Goal: Task Accomplishment & Management: Use online tool/utility

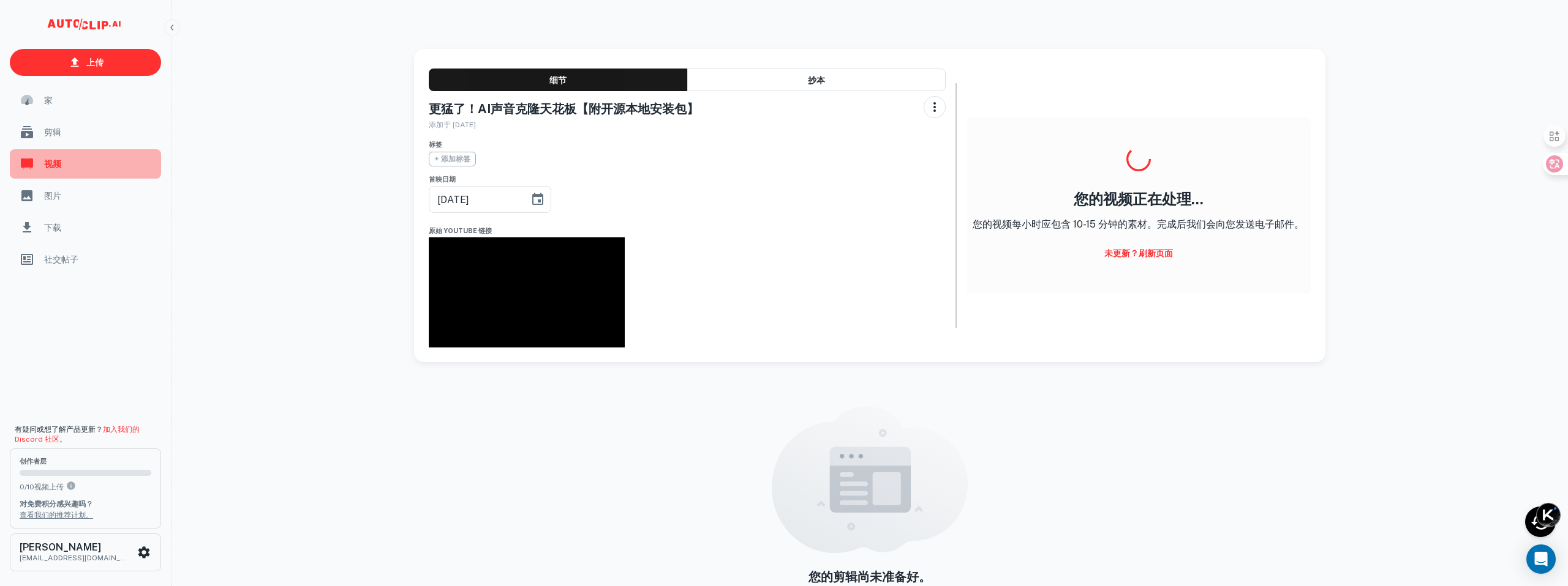
click at [67, 161] on span "视频" at bounding box center [99, 164] width 109 height 14
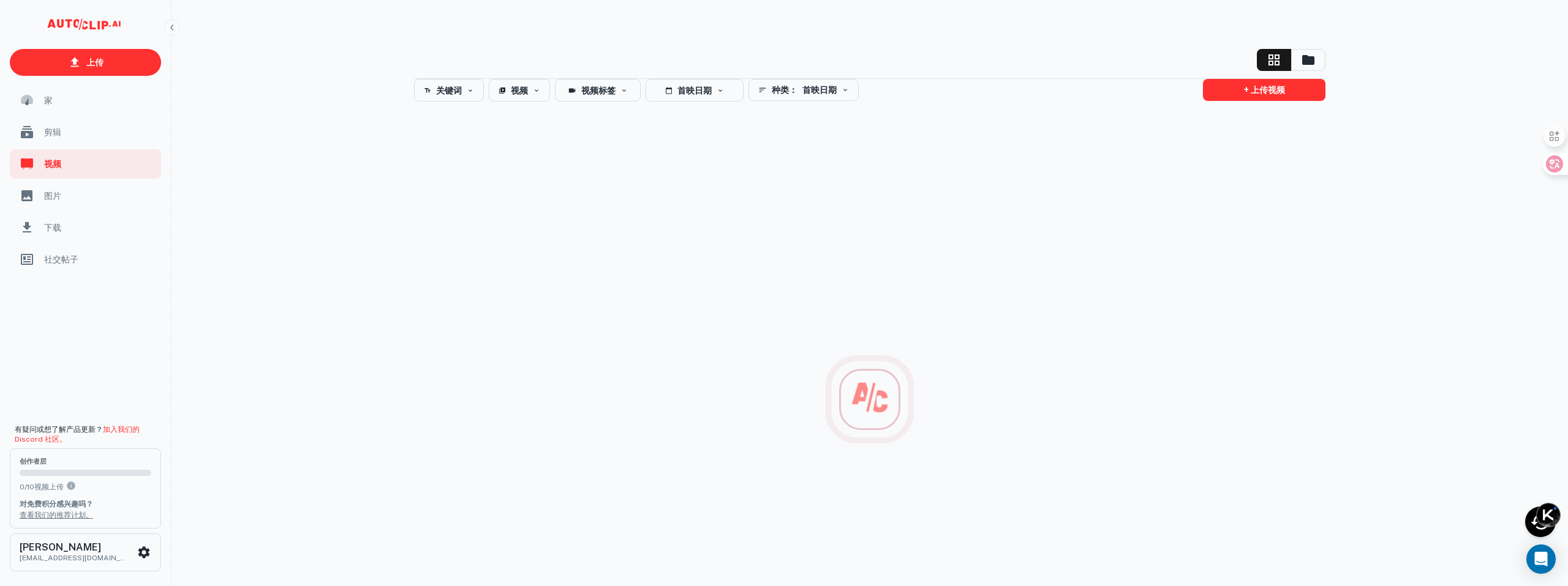
click at [53, 132] on font "剪辑" at bounding box center [53, 131] width 17 height 9
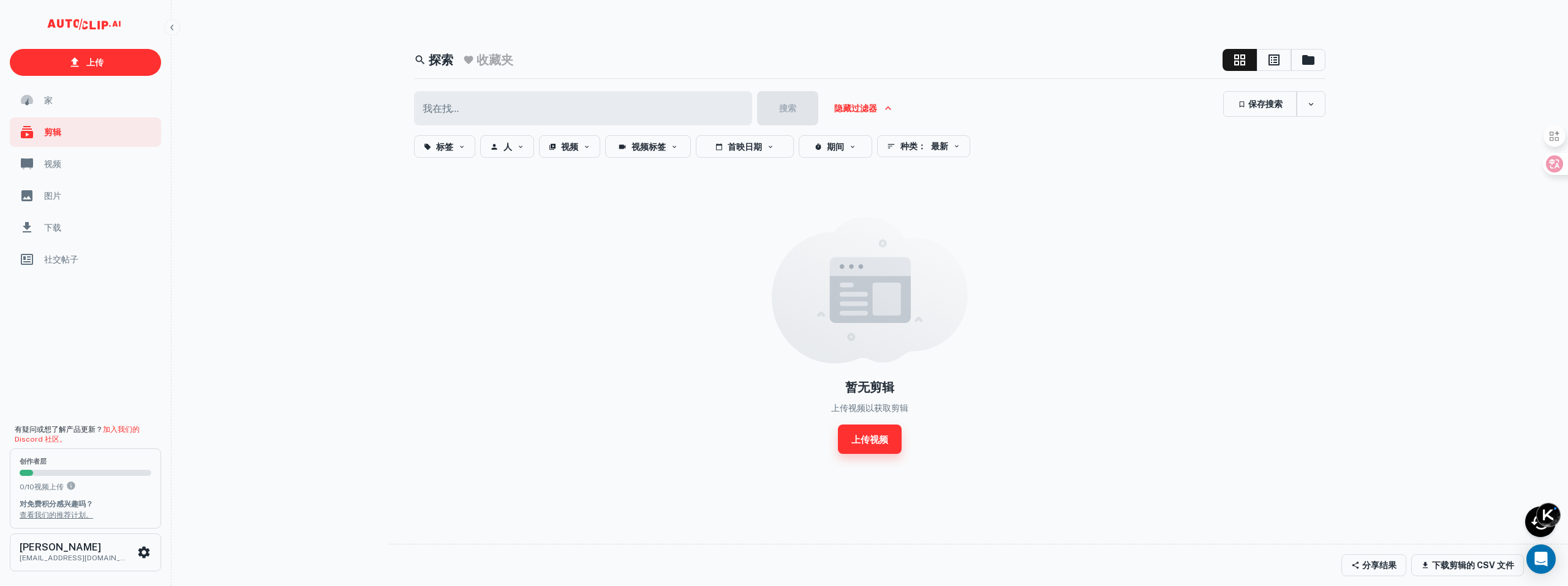
click at [879, 443] on font "上传视频" at bounding box center [869, 439] width 37 height 10
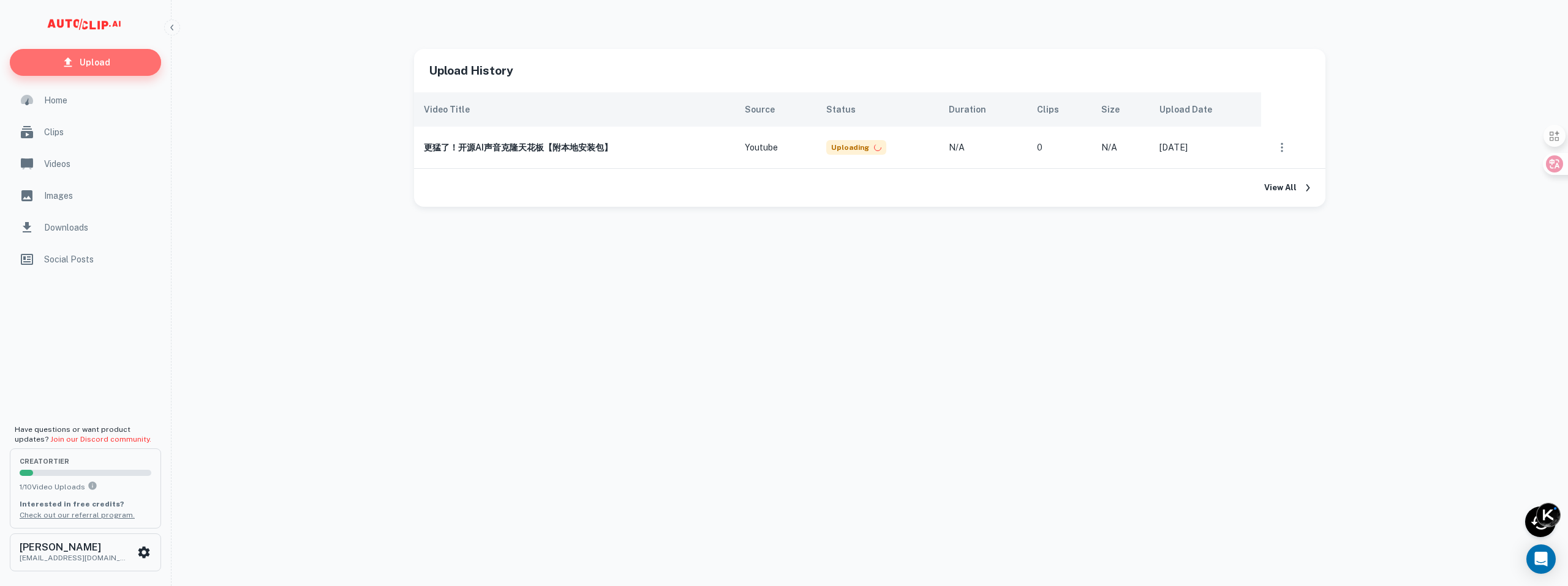
click at [125, 56] on link "Upload" at bounding box center [85, 62] width 151 height 27
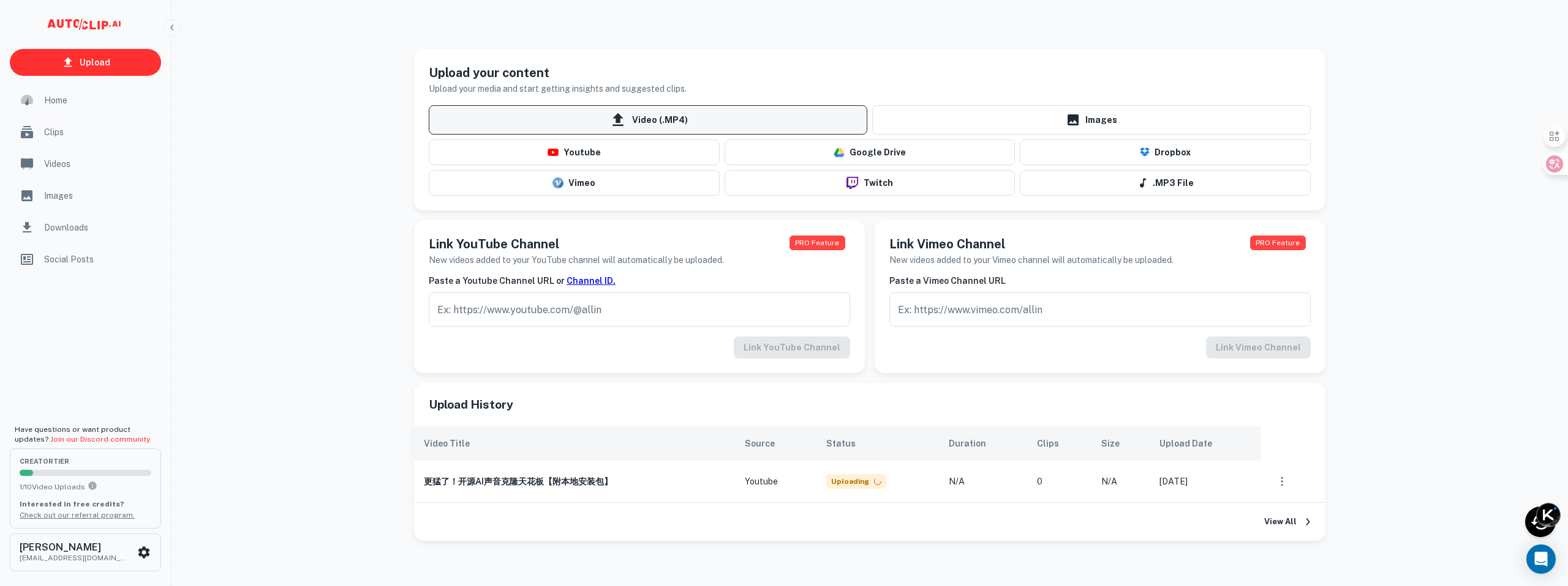
click at [692, 116] on span "Video (.MP4)" at bounding box center [648, 119] width 439 height 29
click at [0, 0] on input "Video (.MP4)" at bounding box center [0, 0] width 0 height 0
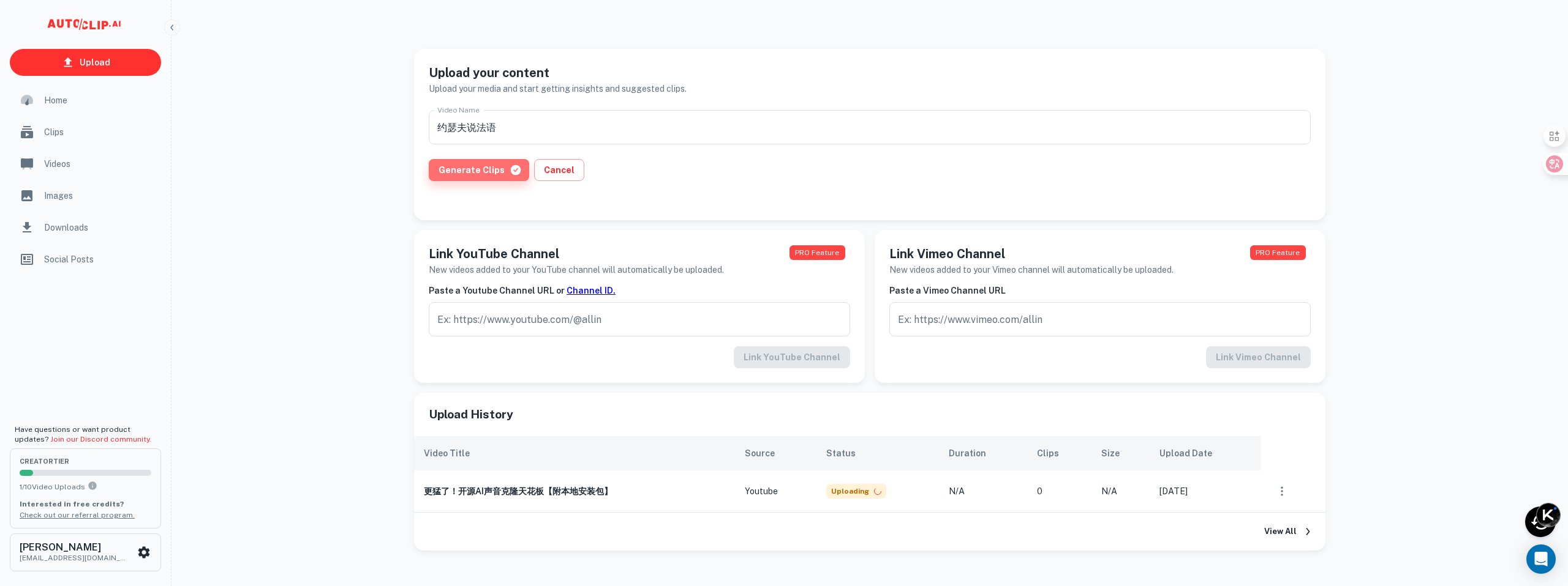
click at [483, 170] on button "Generate Clips" at bounding box center [479, 171] width 101 height 22
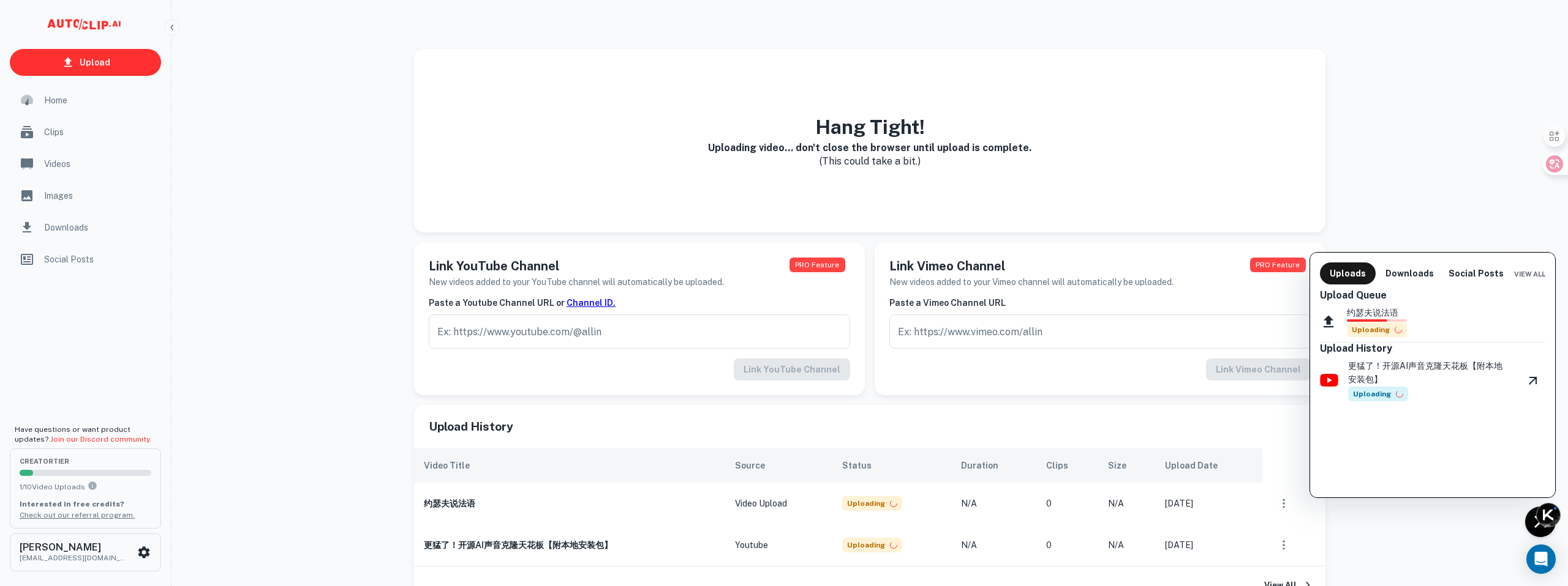
click at [103, 61] on div at bounding box center [784, 293] width 1568 height 586
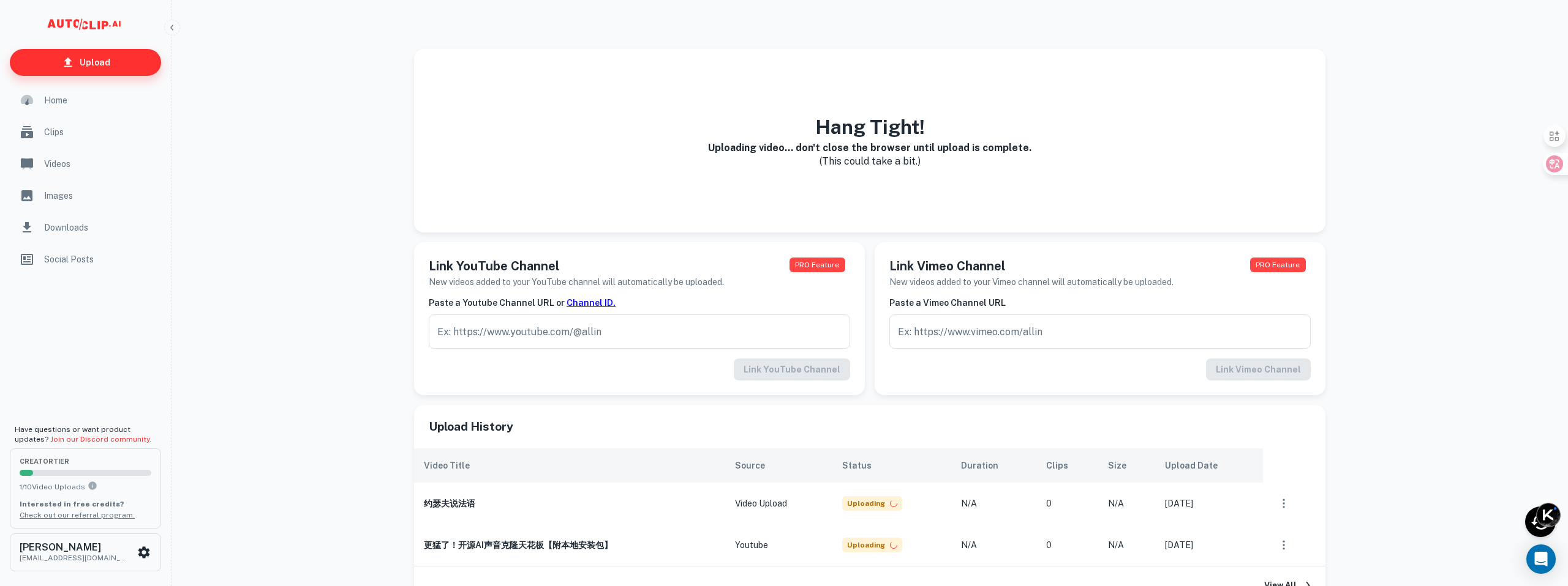
click at [100, 64] on p "Upload" at bounding box center [95, 62] width 31 height 14
click at [96, 64] on p "Upload" at bounding box center [95, 62] width 31 height 14
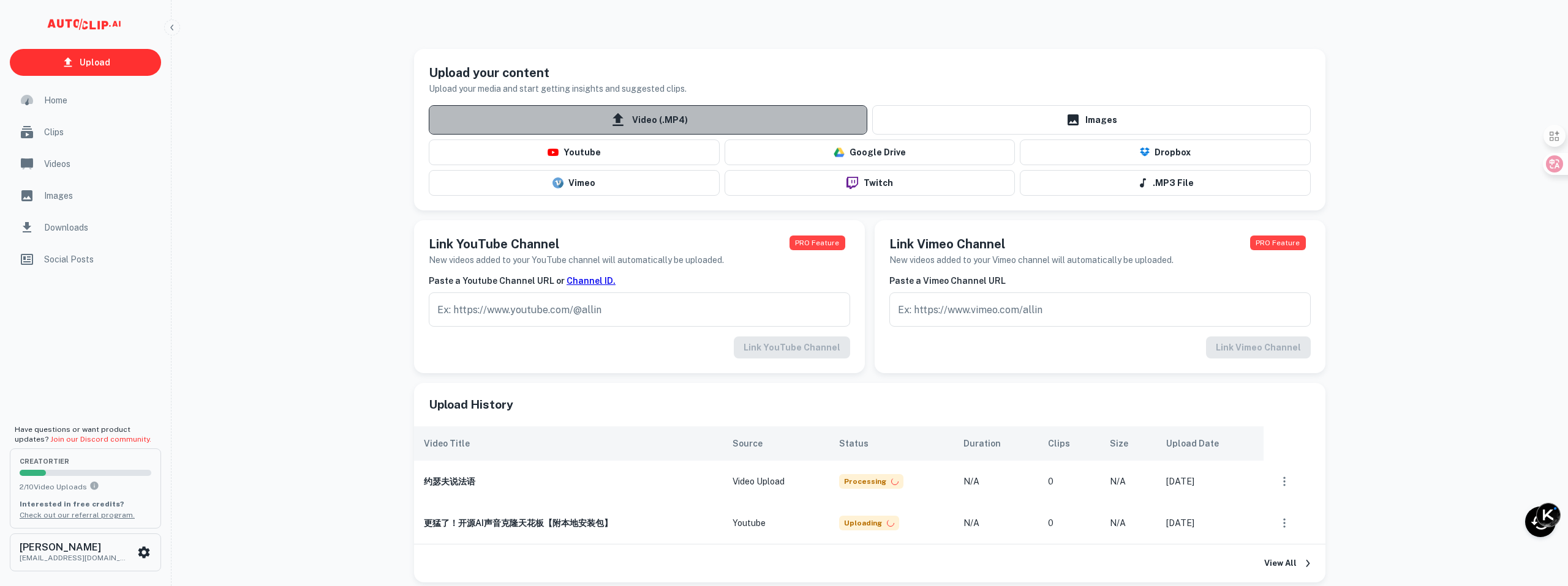
click at [680, 121] on span "Video (.MP4)" at bounding box center [648, 119] width 439 height 29
click at [0, 0] on input "Video (.MP4)" at bounding box center [0, 0] width 0 height 0
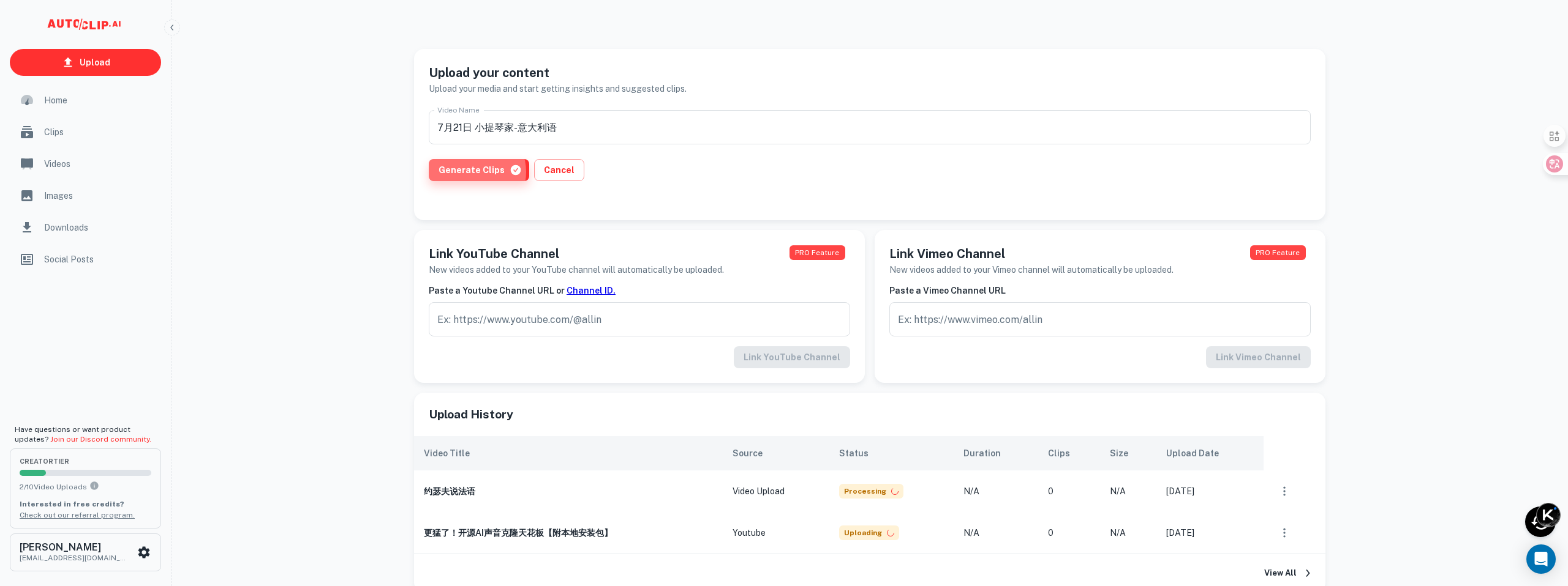
click at [472, 172] on button "Generate Clips" at bounding box center [479, 171] width 101 height 22
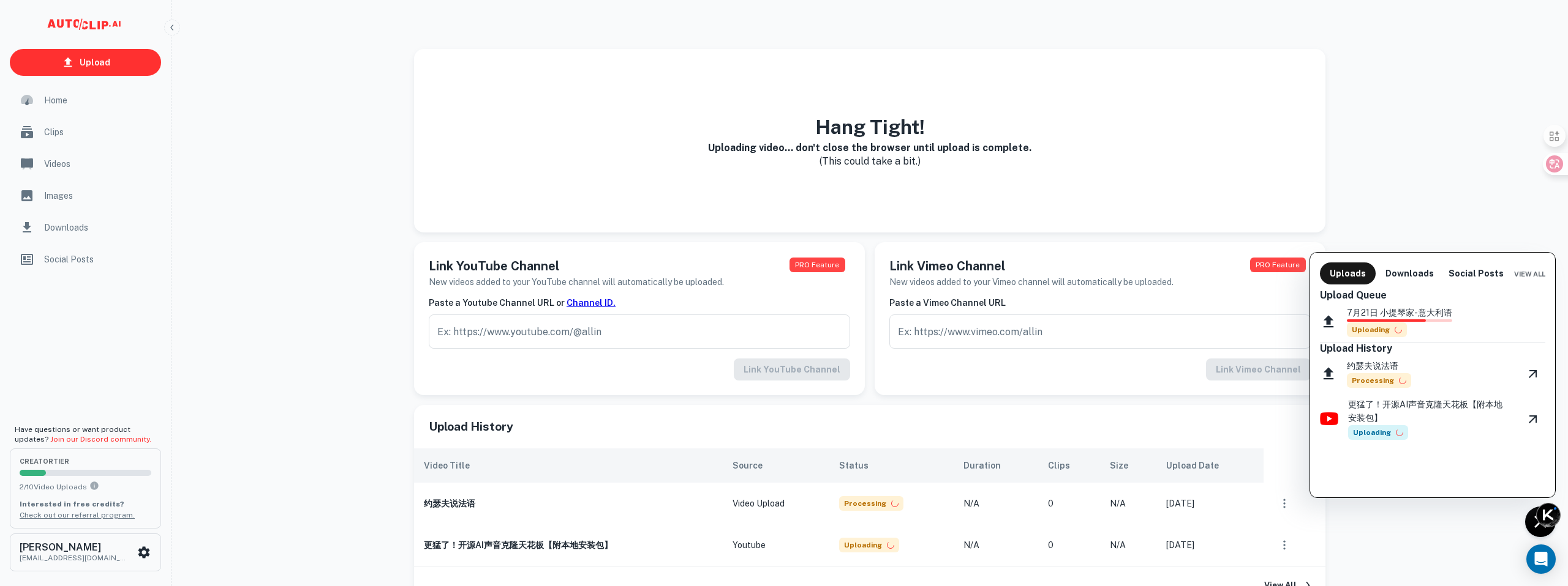
click at [125, 61] on div at bounding box center [784, 293] width 1568 height 586
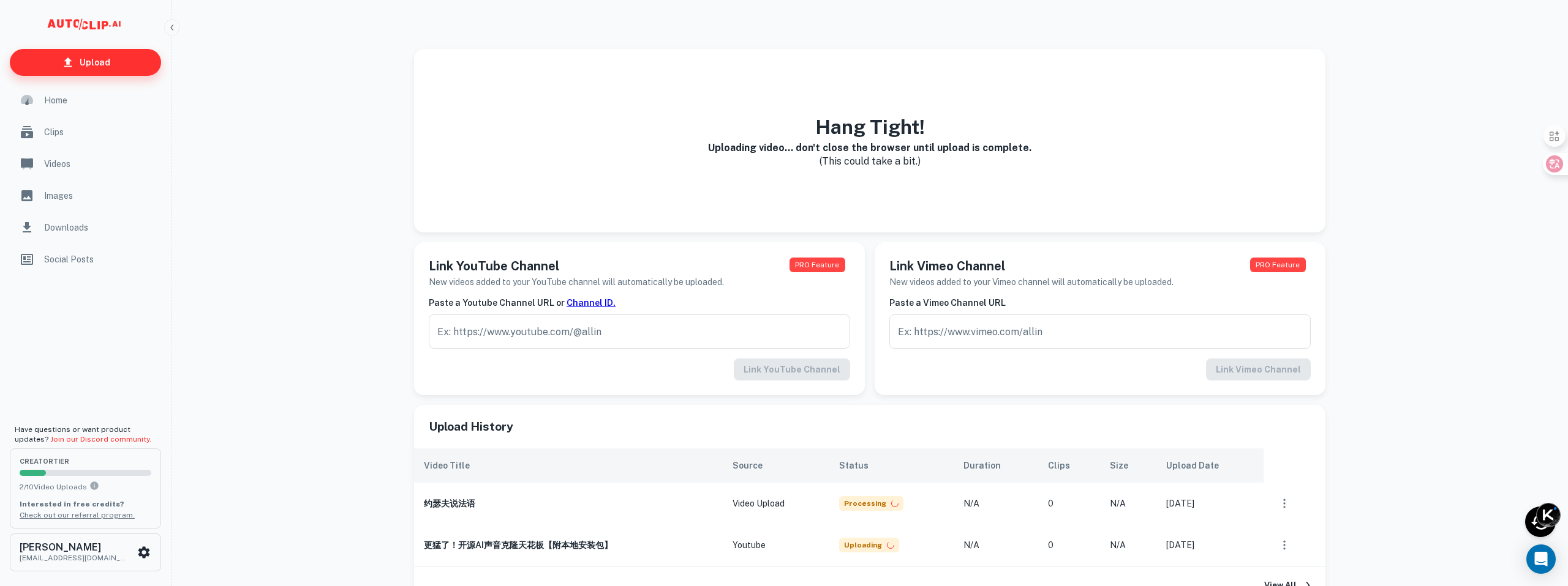
click at [121, 64] on link "Upload" at bounding box center [85, 62] width 151 height 27
click at [97, 61] on p "Upload" at bounding box center [95, 62] width 31 height 14
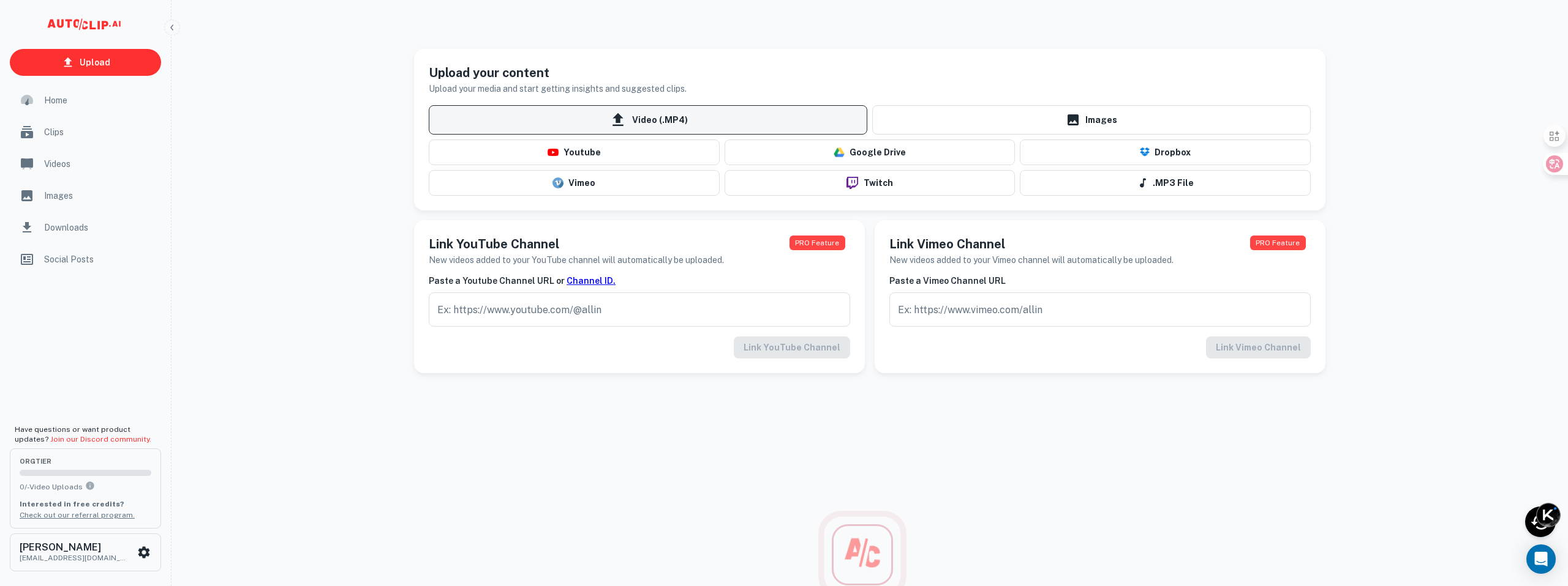
click at [666, 115] on span "Video (.MP4)" at bounding box center [648, 119] width 439 height 29
click at [0, 0] on input "Video (.MP4)" at bounding box center [0, 0] width 0 height 0
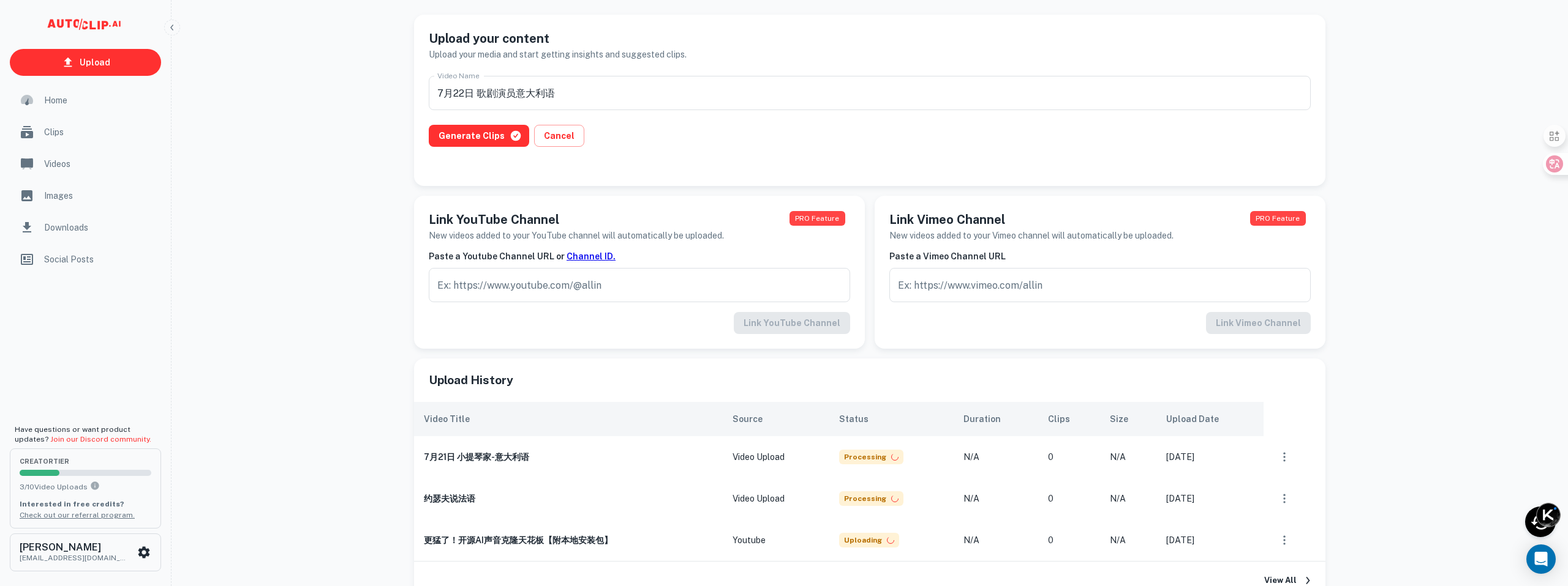
scroll to position [40, 0]
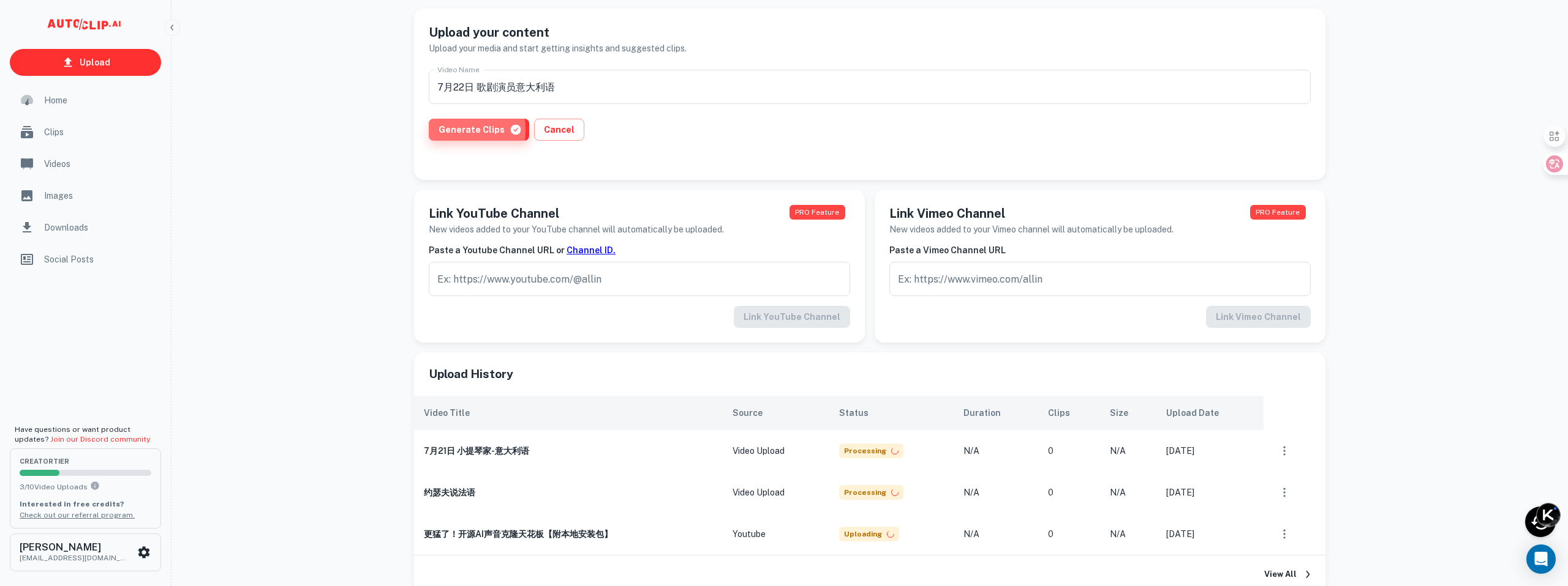
click at [450, 131] on button "Generate Clips" at bounding box center [479, 130] width 101 height 22
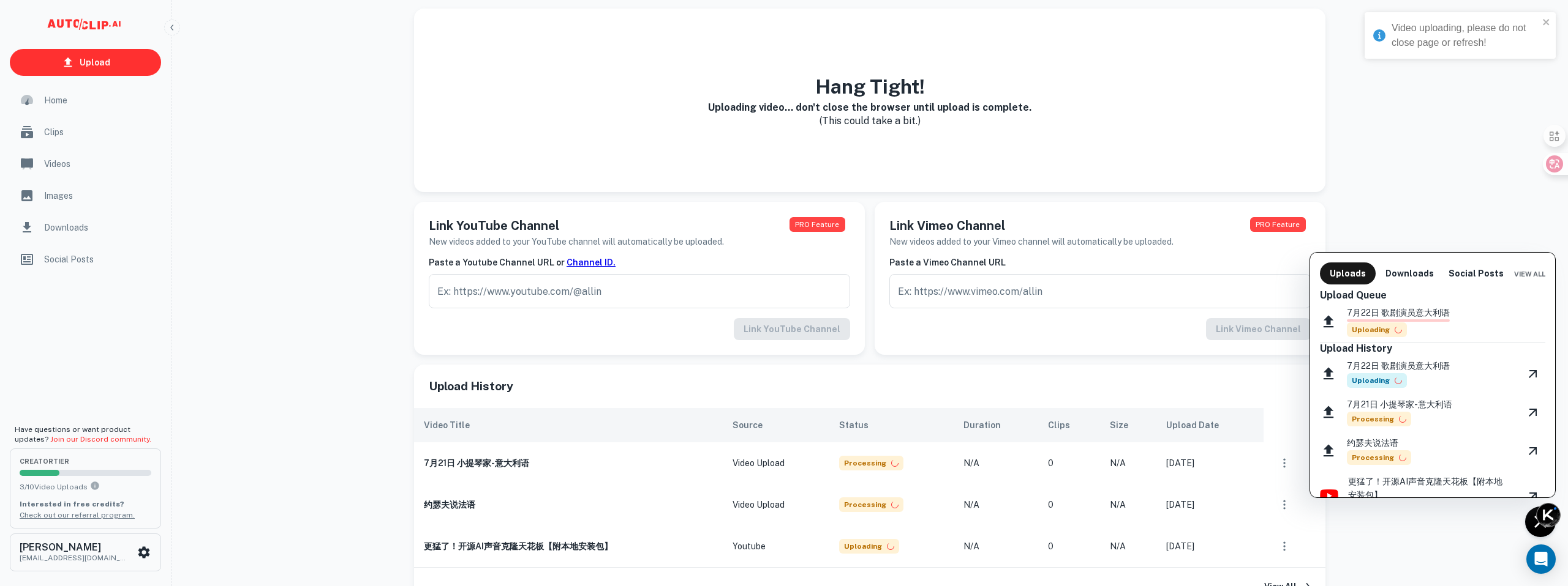
click at [104, 56] on div at bounding box center [784, 293] width 1568 height 586
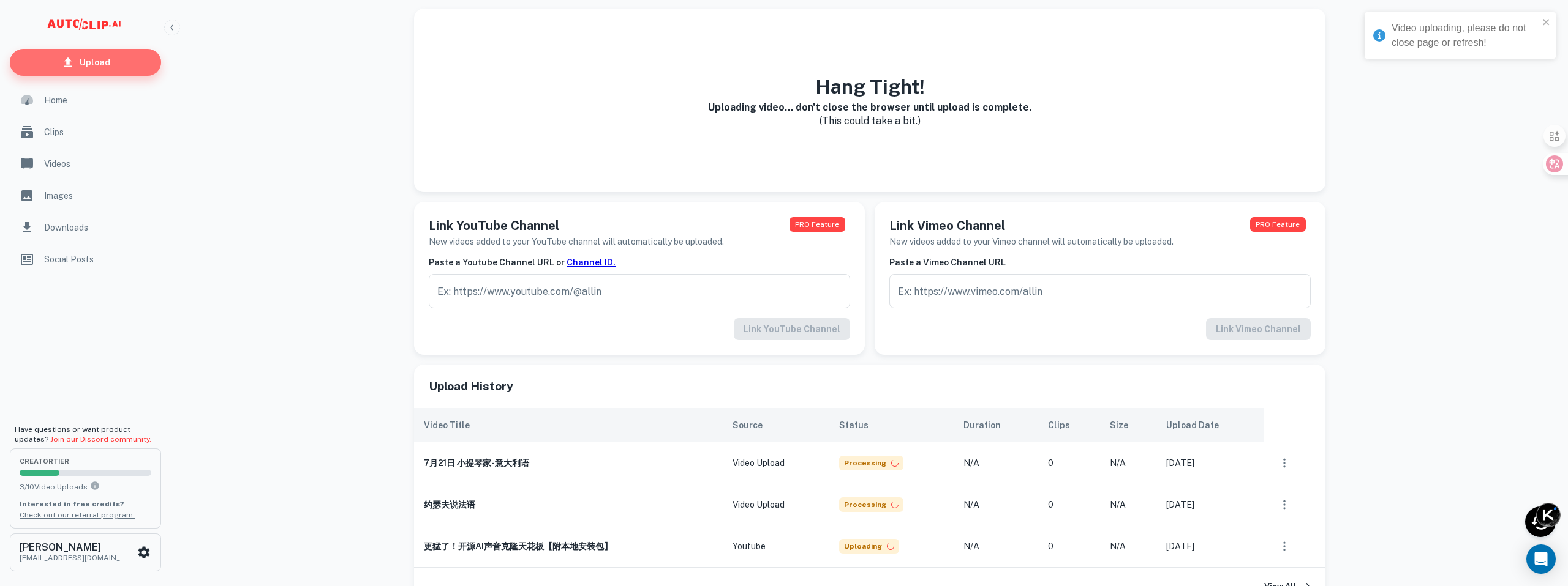
click at [125, 55] on link "Upload" at bounding box center [85, 62] width 151 height 27
click at [120, 51] on link "Upload" at bounding box center [85, 62] width 151 height 27
click at [95, 64] on p "Upload" at bounding box center [95, 62] width 31 height 14
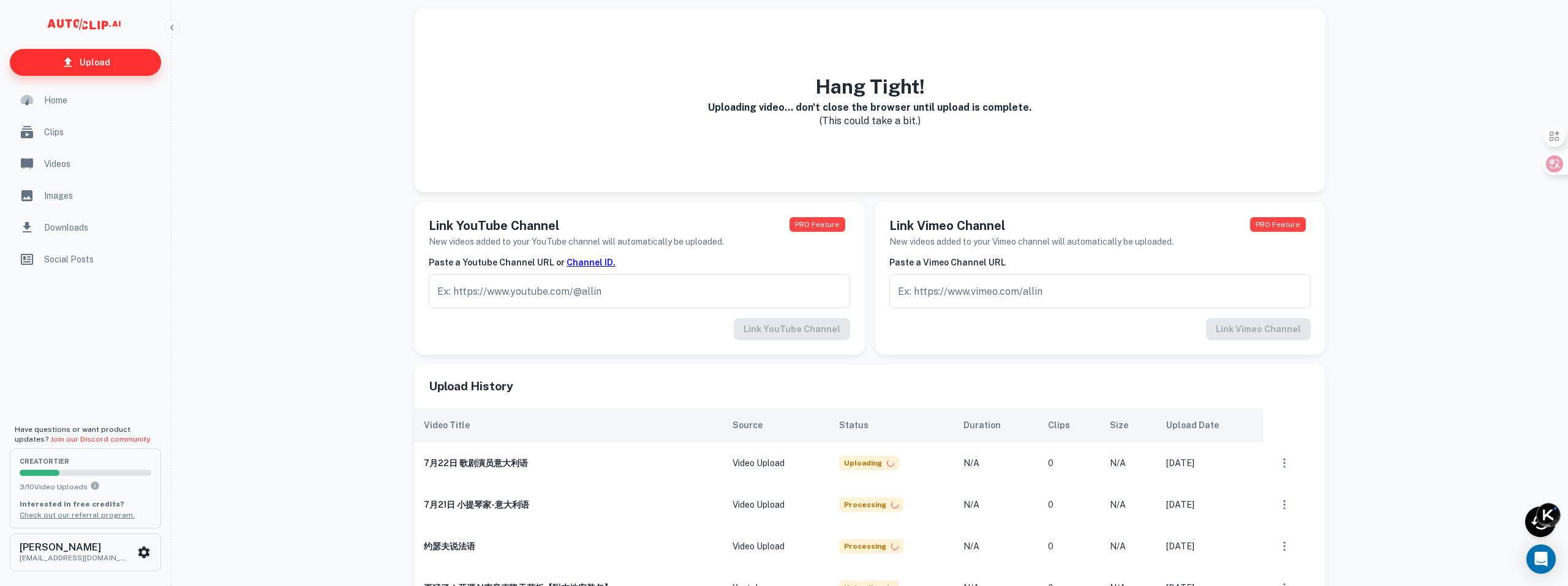
click at [123, 59] on link "Upload" at bounding box center [85, 62] width 151 height 27
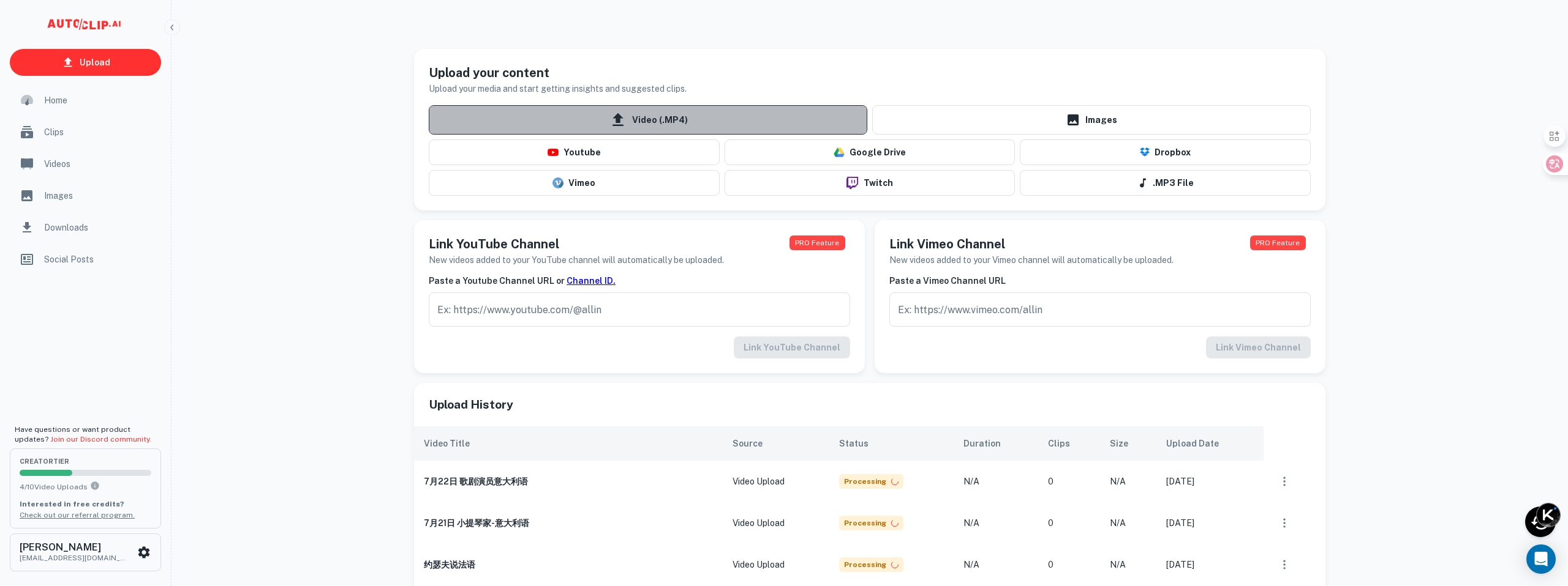
click at [631, 120] on span "Video (.MP4)" at bounding box center [648, 119] width 439 height 29
click at [0, 0] on input "Video (.MP4)" at bounding box center [0, 0] width 0 height 0
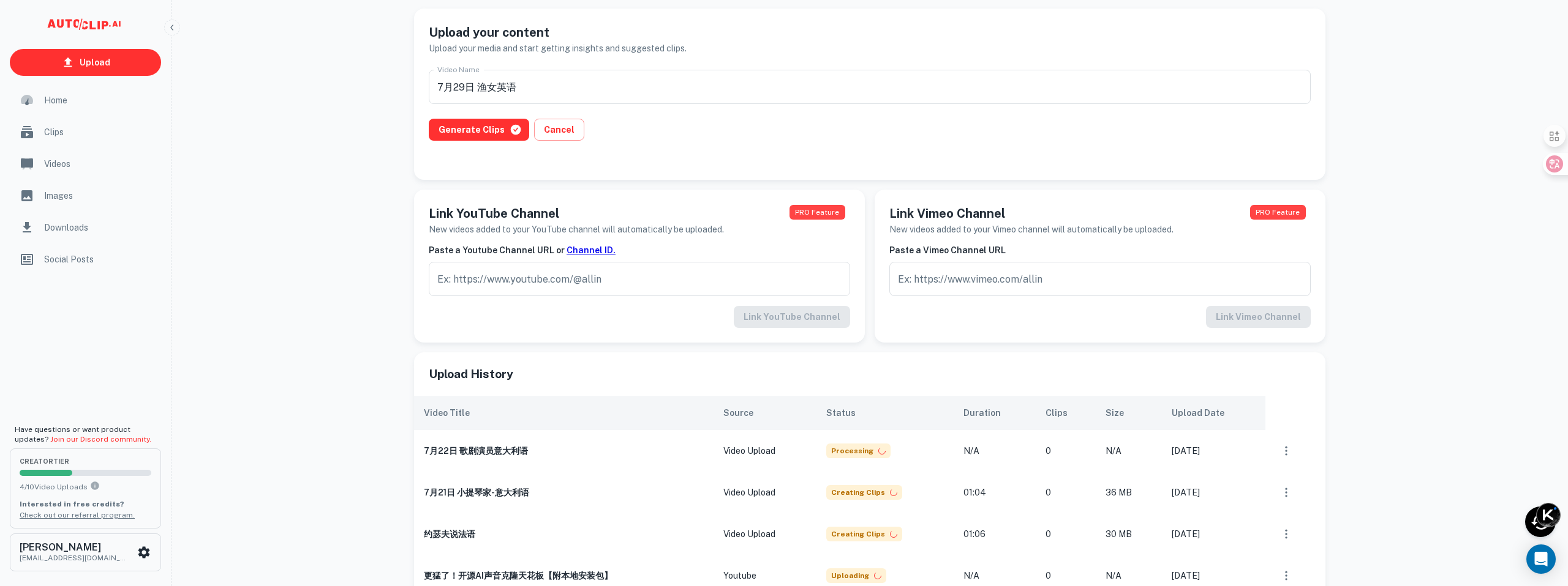
scroll to position [42, 0]
click at [491, 132] on button "Generate Clips" at bounding box center [479, 129] width 101 height 22
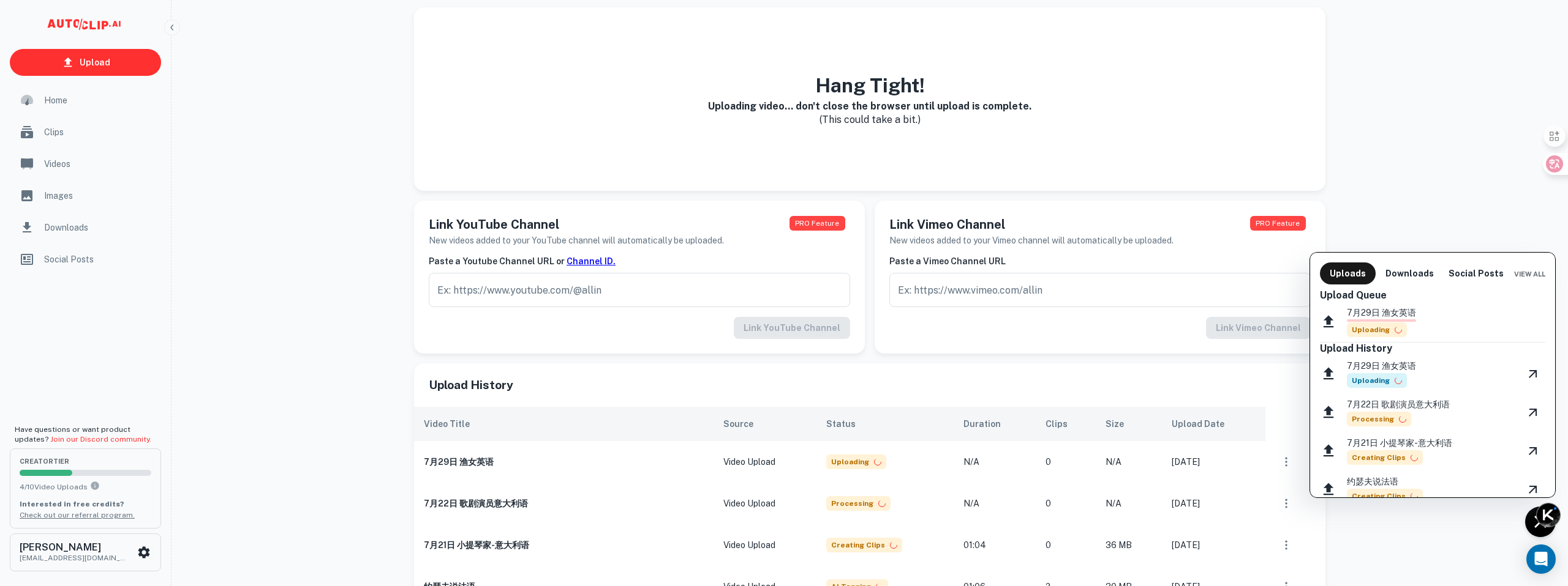
click at [103, 61] on div at bounding box center [784, 293] width 1568 height 586
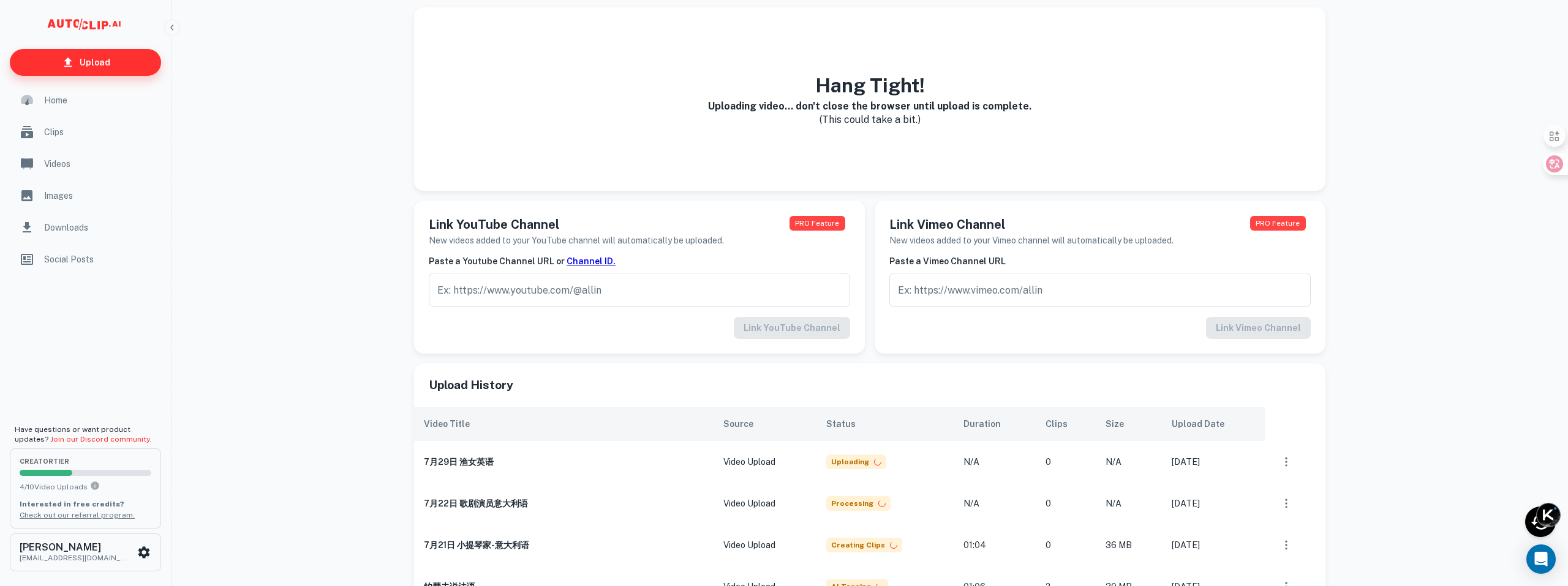
click at [114, 60] on link "Upload" at bounding box center [85, 62] width 151 height 27
drag, startPoint x: 761, startPoint y: 165, endPoint x: 423, endPoint y: 151, distance: 338.3
click at [430, 153] on div "Hang Tight! Uploading video... don't close the browser until upload is complete…" at bounding box center [870, 99] width 912 height 183
click at [116, 67] on link "Upload" at bounding box center [85, 62] width 151 height 27
click at [117, 68] on link "Upload" at bounding box center [85, 62] width 151 height 27
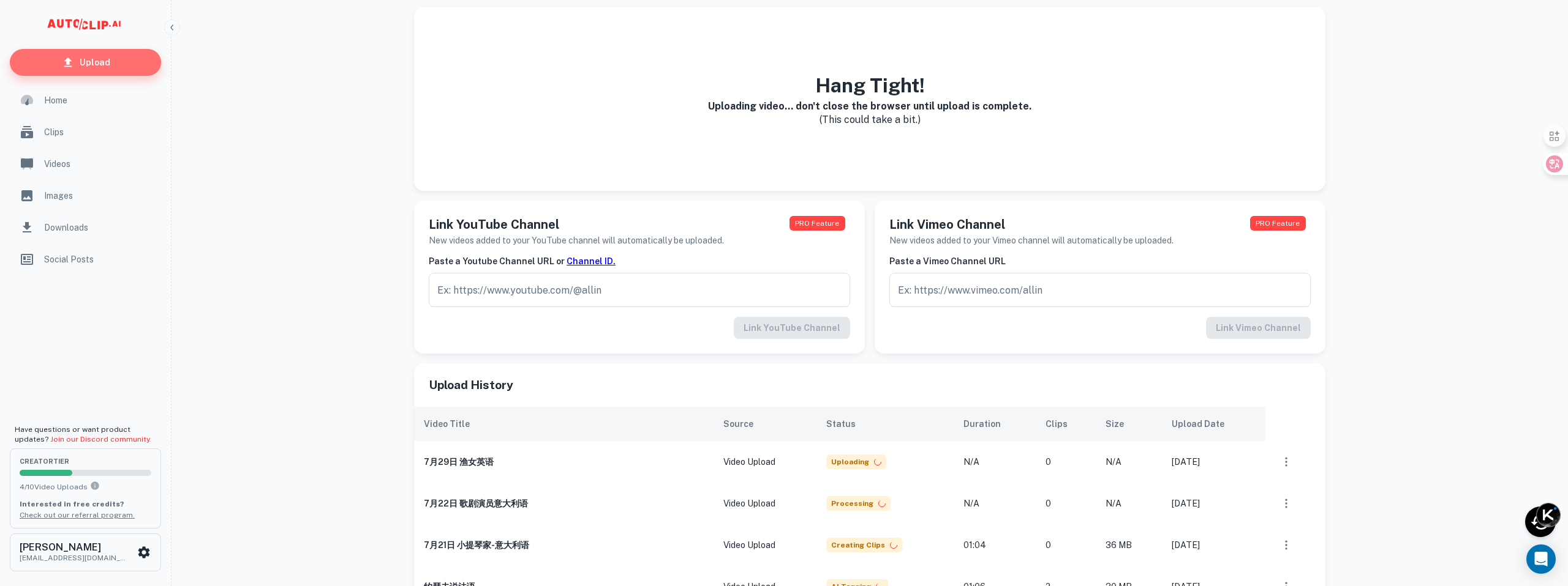
click at [143, 59] on link "Upload" at bounding box center [85, 62] width 151 height 27
click at [125, 73] on link "Upload" at bounding box center [85, 62] width 151 height 27
click at [61, 63] on link "Upload" at bounding box center [85, 62] width 151 height 27
click at [212, 109] on div "Hang Tight! Uploading video... don't close the browser until upload is complete…" at bounding box center [870, 377] width 1387 height 740
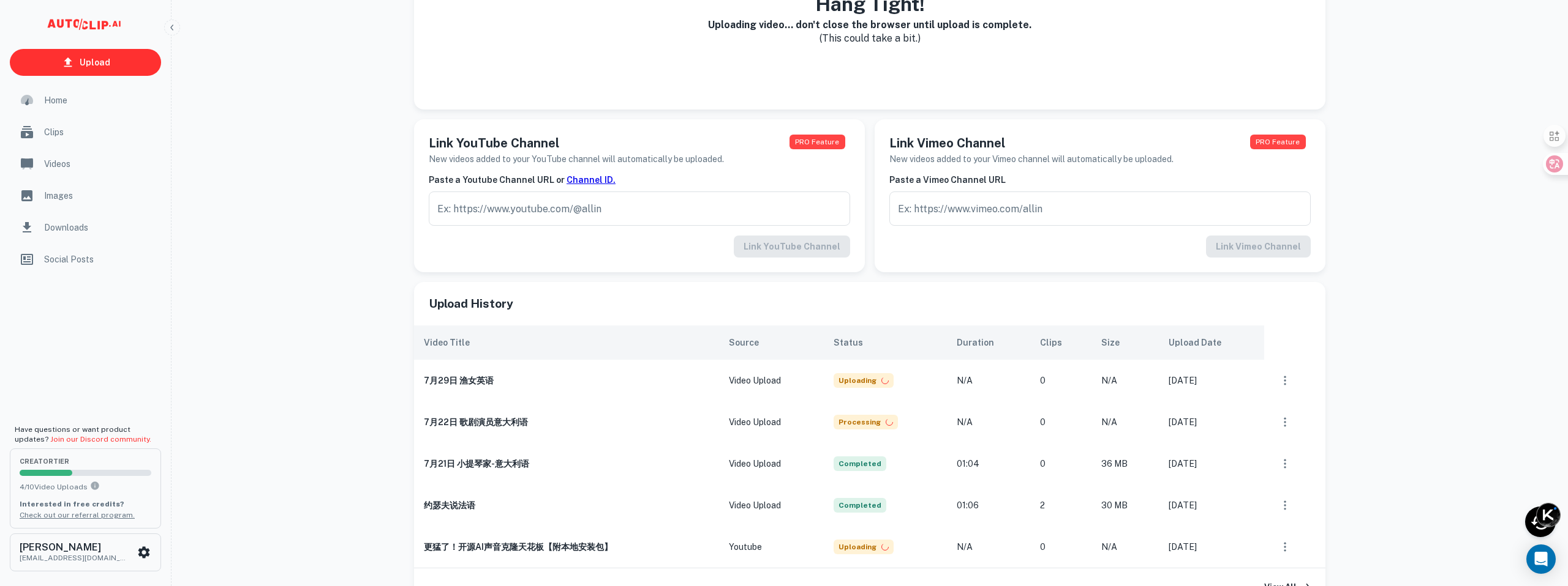
scroll to position [202, 0]
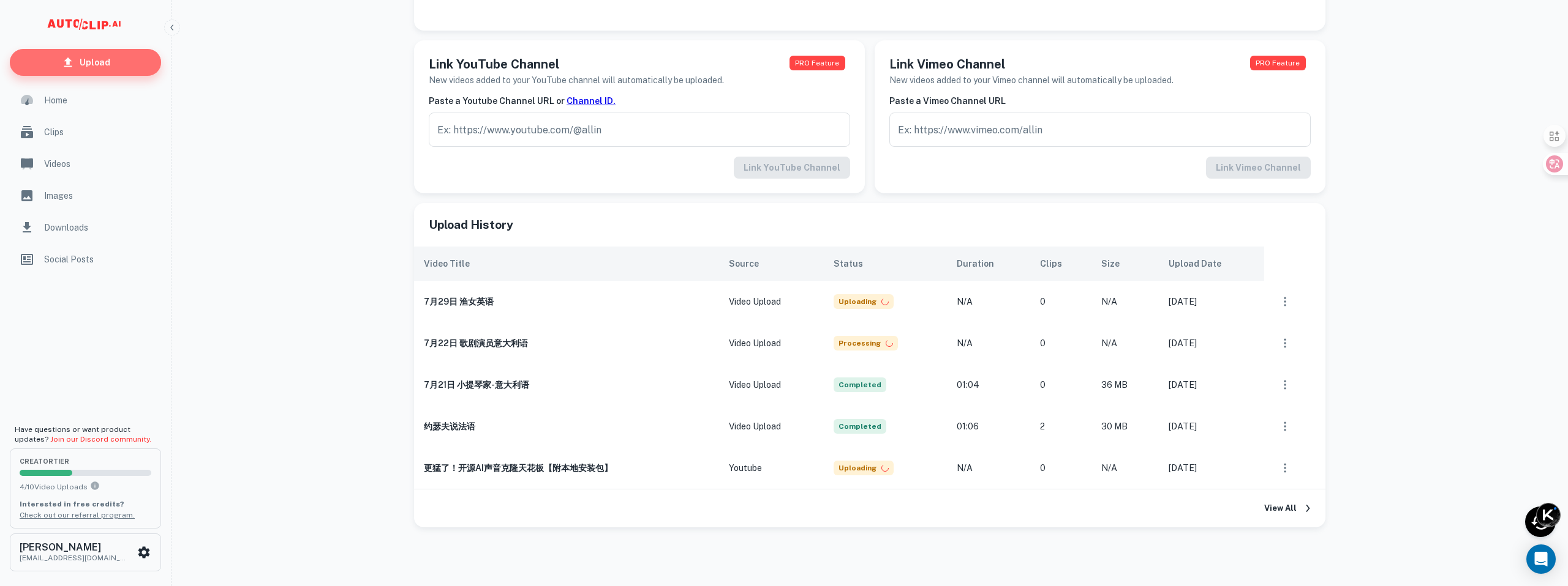
click at [89, 65] on p "Upload" at bounding box center [95, 62] width 31 height 14
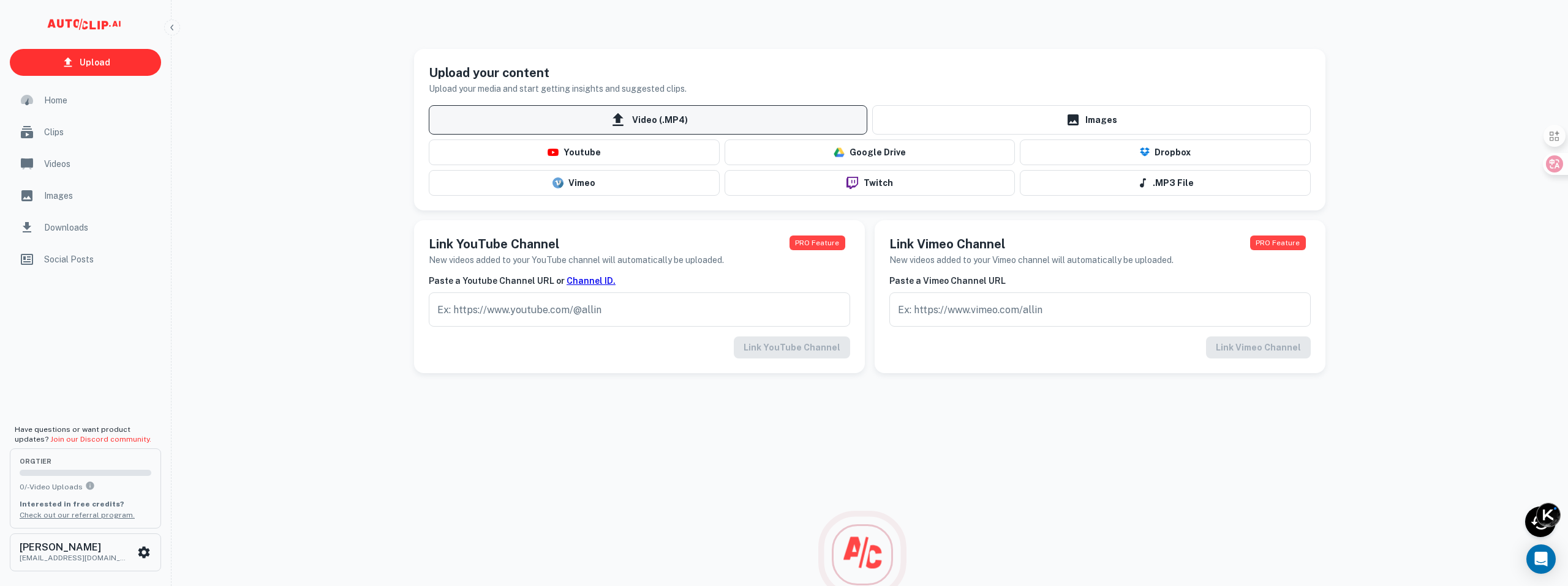
click at [634, 123] on span "Video (.MP4)" at bounding box center [648, 119] width 439 height 29
click at [0, 0] on input "Video (.MP4)" at bounding box center [0, 0] width 0 height 0
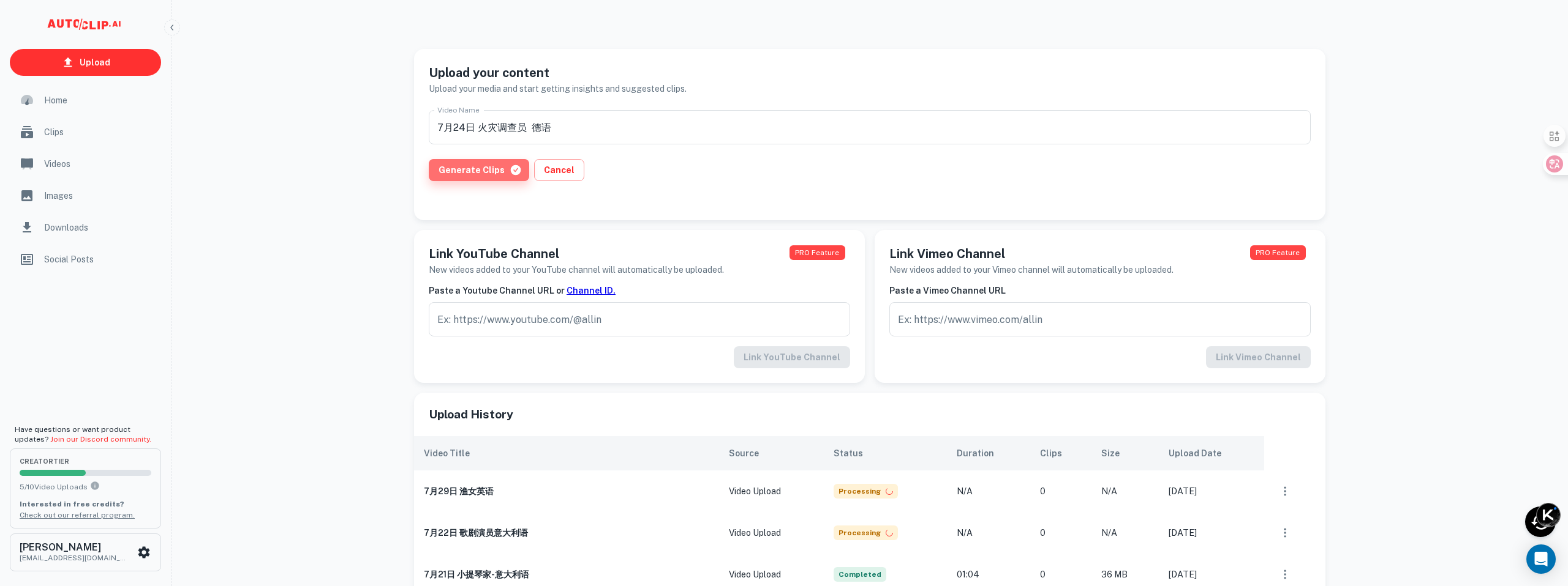
click at [486, 175] on button "Generate Clips" at bounding box center [479, 171] width 101 height 22
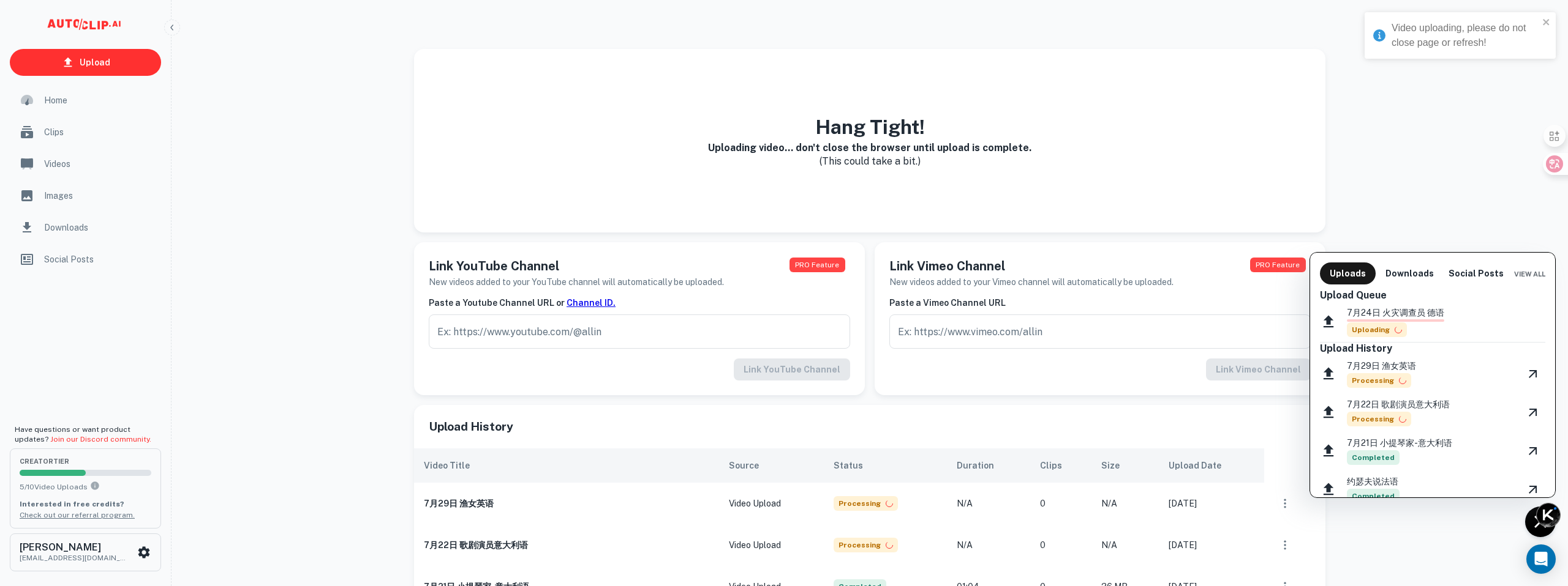
click at [84, 59] on div at bounding box center [784, 293] width 1568 height 586
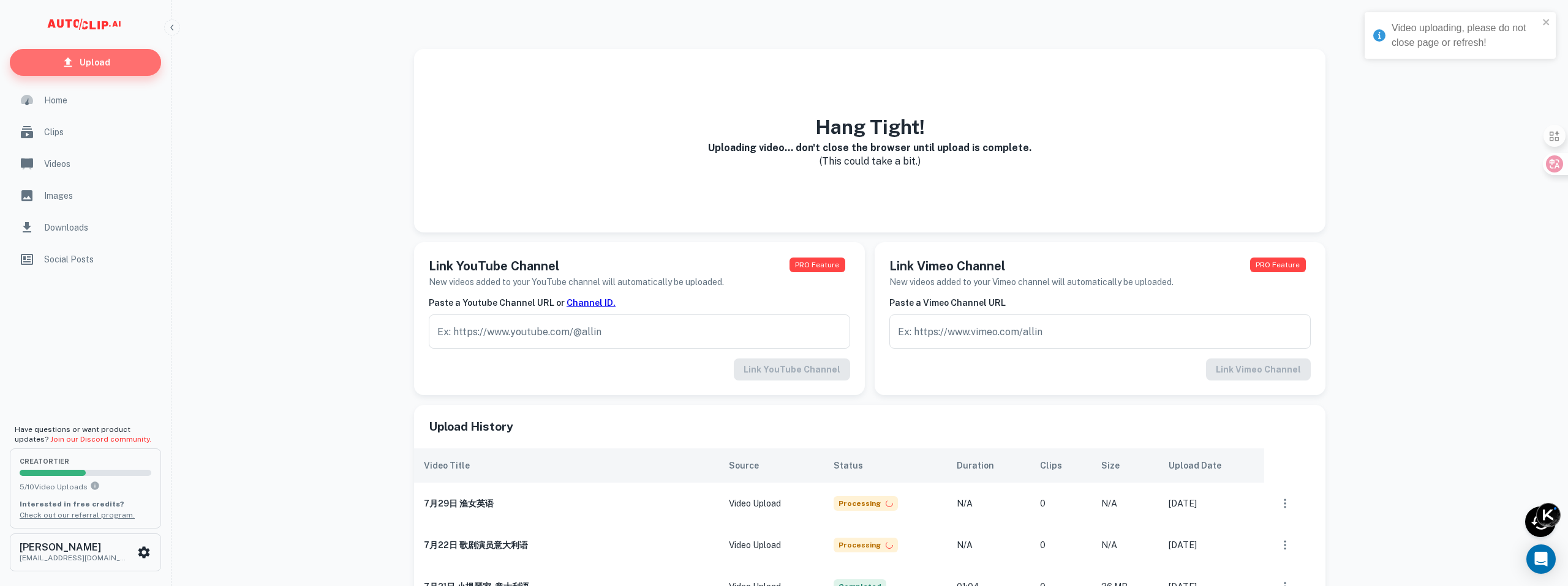
click at [100, 59] on p "Upload" at bounding box center [95, 62] width 31 height 14
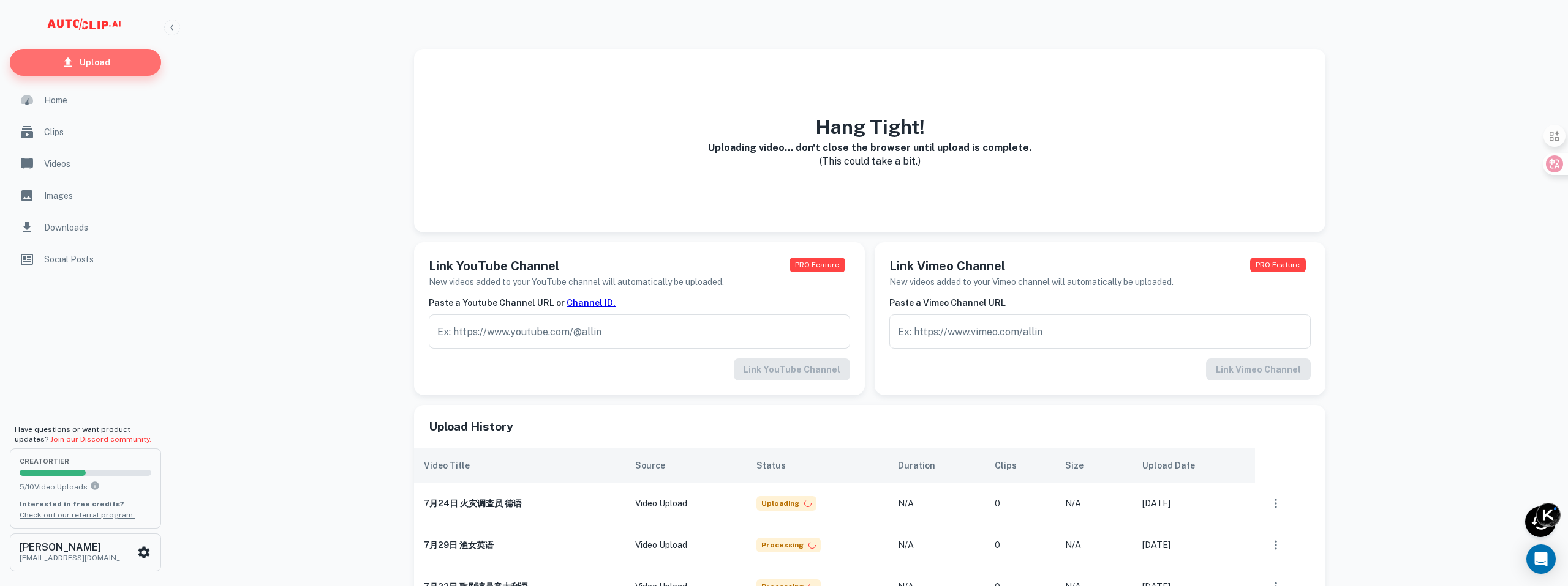
click at [121, 55] on link "Upload" at bounding box center [85, 62] width 151 height 27
click at [114, 61] on link "Upload" at bounding box center [85, 62] width 151 height 27
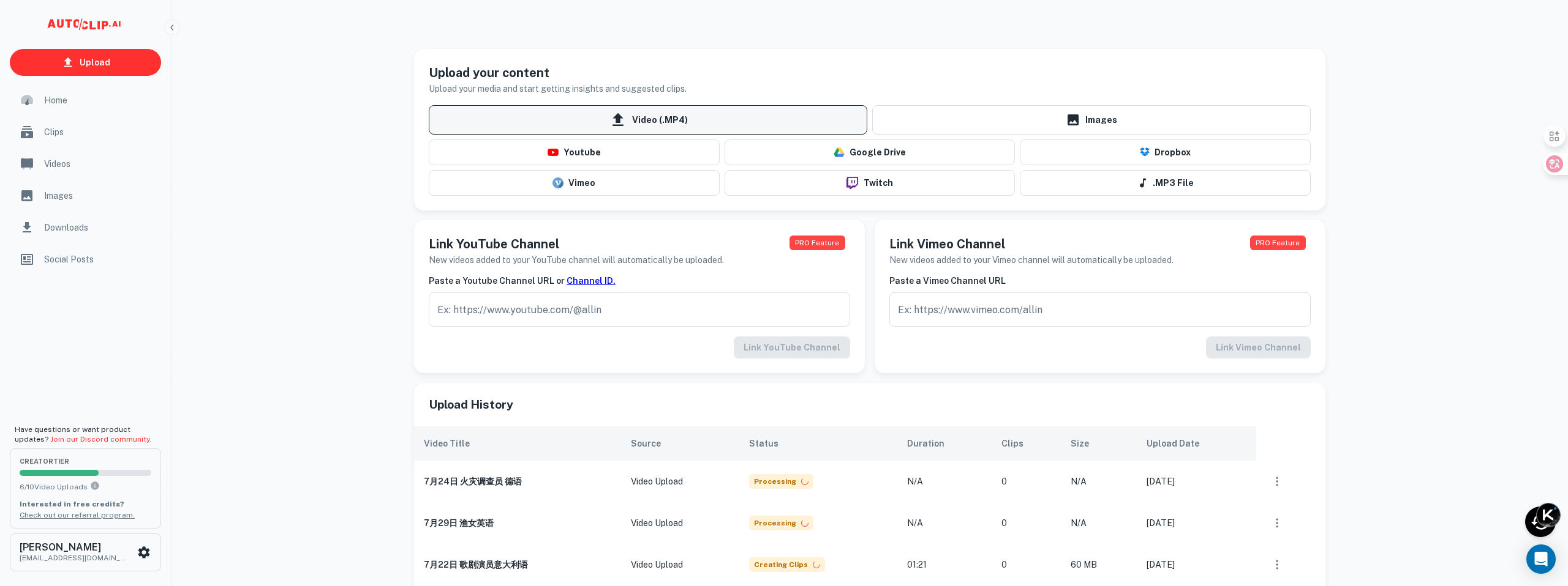
click at [680, 113] on span "Video (.MP4)" at bounding box center [648, 119] width 439 height 29
click at [0, 0] on input "Video (.MP4)" at bounding box center [0, 0] width 0 height 0
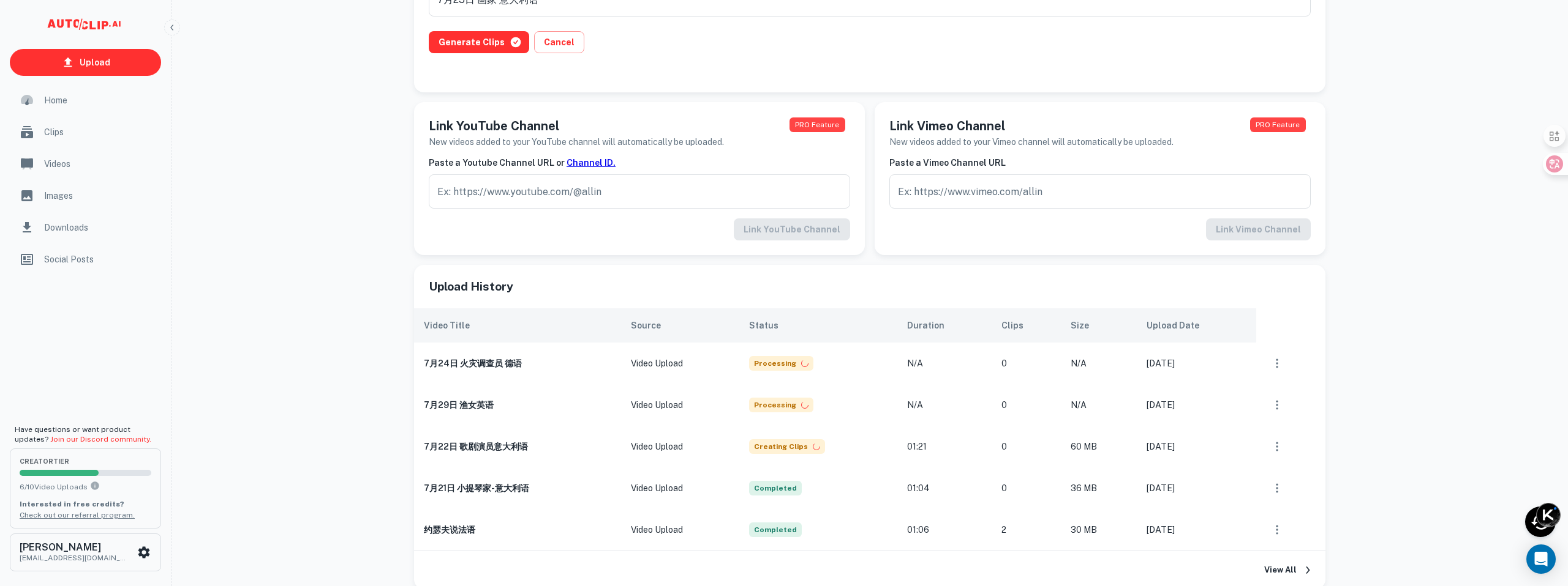
scroll to position [127, 0]
click at [476, 44] on button "Generate Clips" at bounding box center [479, 44] width 101 height 22
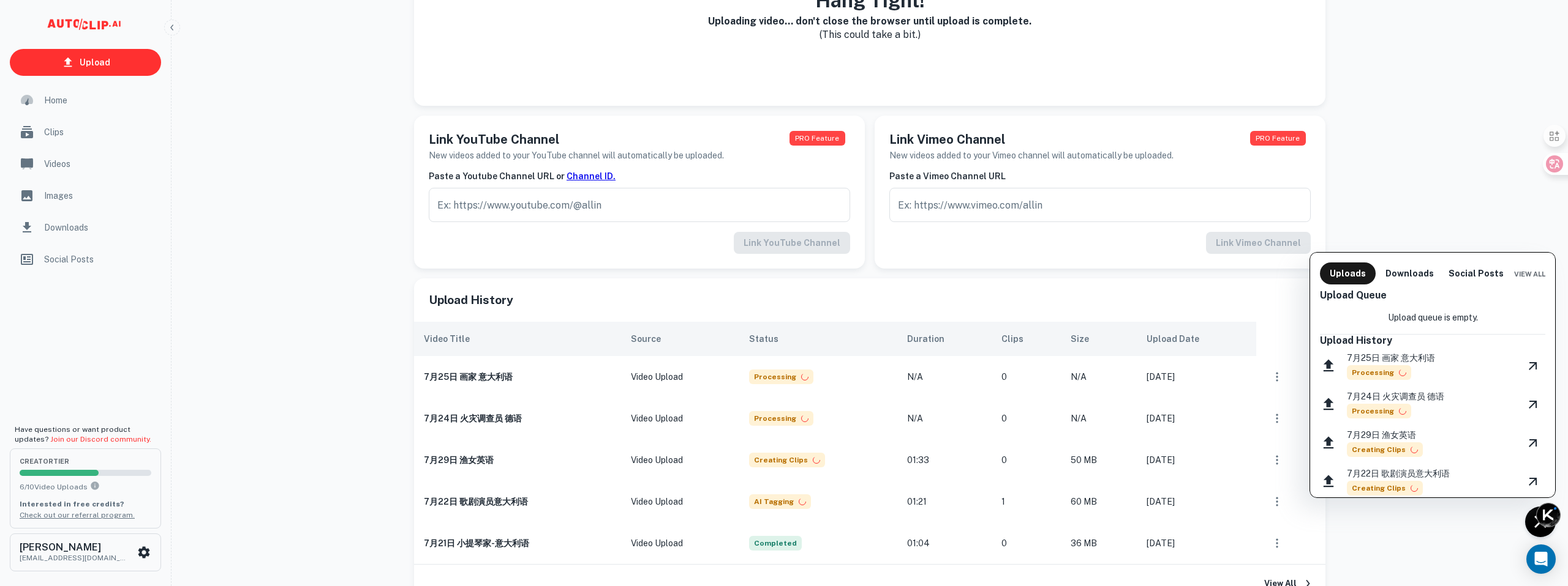
click at [803, 136] on div at bounding box center [784, 293] width 1568 height 586
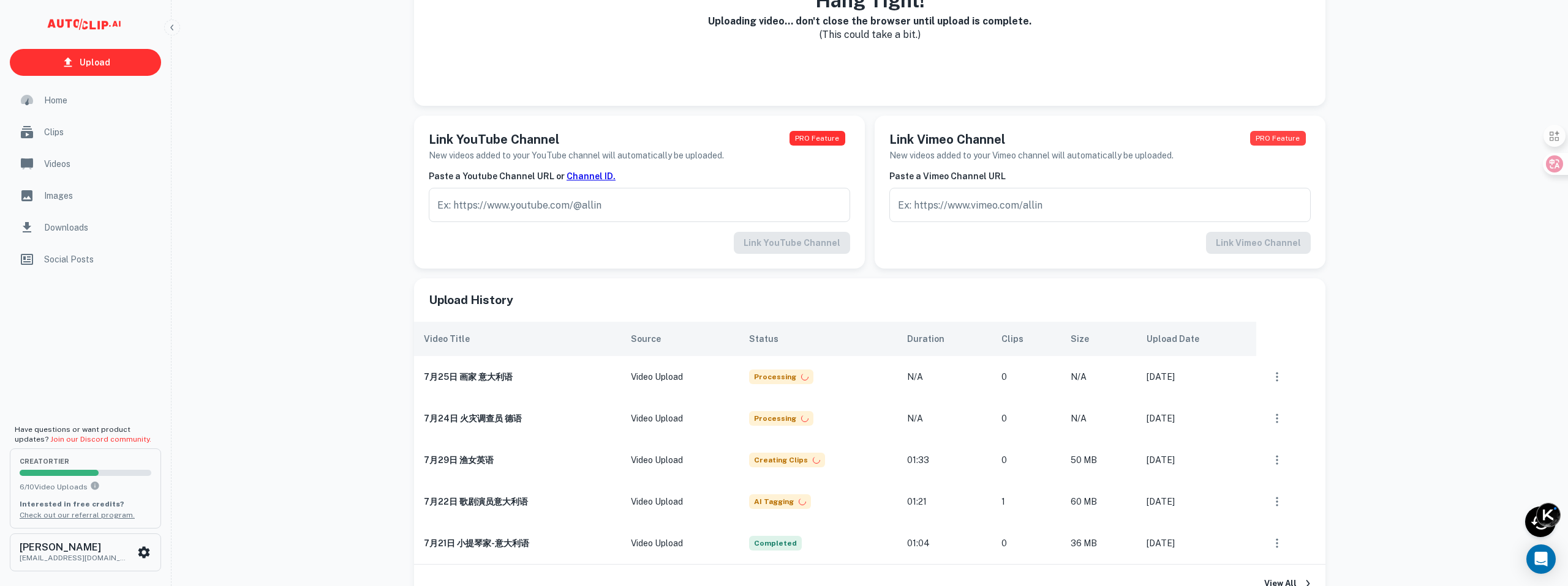
click at [804, 137] on span "PRO Feature" at bounding box center [817, 138] width 55 height 15
click at [821, 142] on span "PRO Feature" at bounding box center [817, 138] width 55 height 15
click at [830, 131] on span "PRO Feature" at bounding box center [817, 138] width 55 height 15
click at [817, 140] on span "PRO Feature" at bounding box center [817, 138] width 55 height 15
click at [676, 160] on h6 "New videos added to your YouTube channel will automatically be uploaded." at bounding box center [576, 155] width 295 height 14
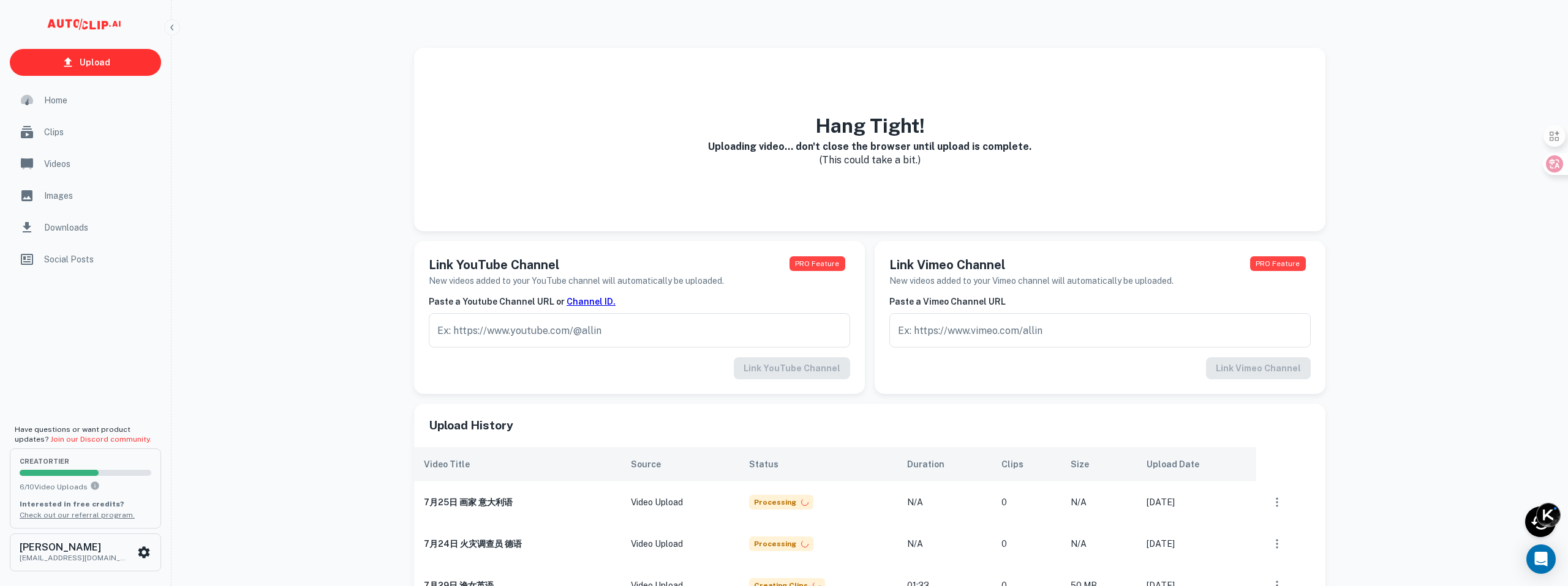
scroll to position [0, 0]
click at [112, 61] on link "Upload" at bounding box center [85, 62] width 151 height 27
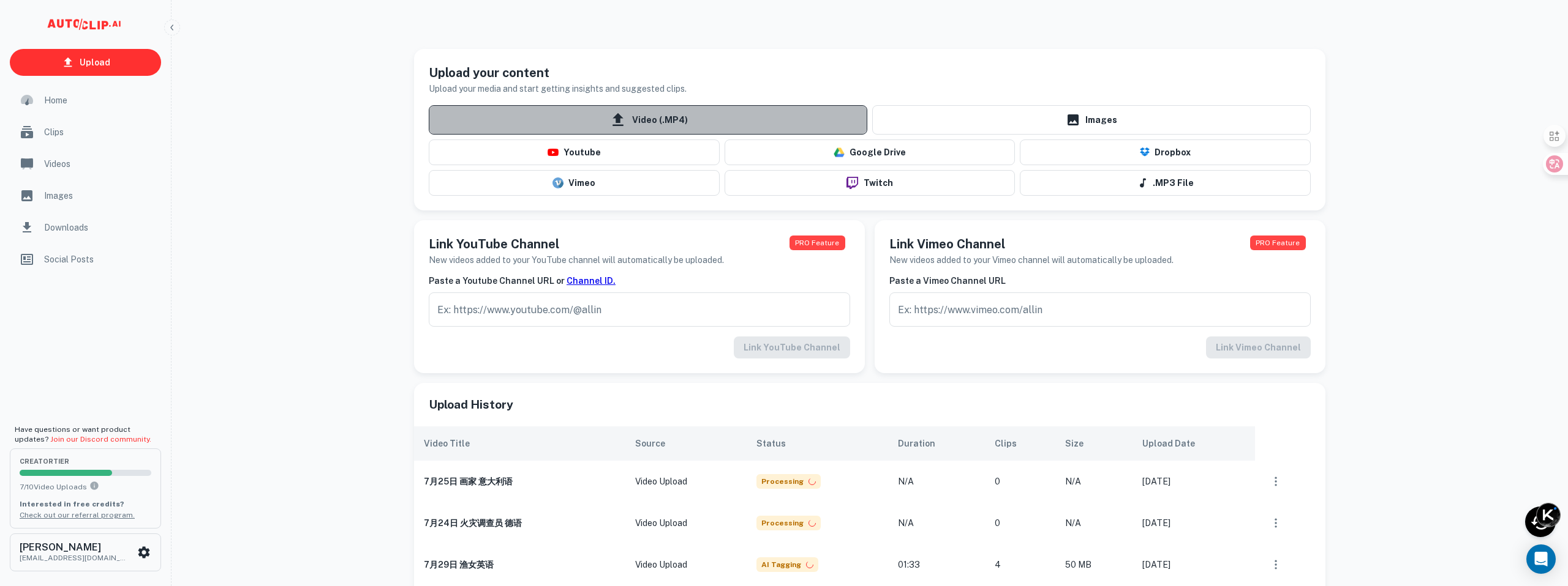
click at [653, 120] on span "Video (.MP4)" at bounding box center [648, 119] width 439 height 29
click at [0, 0] on input "Video (.MP4)" at bounding box center [0, 0] width 0 height 0
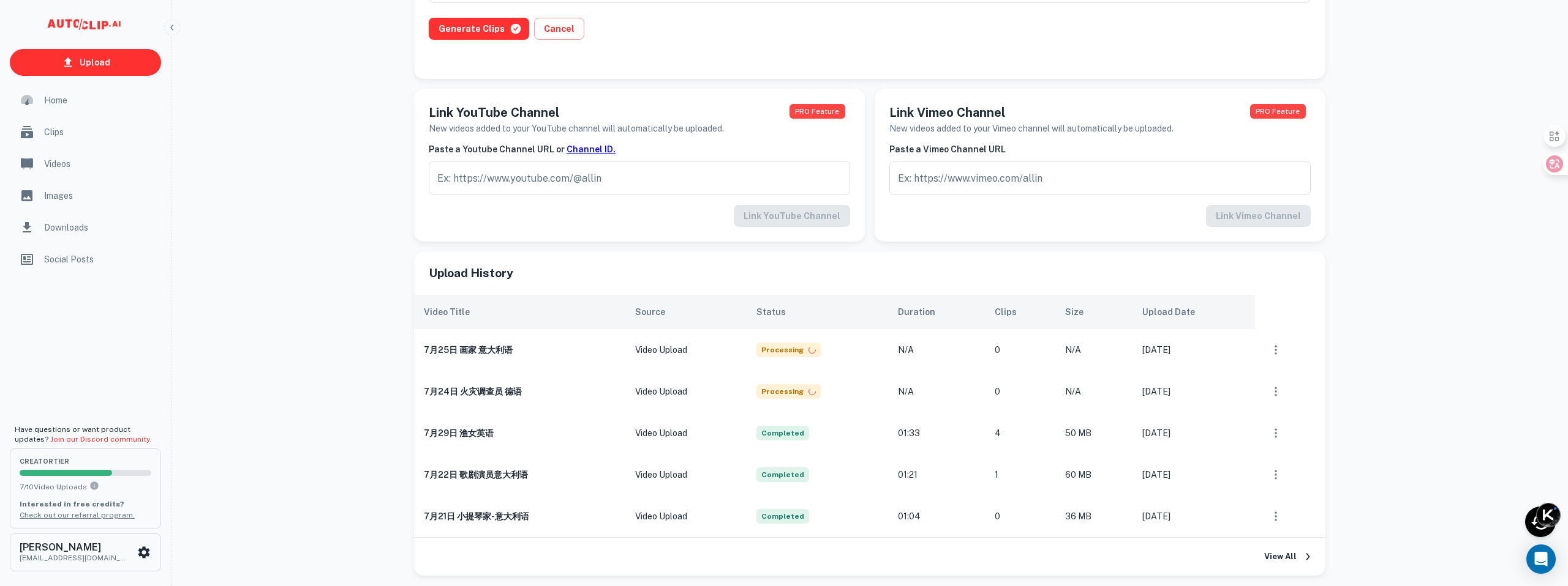
scroll to position [136, 0]
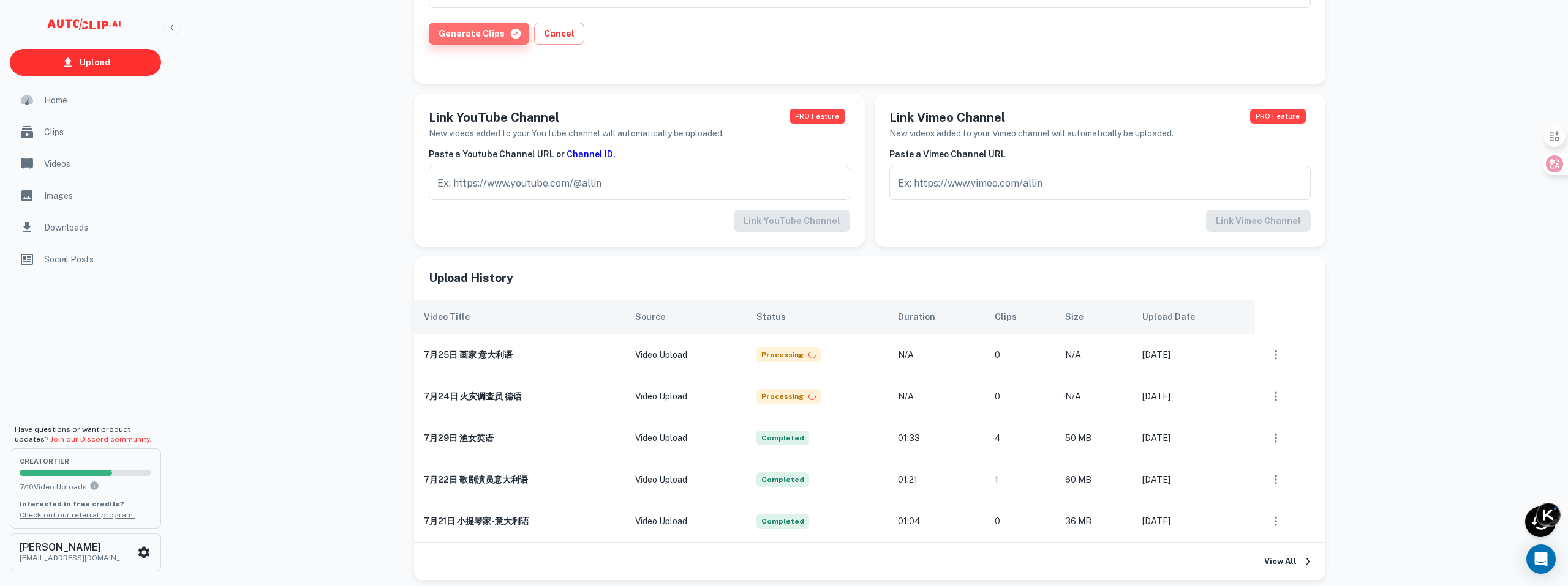
click at [485, 32] on button "Generate Clips" at bounding box center [479, 34] width 101 height 22
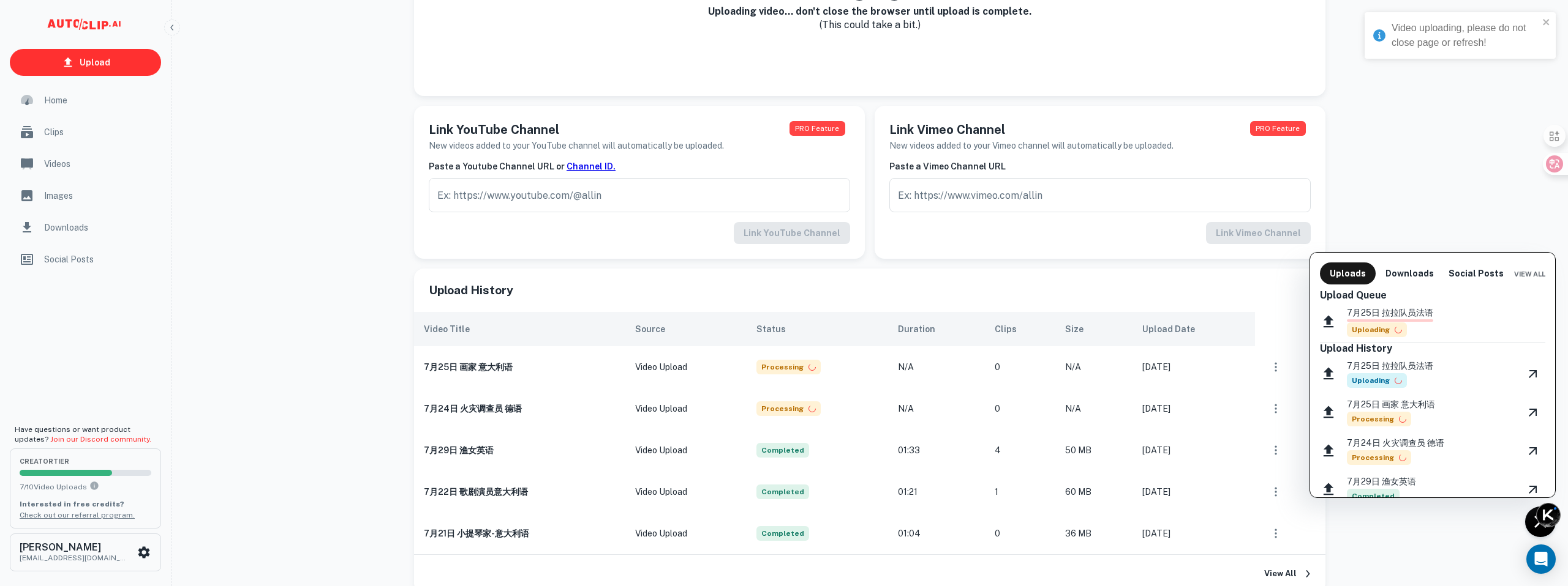
click at [1431, 316] on p "7月25日 拉拉队员法语" at bounding box center [1390, 313] width 86 height 14
click at [1476, 313] on div "7月25日 拉拉队员法语 Uploading" at bounding box center [1432, 322] width 225 height 41
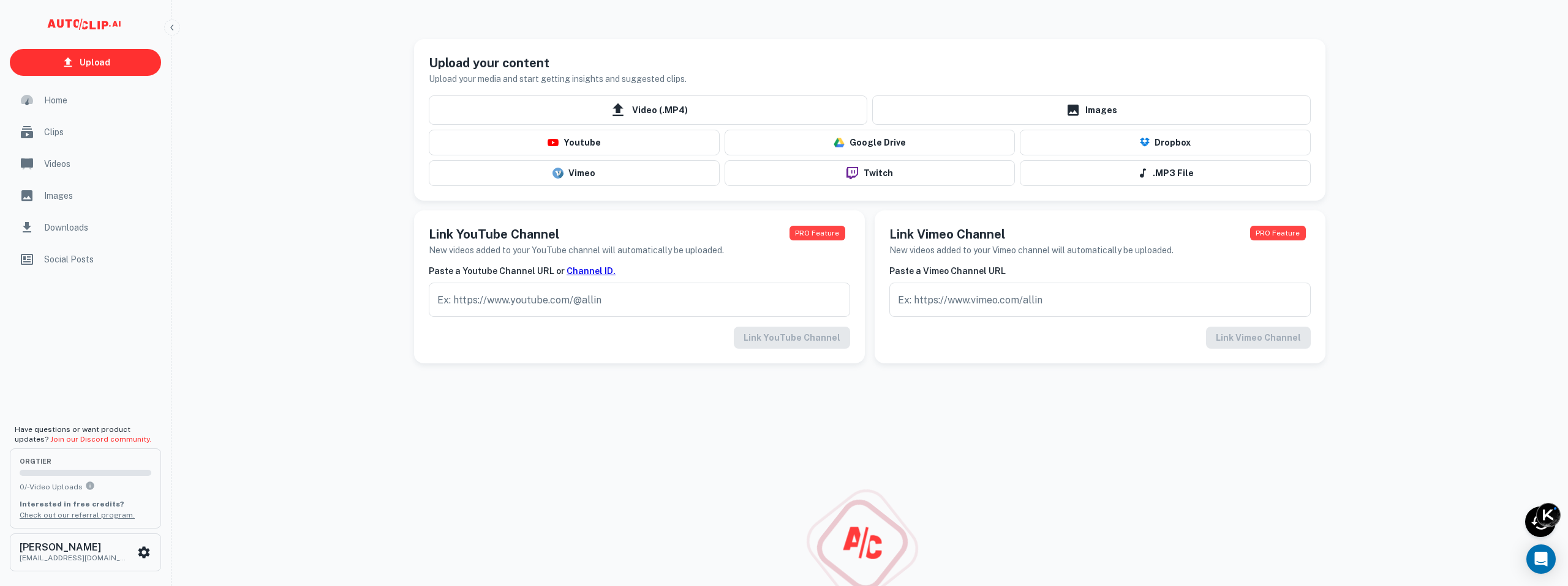
scroll to position [9, 0]
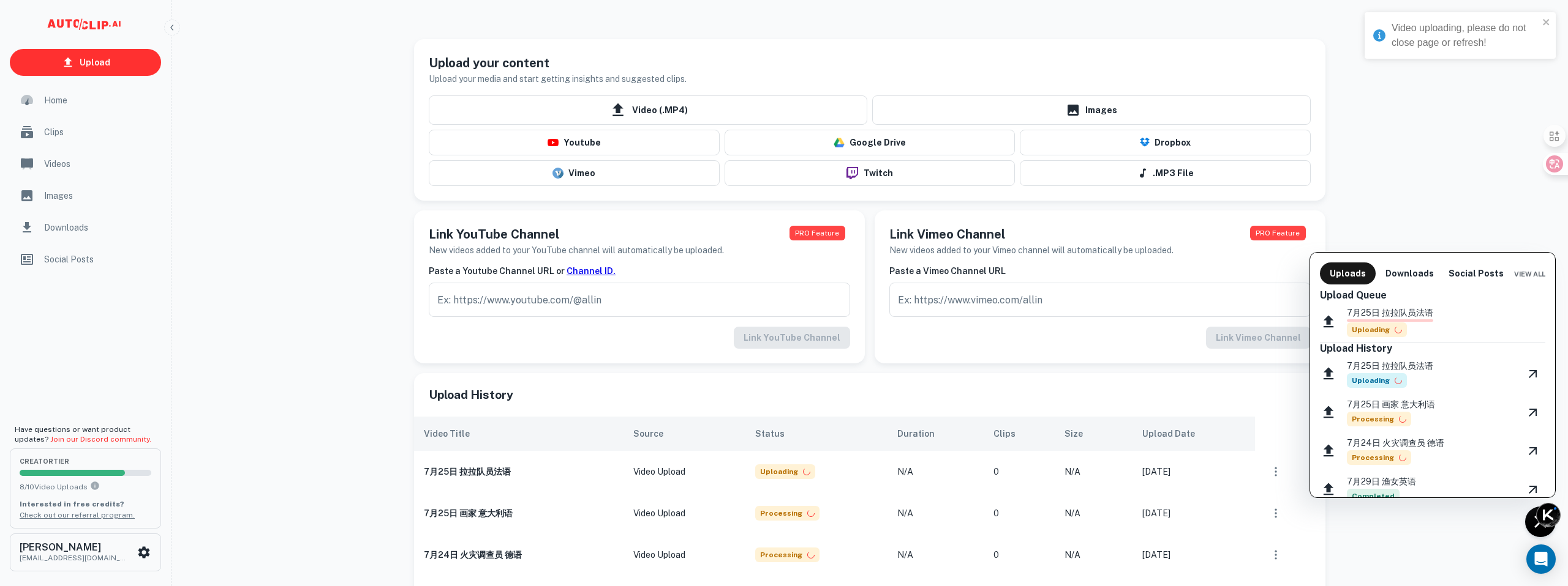
click at [1502, 320] on div "7月25日 拉拉队员法语 Uploading" at bounding box center [1432, 322] width 225 height 41
click at [1388, 318] on p "7月25日 拉拉队员法语" at bounding box center [1390, 313] width 86 height 14
click at [1384, 317] on p "7月25日 拉拉队员法语" at bounding box center [1390, 313] width 86 height 14
click at [1374, 304] on div "7月25日 拉拉队员法语 Uploading" at bounding box center [1432, 322] width 225 height 41
click at [671, 106] on div at bounding box center [784, 293] width 1568 height 586
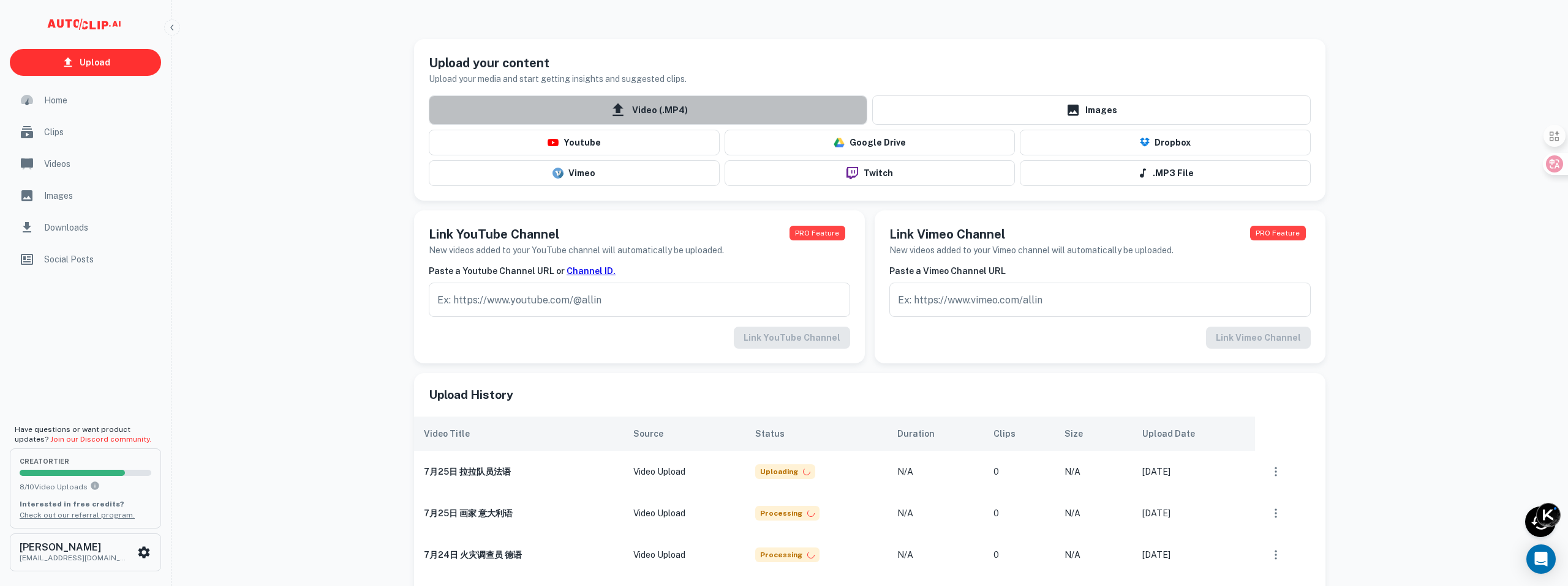
click at [671, 107] on span "Video (.MP4)" at bounding box center [648, 110] width 439 height 29
click at [0, 0] on input "Video (.MP4)" at bounding box center [0, 0] width 0 height 0
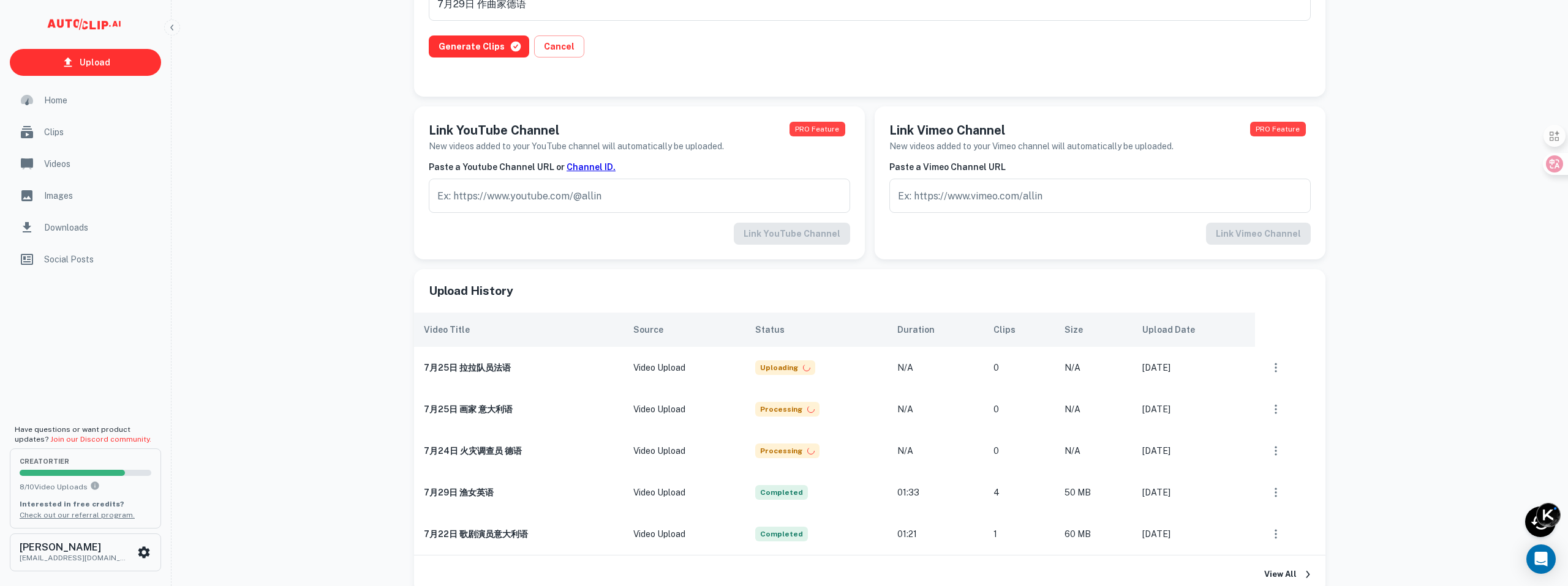
scroll to position [40, 0]
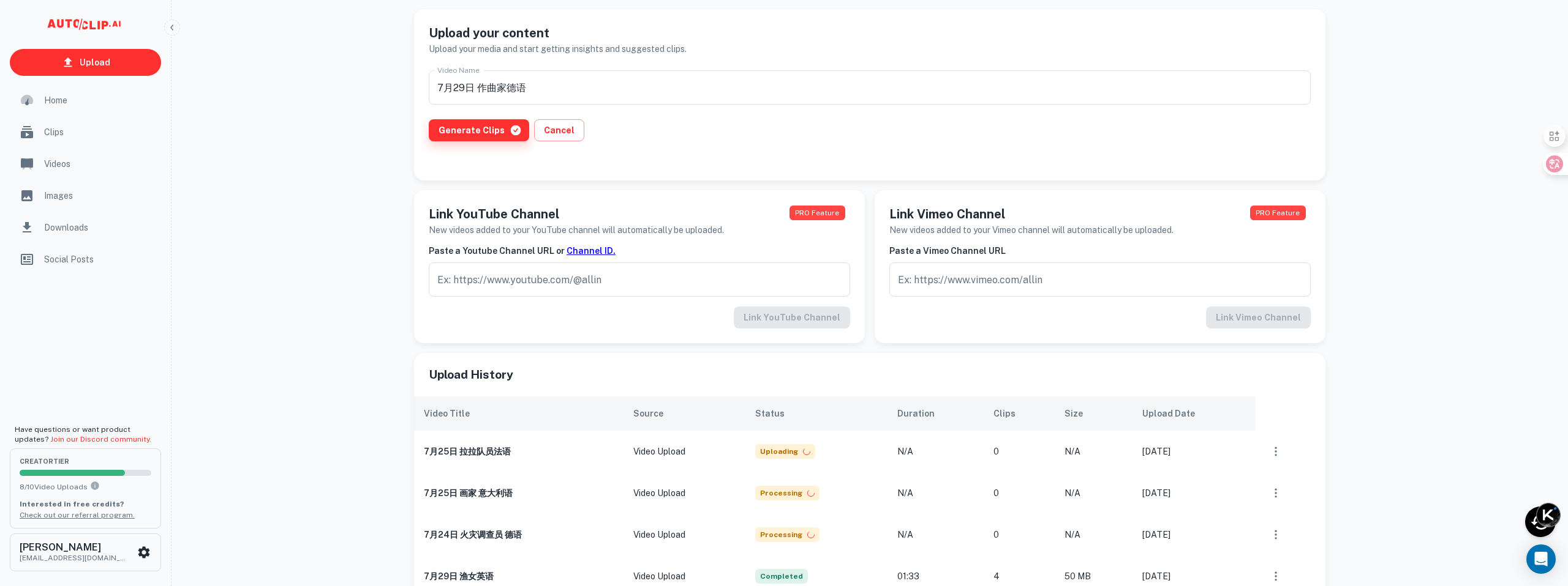
click at [483, 131] on button "Generate Clips" at bounding box center [479, 131] width 101 height 22
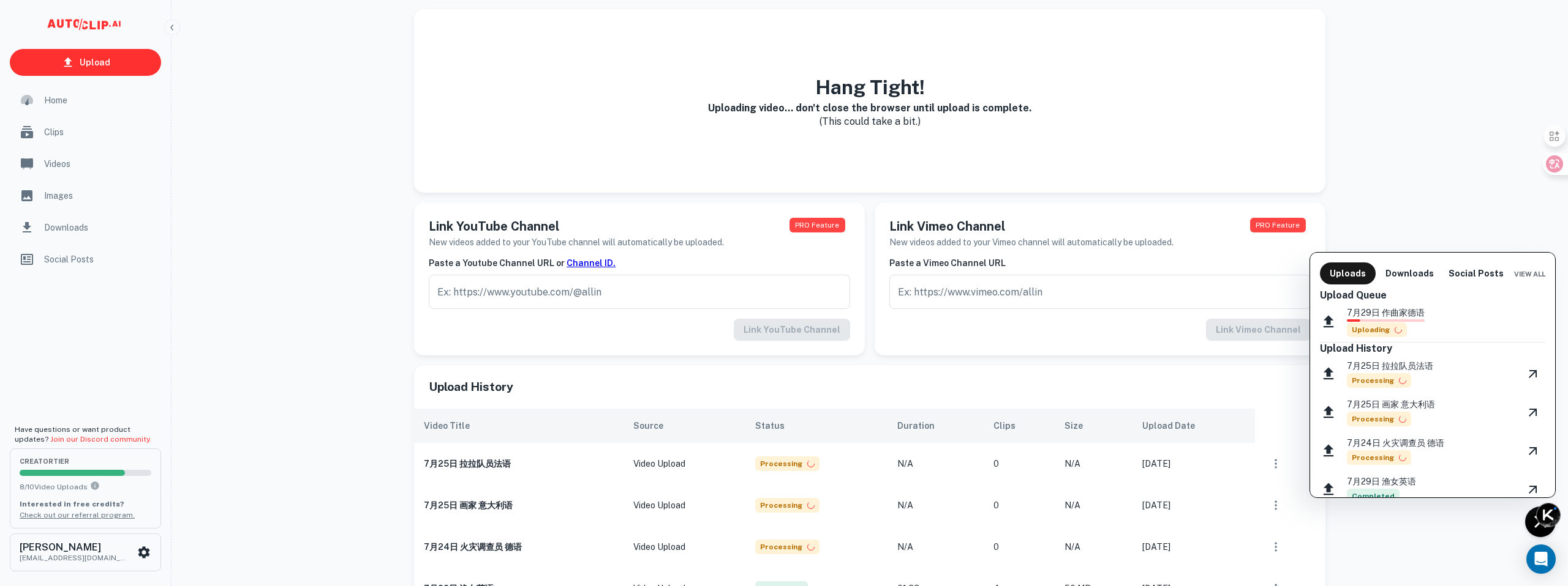
scroll to position [1, 0]
click at [83, 64] on div at bounding box center [784, 293] width 1568 height 586
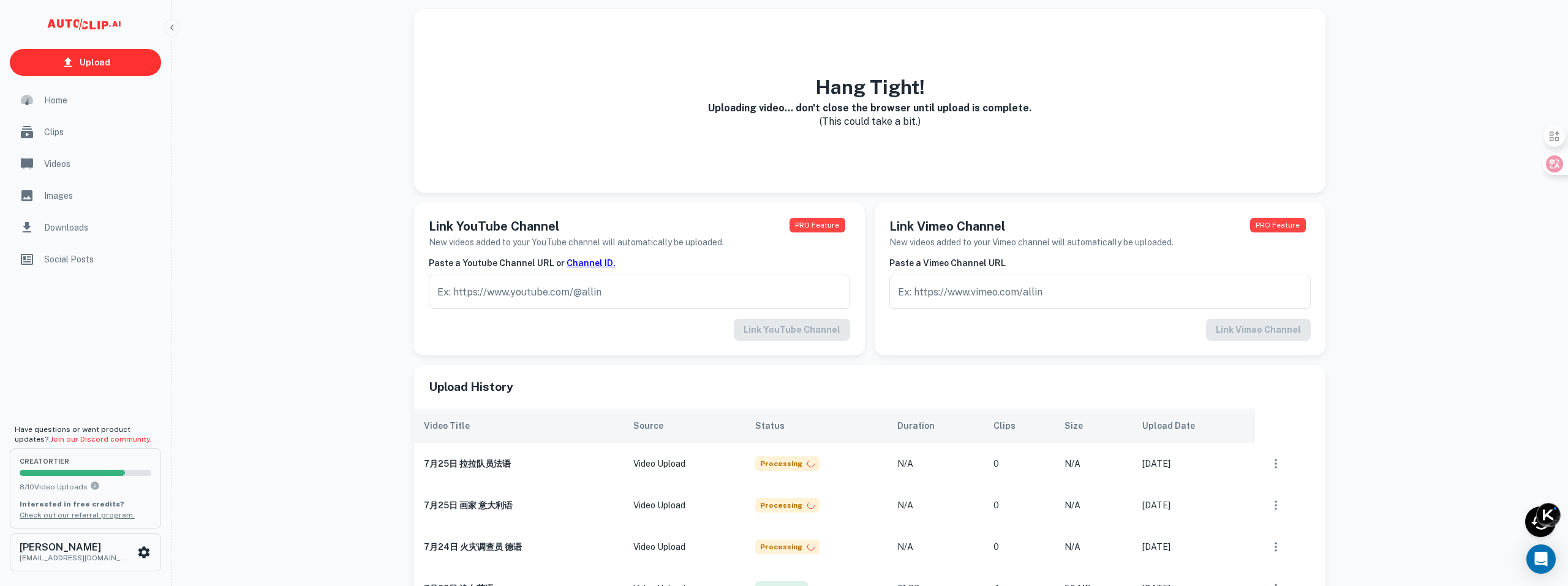
click at [83, 64] on p "Upload" at bounding box center [95, 62] width 31 height 14
click at [93, 61] on p "Upload" at bounding box center [95, 62] width 31 height 14
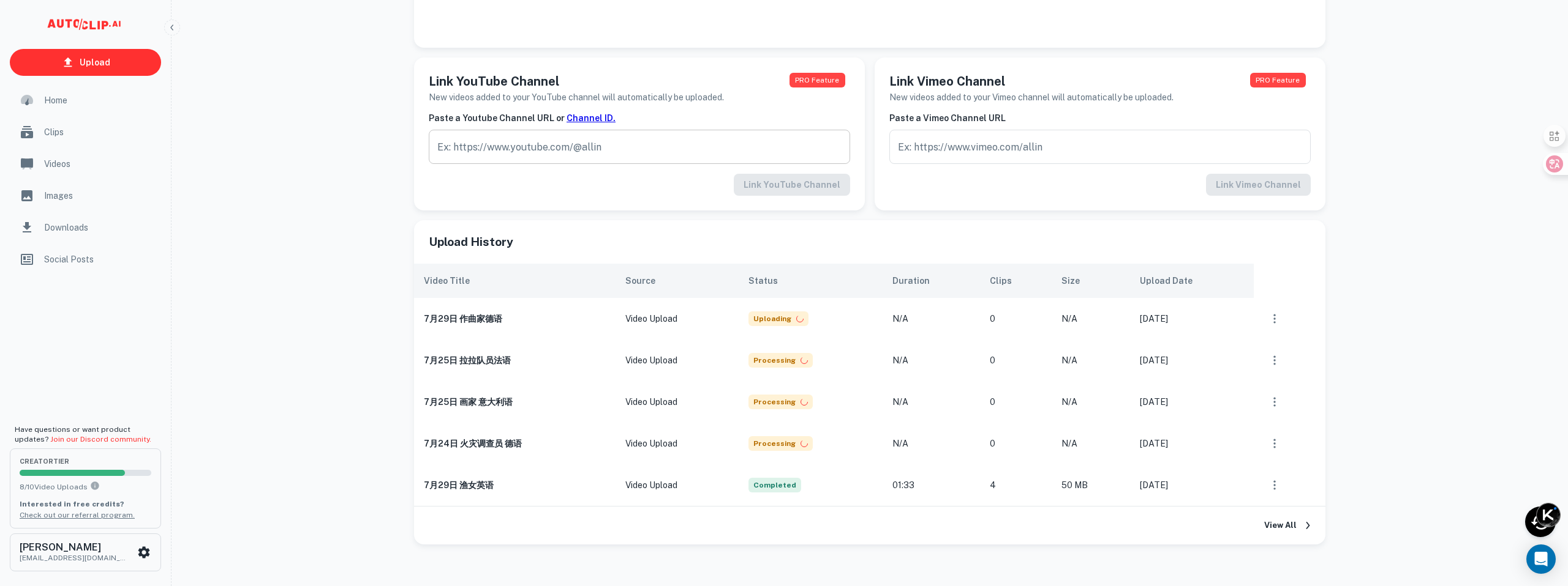
scroll to position [202, 0]
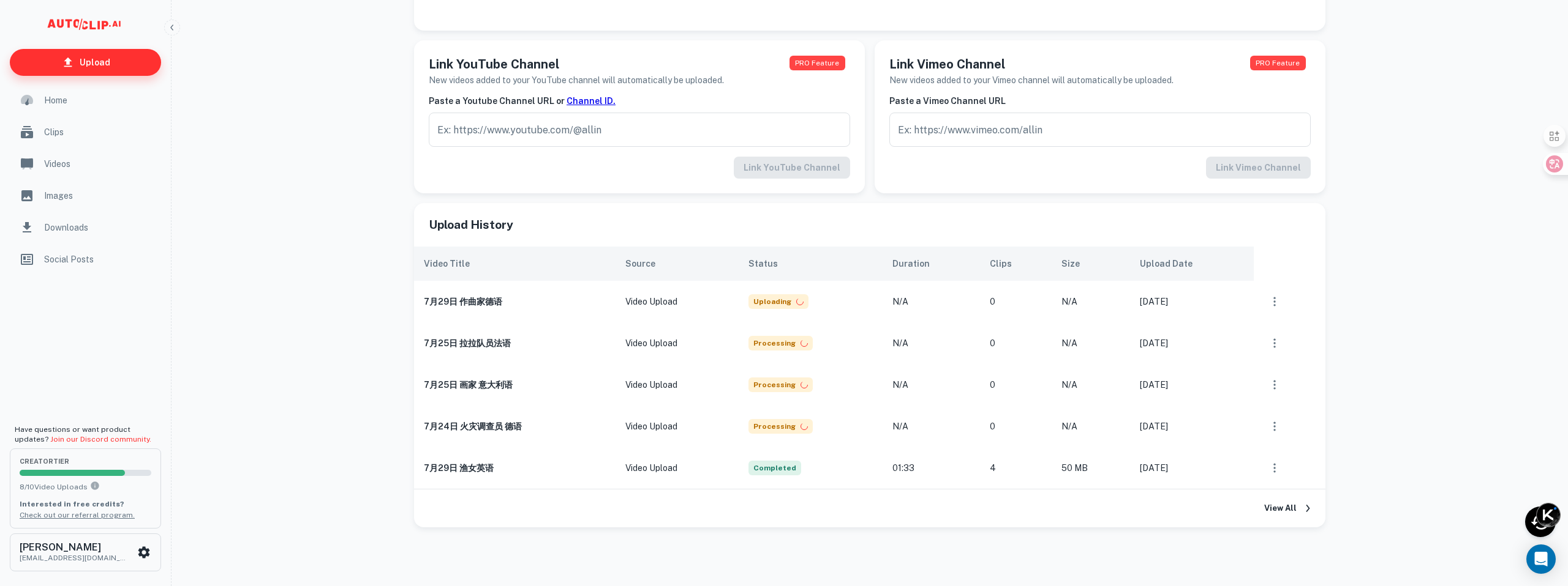
click at [59, 61] on link "Upload" at bounding box center [85, 62] width 151 height 27
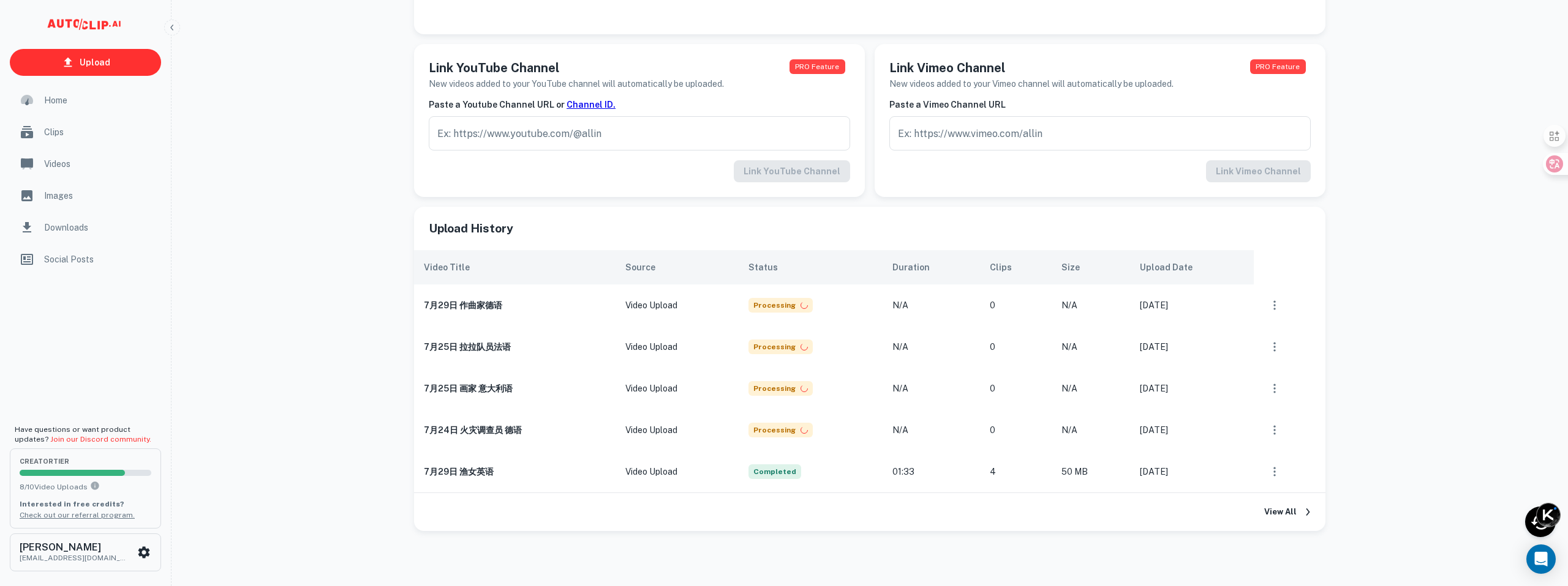
scroll to position [201, 0]
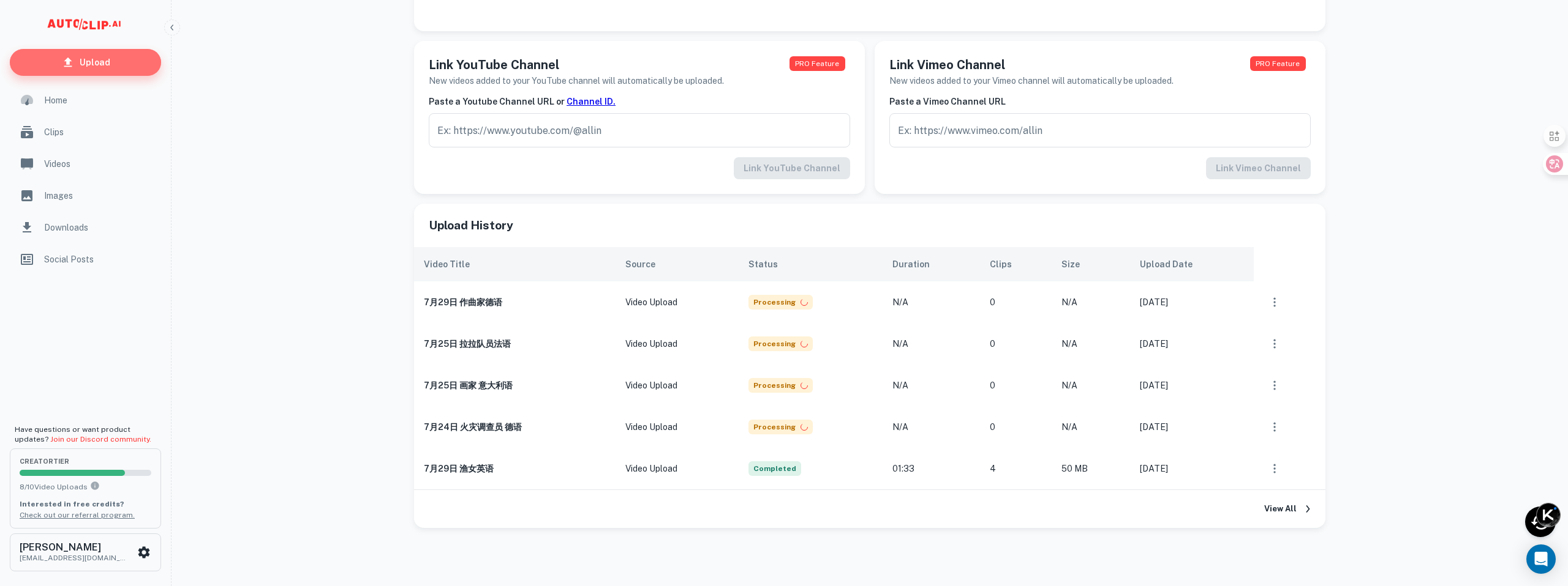
click at [133, 60] on link "Upload" at bounding box center [85, 62] width 151 height 27
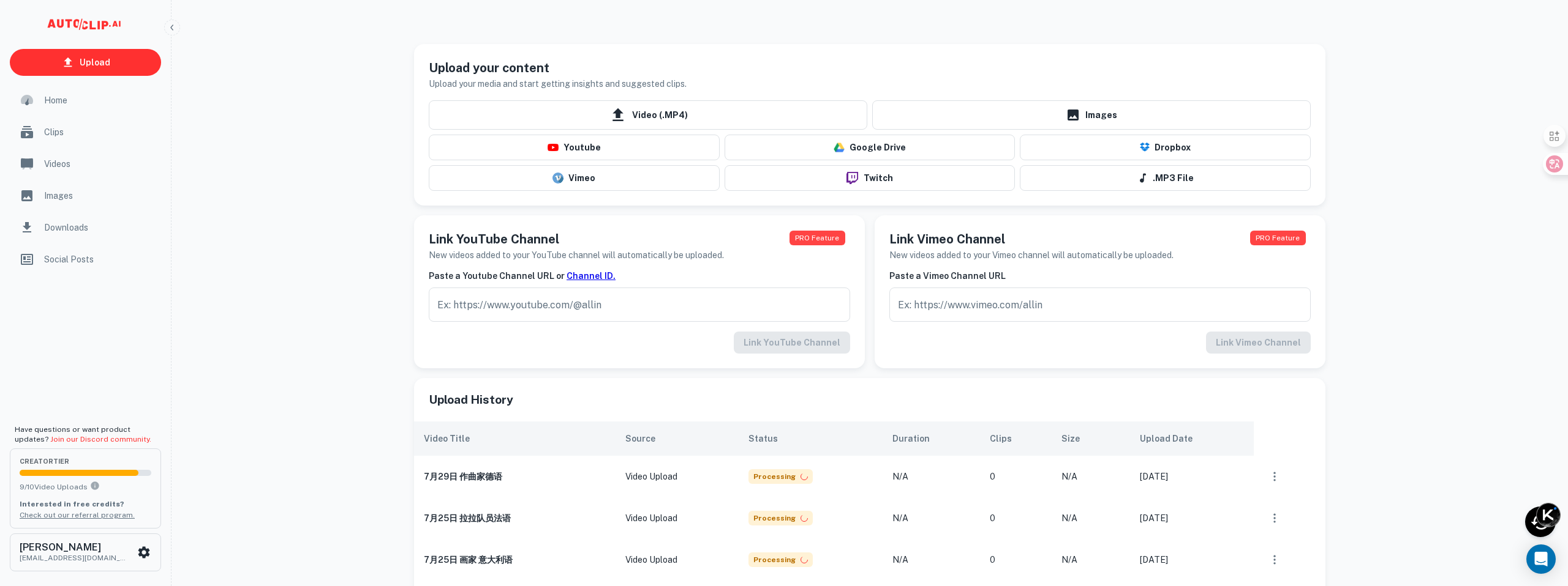
scroll to position [8, 0]
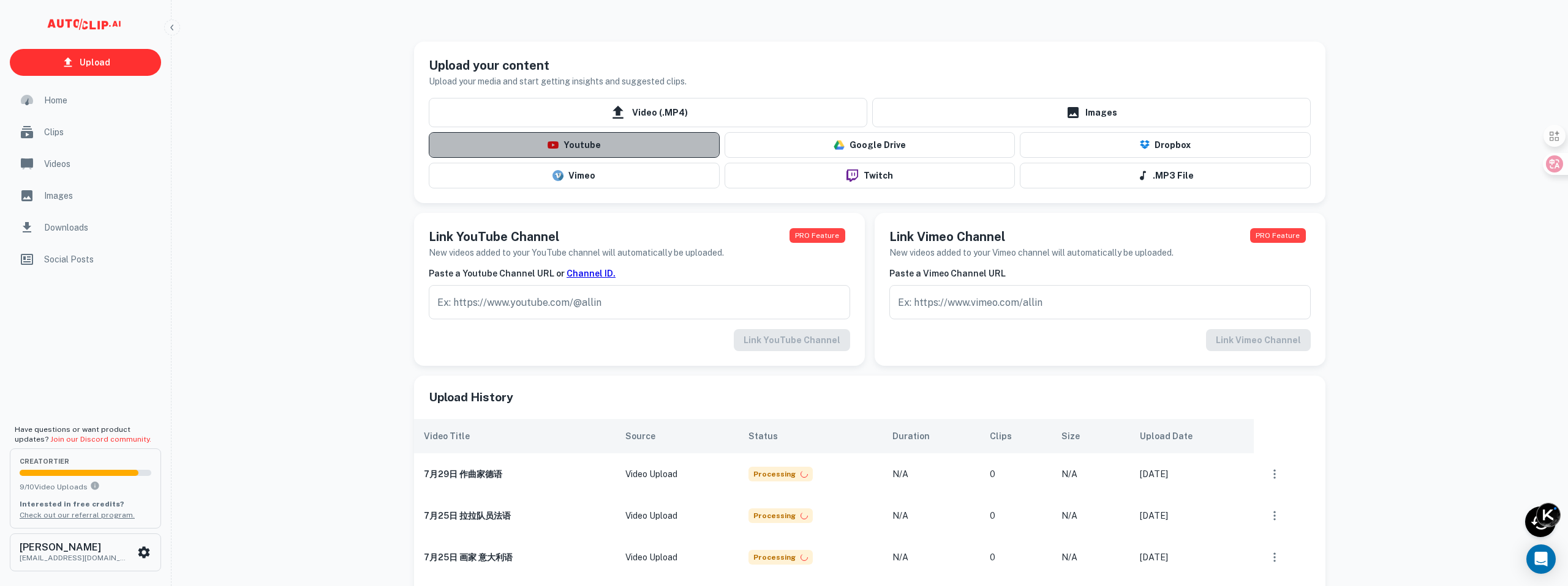
click at [597, 142] on button "Youtube" at bounding box center [574, 145] width 291 height 26
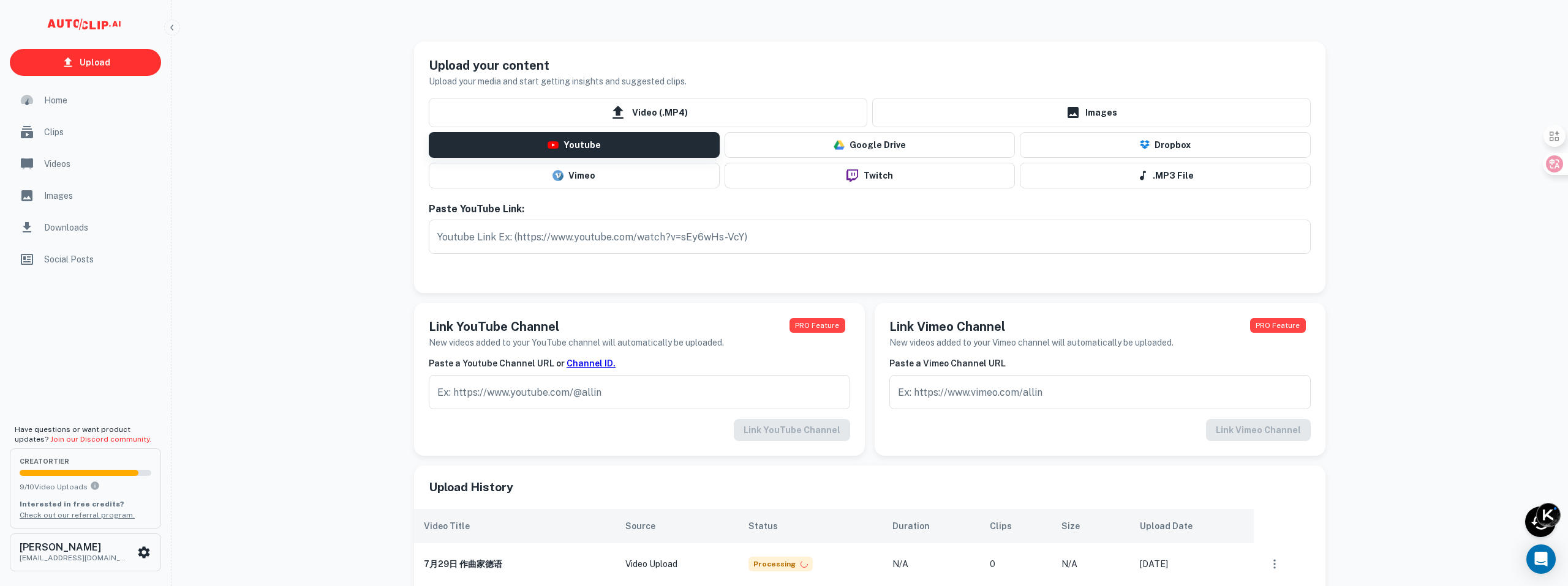
click at [589, 150] on button "Youtube" at bounding box center [574, 145] width 291 height 26
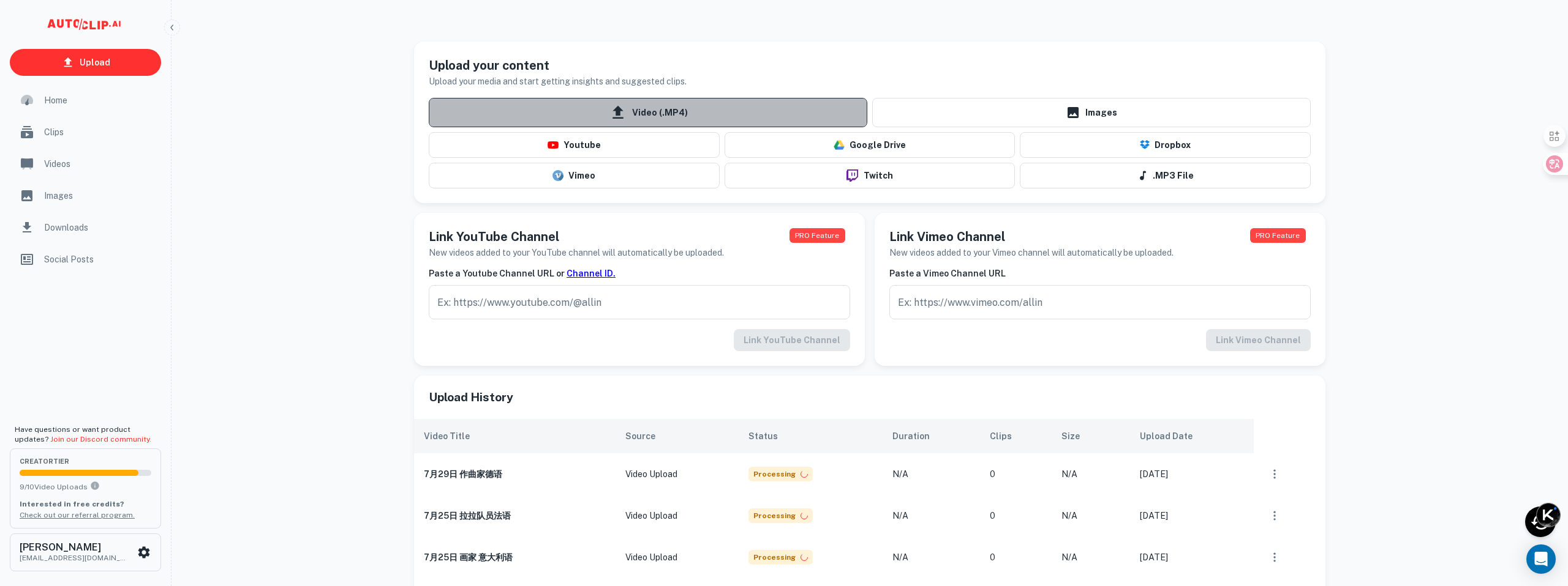
click at [656, 112] on span "Video (.MP4)" at bounding box center [648, 113] width 439 height 29
click at [0, 0] on input "Video (.MP4)" at bounding box center [0, 0] width 0 height 0
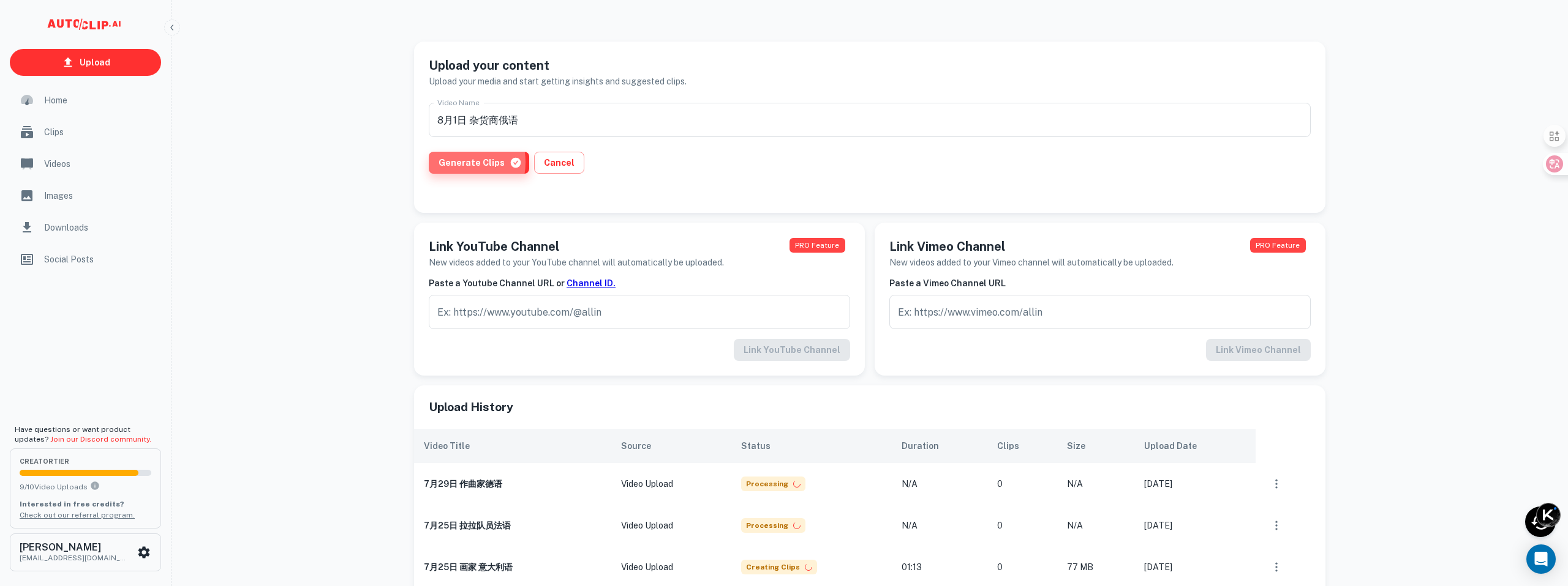
click at [452, 162] on button "Generate Clips" at bounding box center [479, 163] width 101 height 22
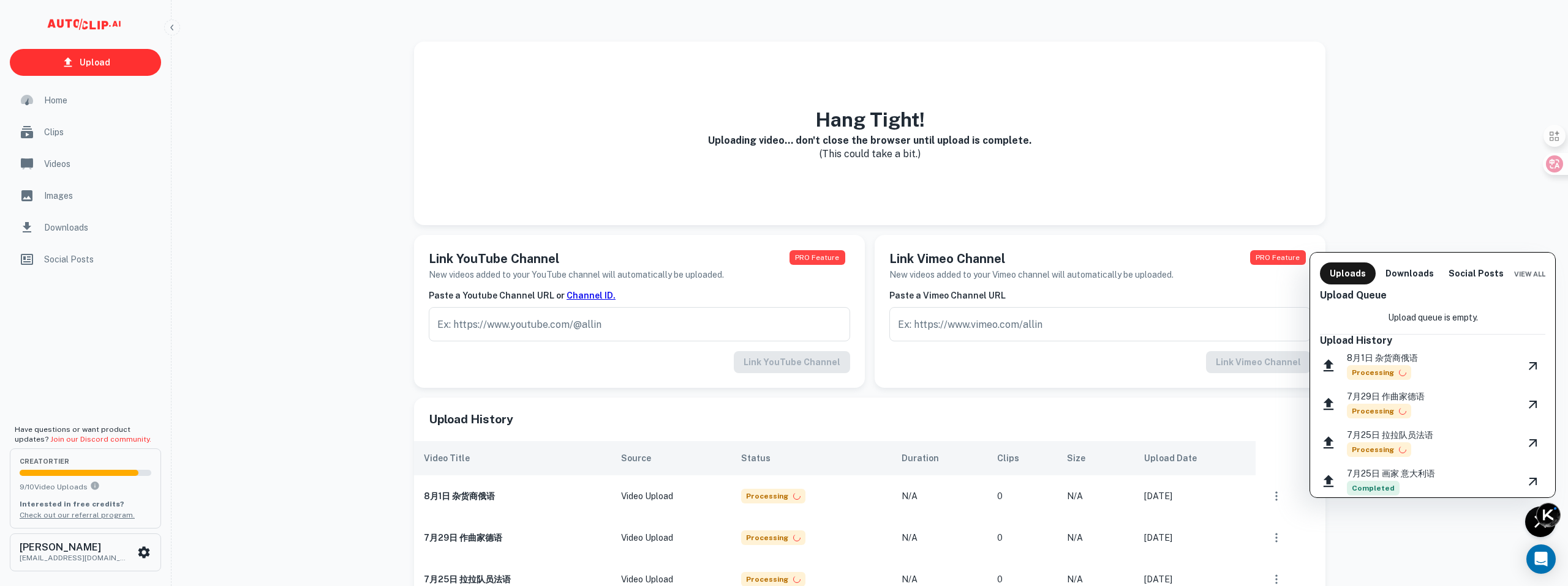
click at [119, 64] on div at bounding box center [784, 293] width 1568 height 586
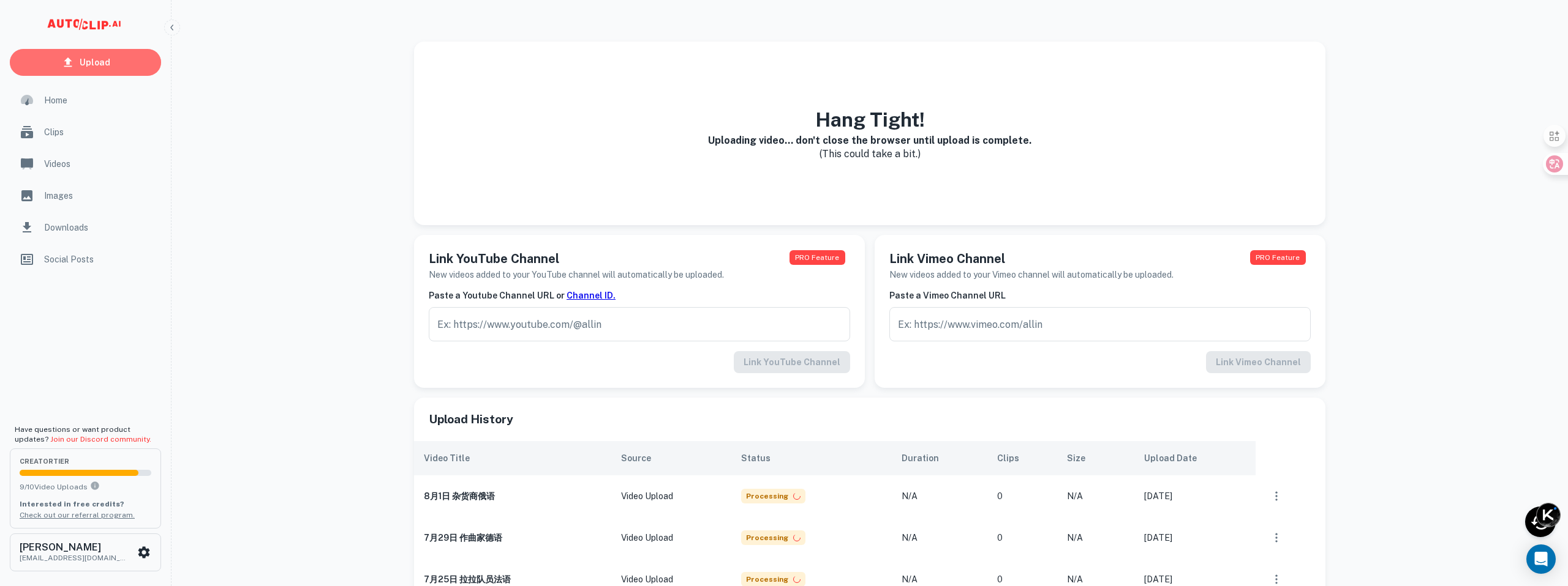
click at [118, 63] on link "Upload" at bounding box center [85, 62] width 151 height 27
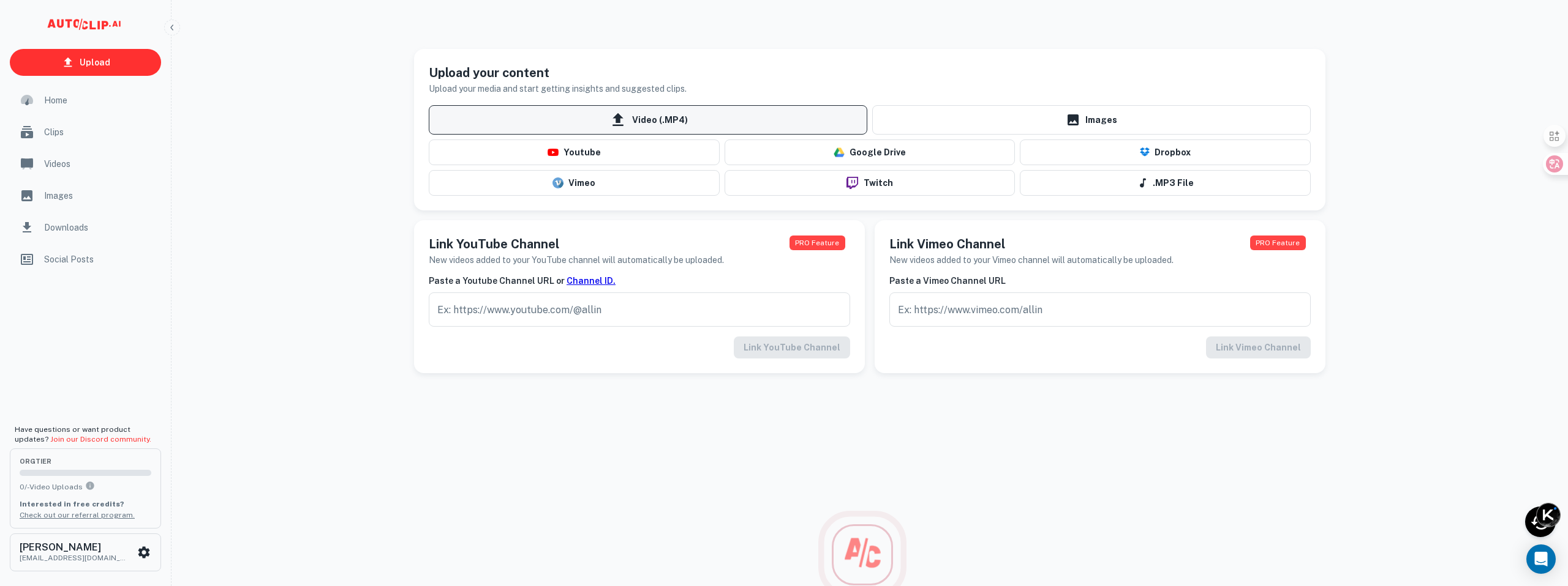
click at [621, 121] on icon at bounding box center [618, 120] width 19 height 19
click at [0, 0] on input "Video (.MP4)" at bounding box center [0, 0] width 0 height 0
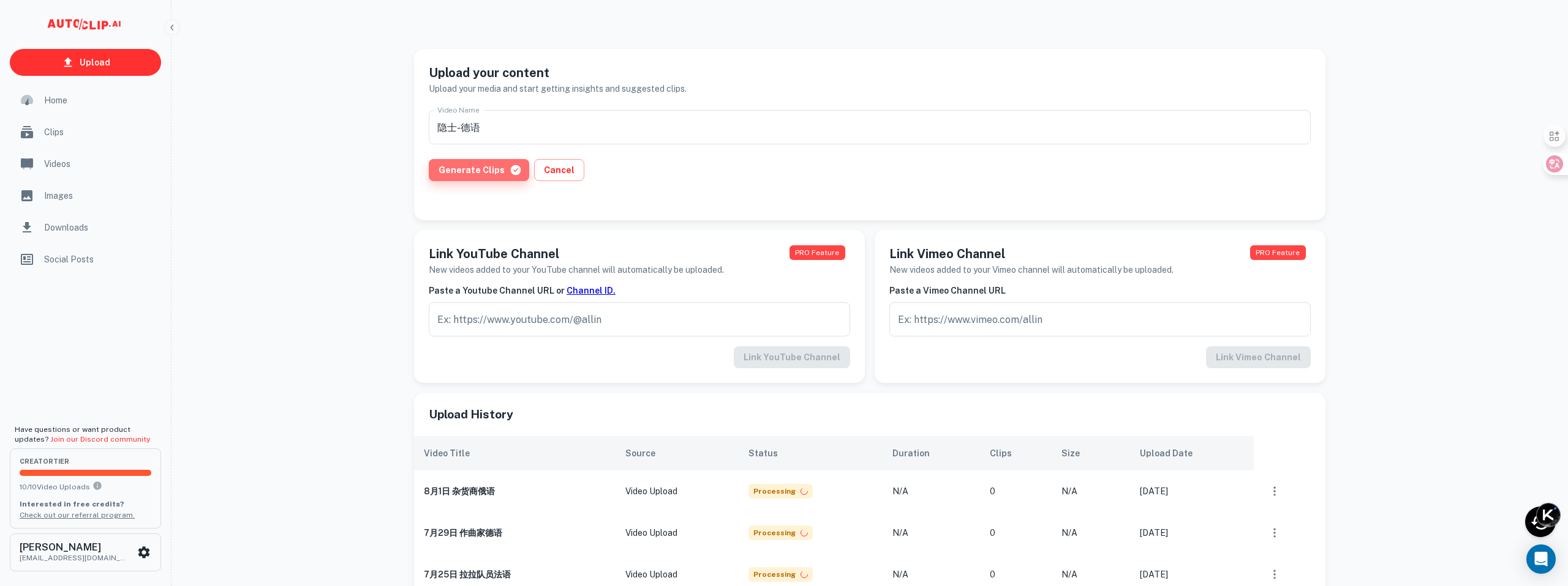
click at [487, 177] on button "Generate Clips" at bounding box center [479, 171] width 101 height 22
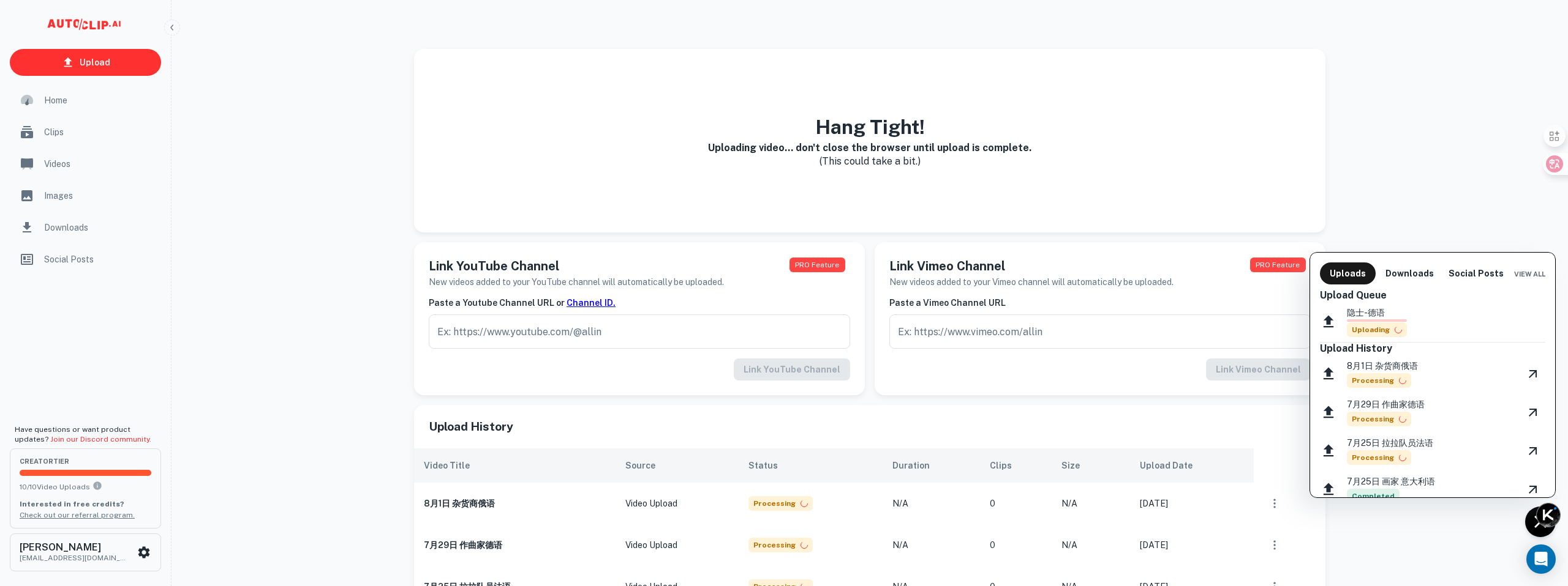
click at [119, 59] on div at bounding box center [784, 293] width 1568 height 586
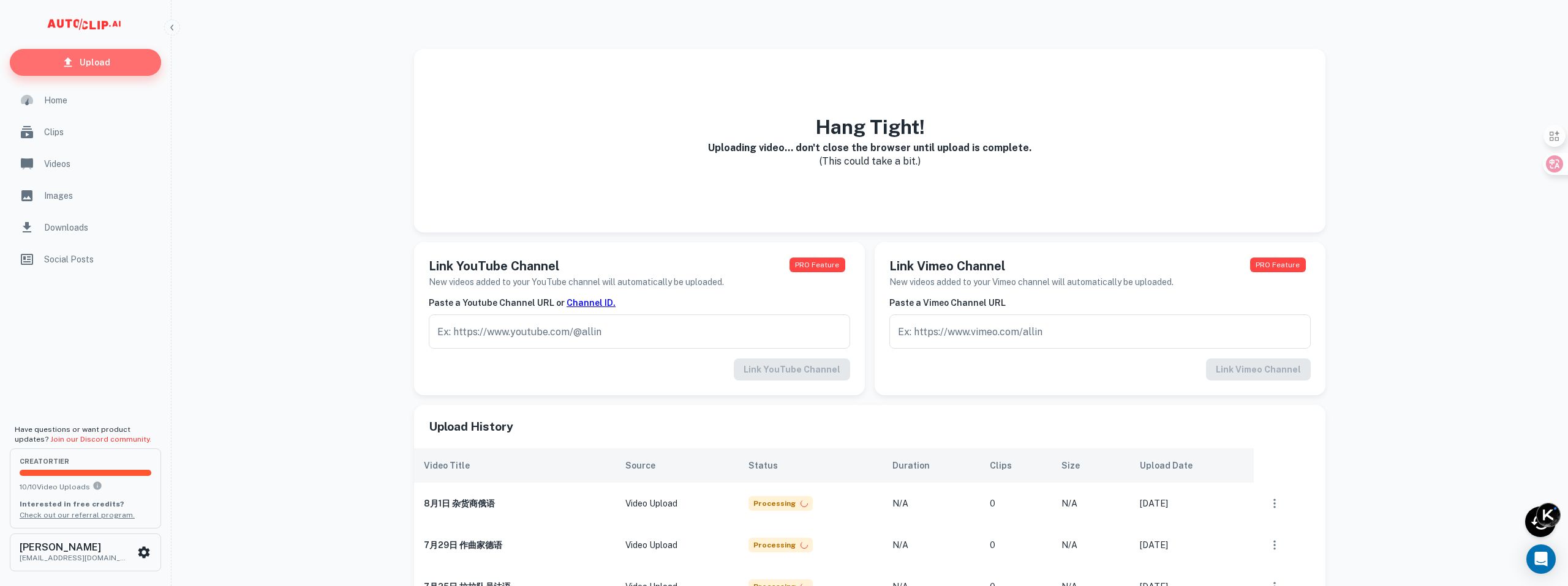
click at [119, 60] on link "Upload" at bounding box center [85, 62] width 151 height 27
click at [137, 63] on link "Upload" at bounding box center [85, 62] width 151 height 27
click at [112, 66] on link "Upload" at bounding box center [85, 62] width 151 height 27
click at [113, 58] on link "Upload" at bounding box center [85, 62] width 151 height 27
click at [129, 44] on div "scrollable content" at bounding box center [85, 24] width 171 height 49
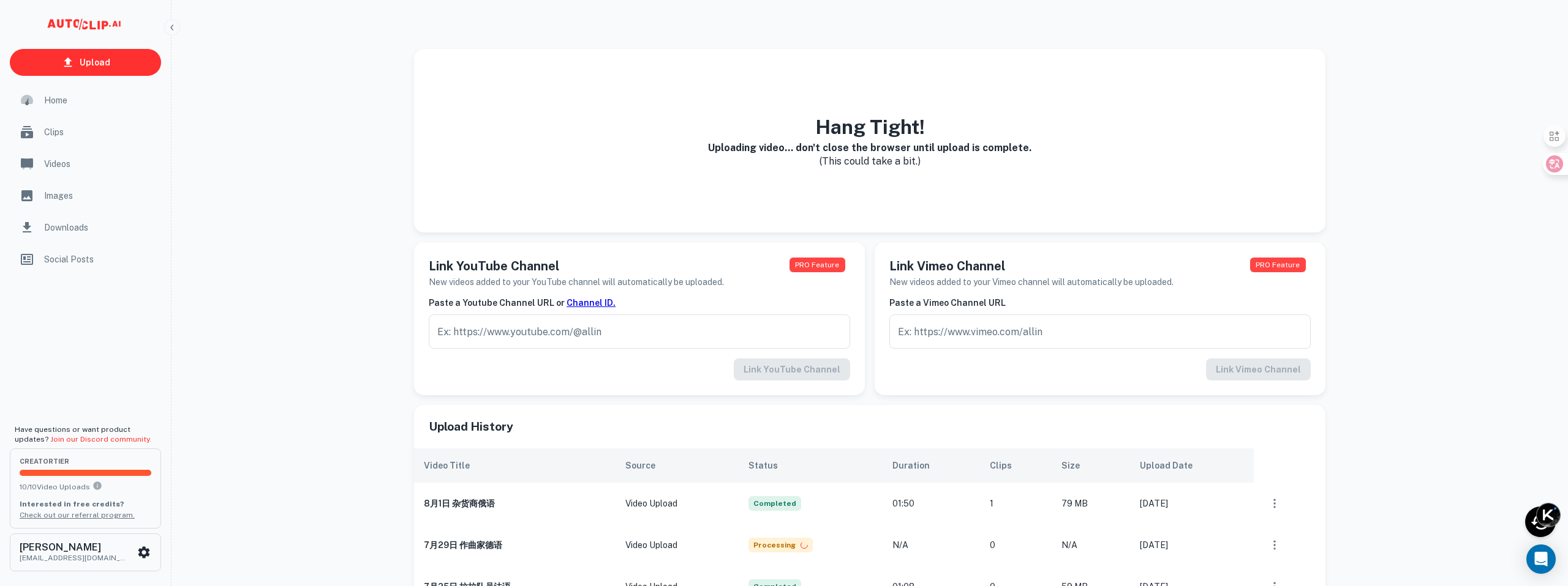
click at [530, 210] on div "Hang Tight! Uploading video... don't close the browser until upload is complete…" at bounding box center [870, 140] width 912 height 183
click at [144, 61] on link "Upload" at bounding box center [85, 62] width 151 height 27
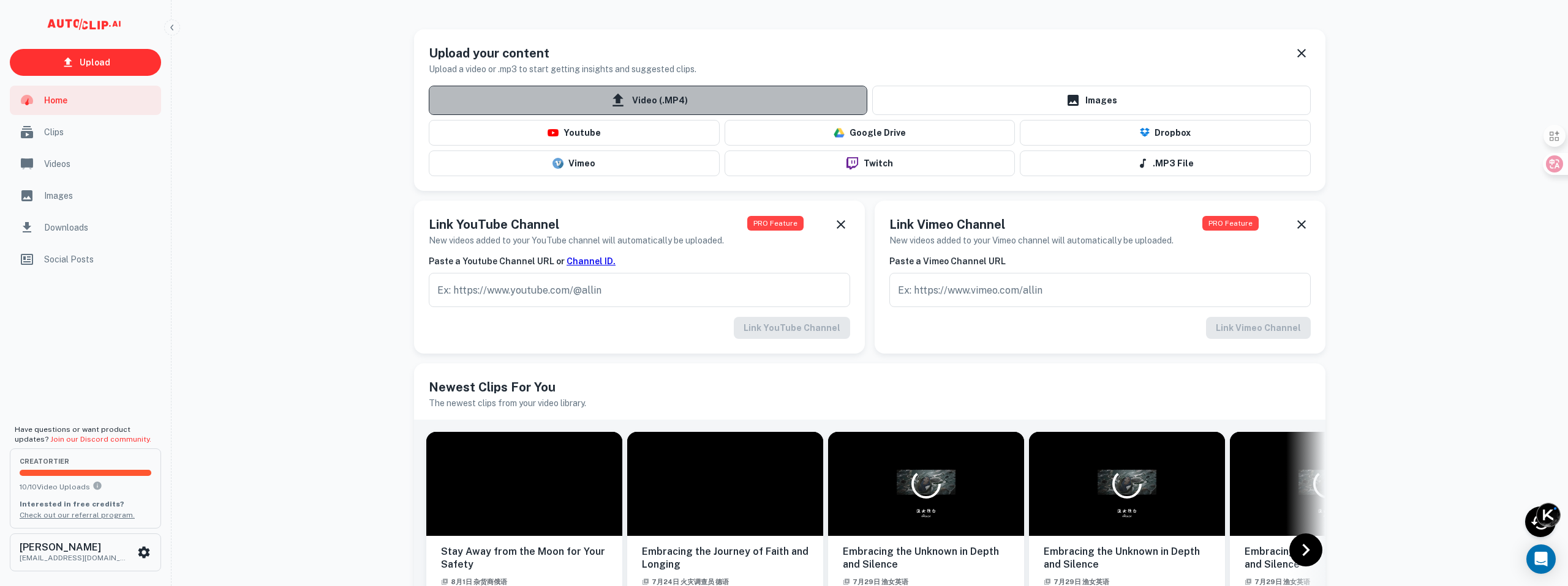
click at [652, 103] on span "Video (.MP4)" at bounding box center [648, 100] width 439 height 29
click at [0, 0] on input "Video (.MP4)" at bounding box center [0, 0] width 0 height 0
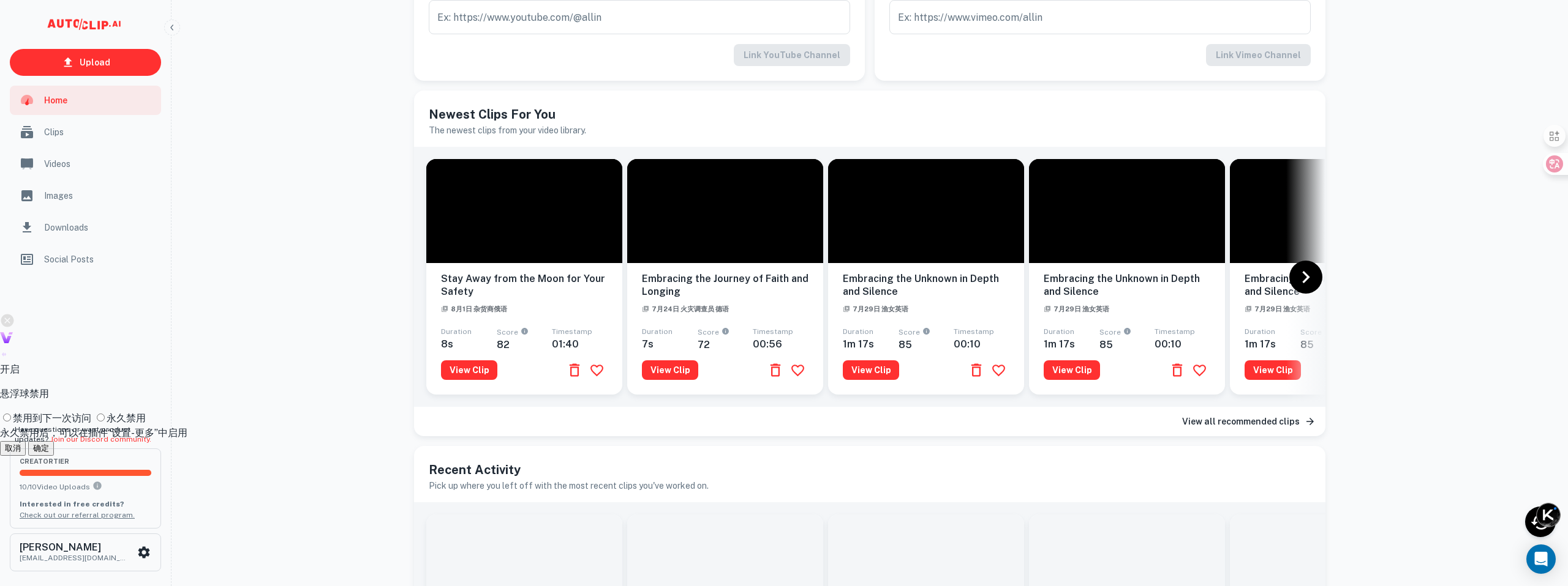
scroll to position [268, 0]
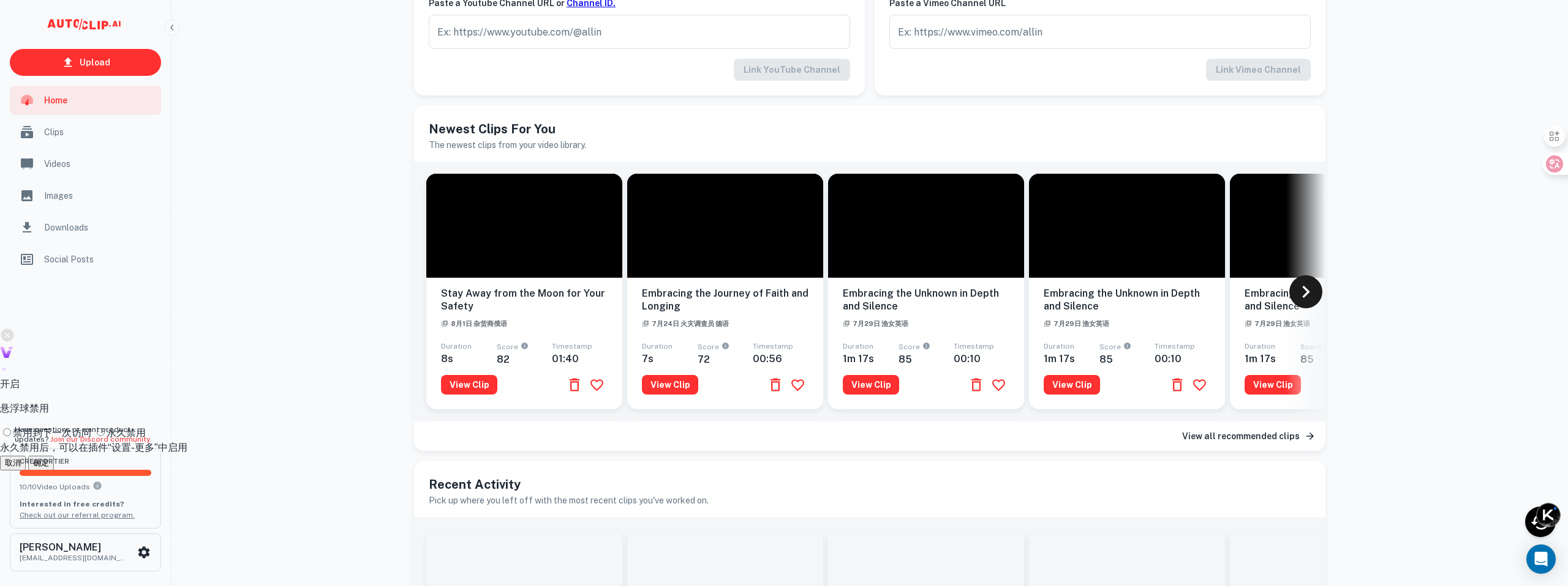
click at [1303, 288] on icon at bounding box center [1306, 292] width 25 height 25
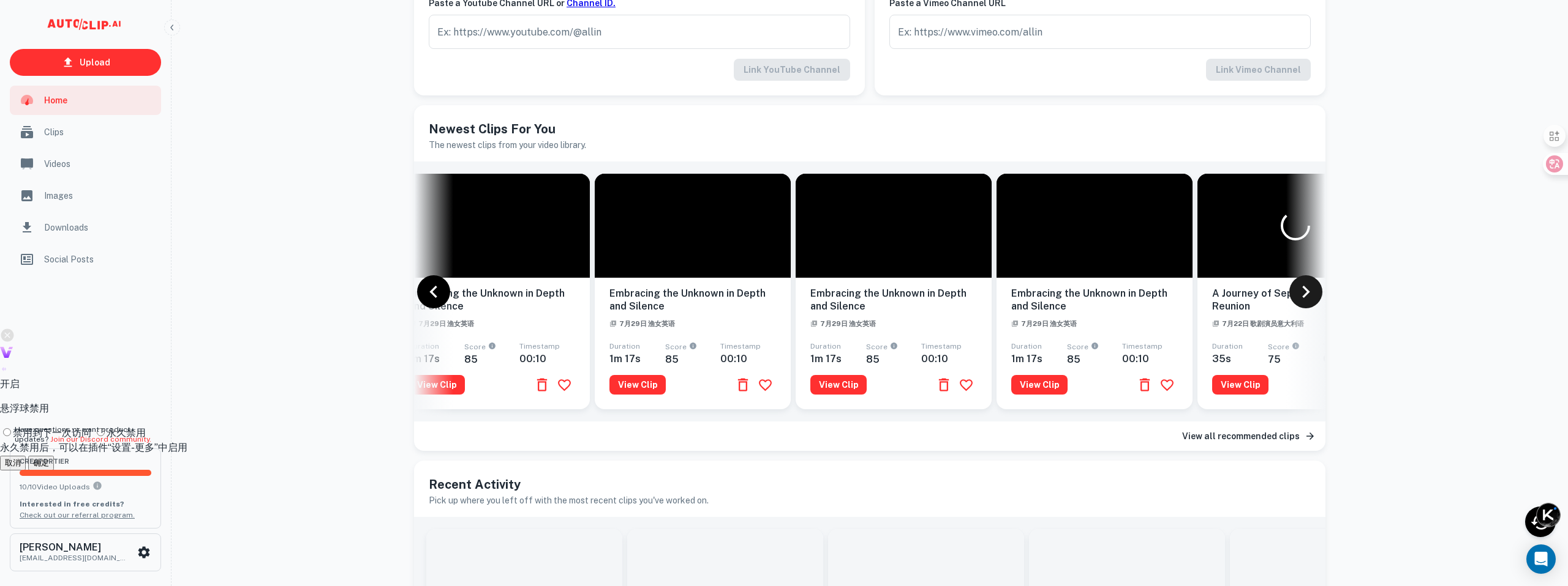
scroll to position [0, 515]
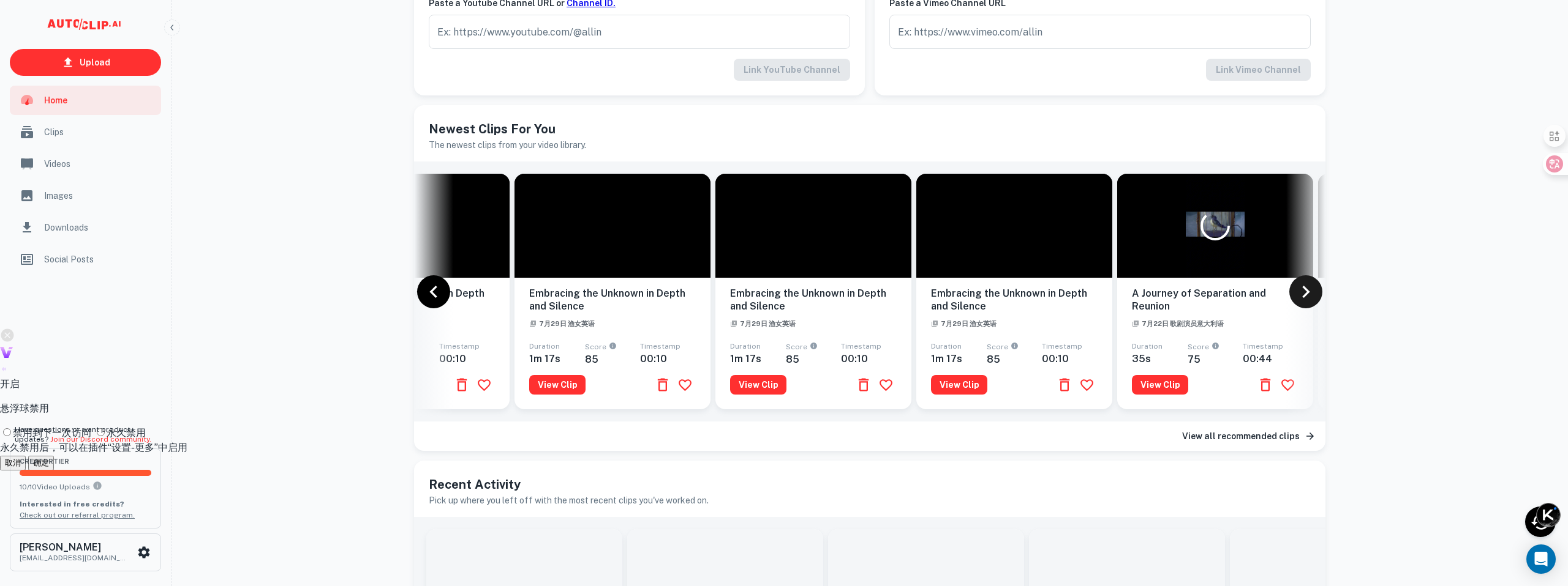
click at [1303, 289] on icon at bounding box center [1306, 292] width 25 height 25
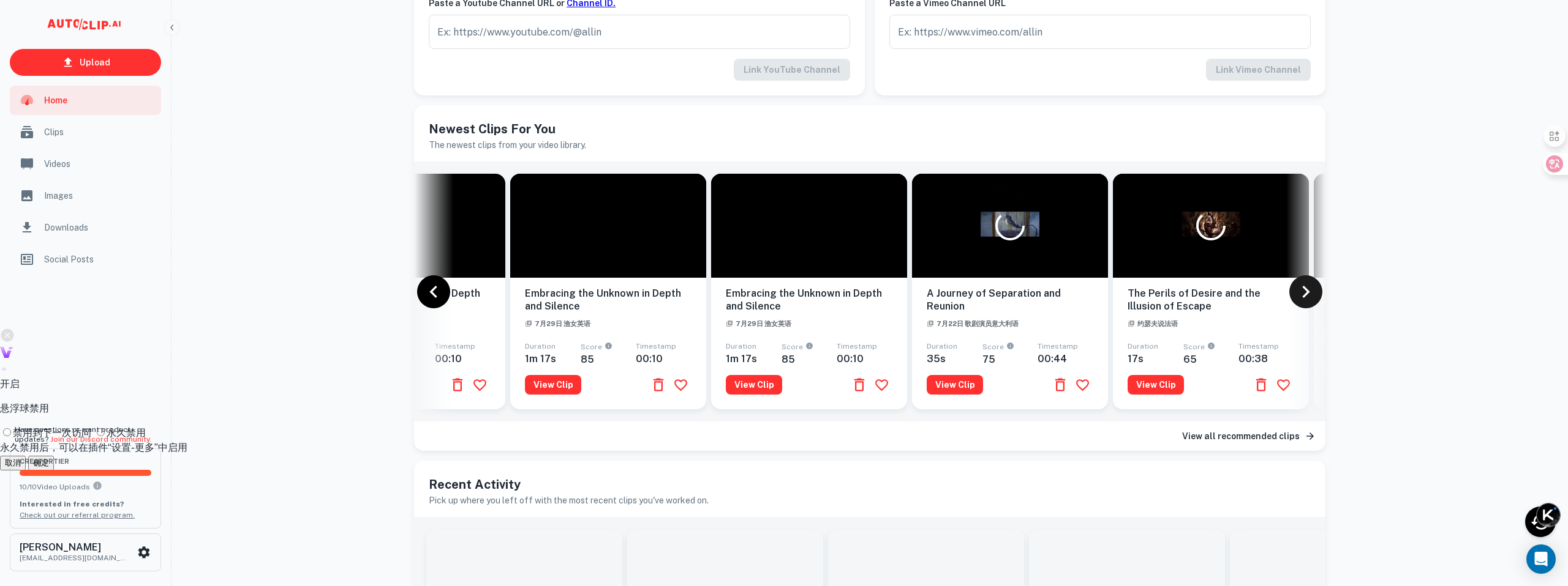
scroll to position [0, 917]
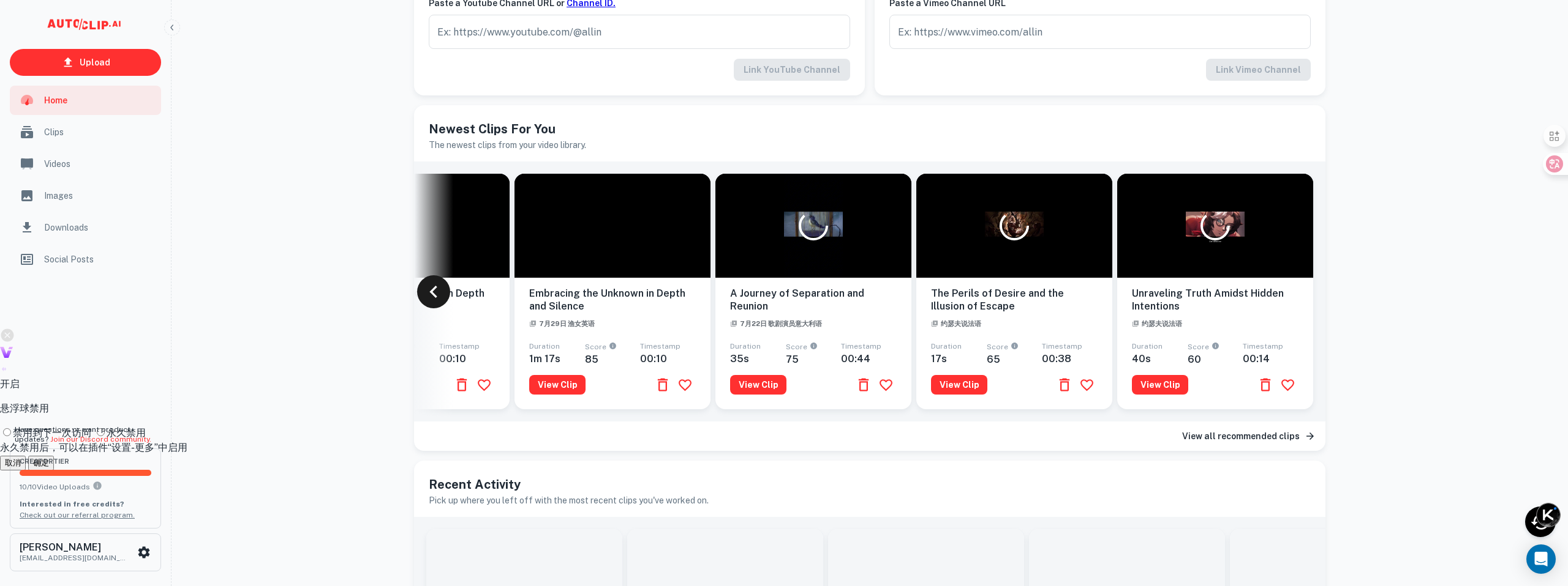
click at [430, 284] on icon at bounding box center [434, 292] width 25 height 25
click at [429, 284] on icon at bounding box center [434, 292] width 25 height 25
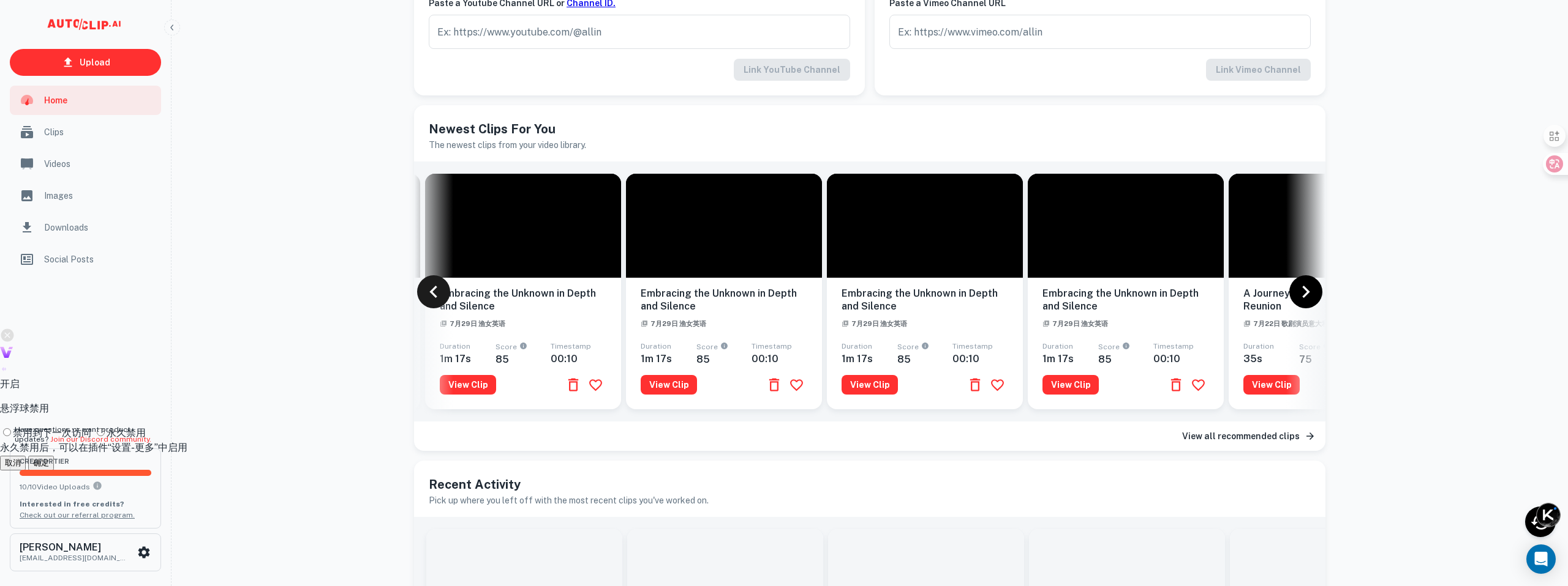
click at [429, 284] on icon at bounding box center [434, 292] width 25 height 25
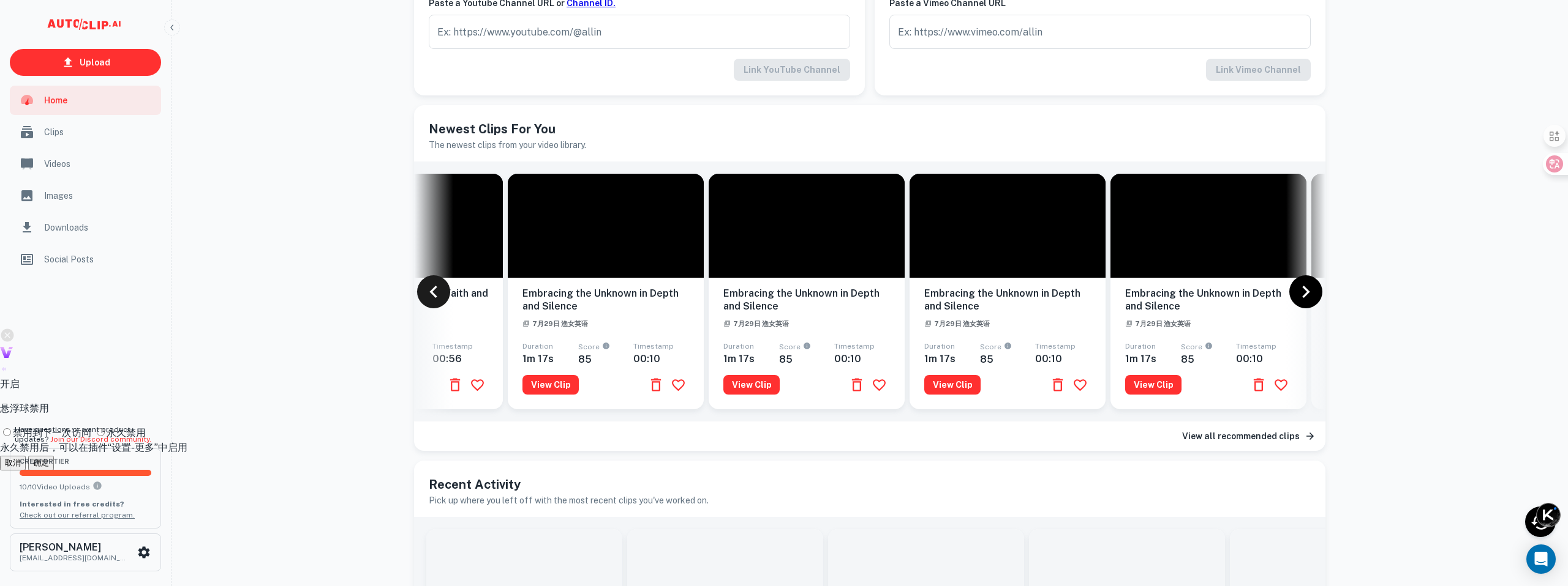
click at [429, 284] on icon at bounding box center [434, 292] width 25 height 25
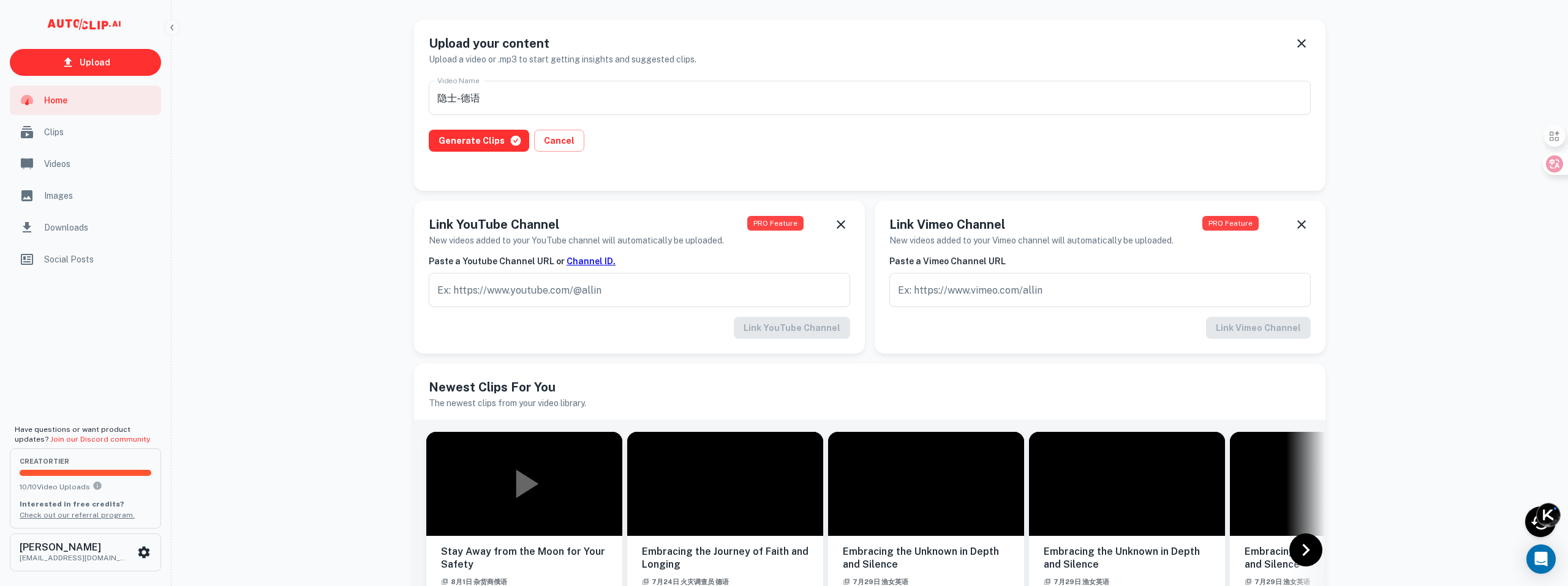
scroll to position [0, 0]
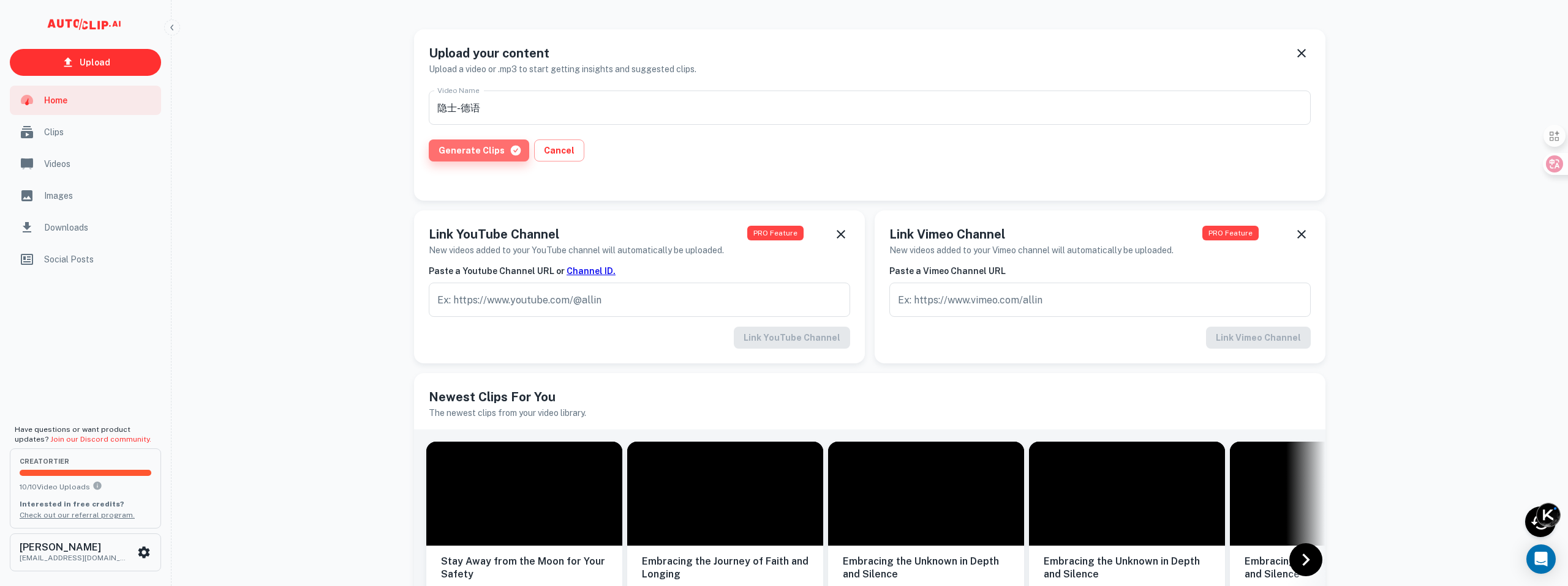
click at [487, 148] on button "Generate Clips" at bounding box center [479, 151] width 101 height 22
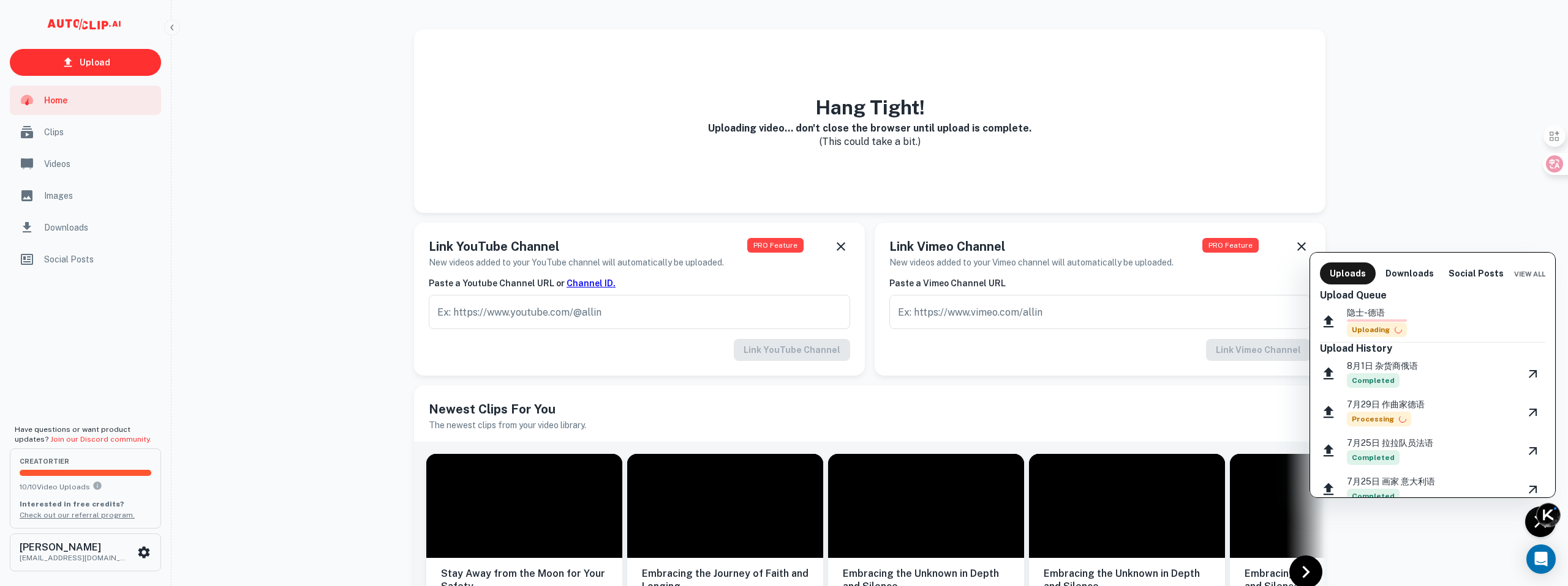
click at [96, 64] on div at bounding box center [784, 293] width 1568 height 586
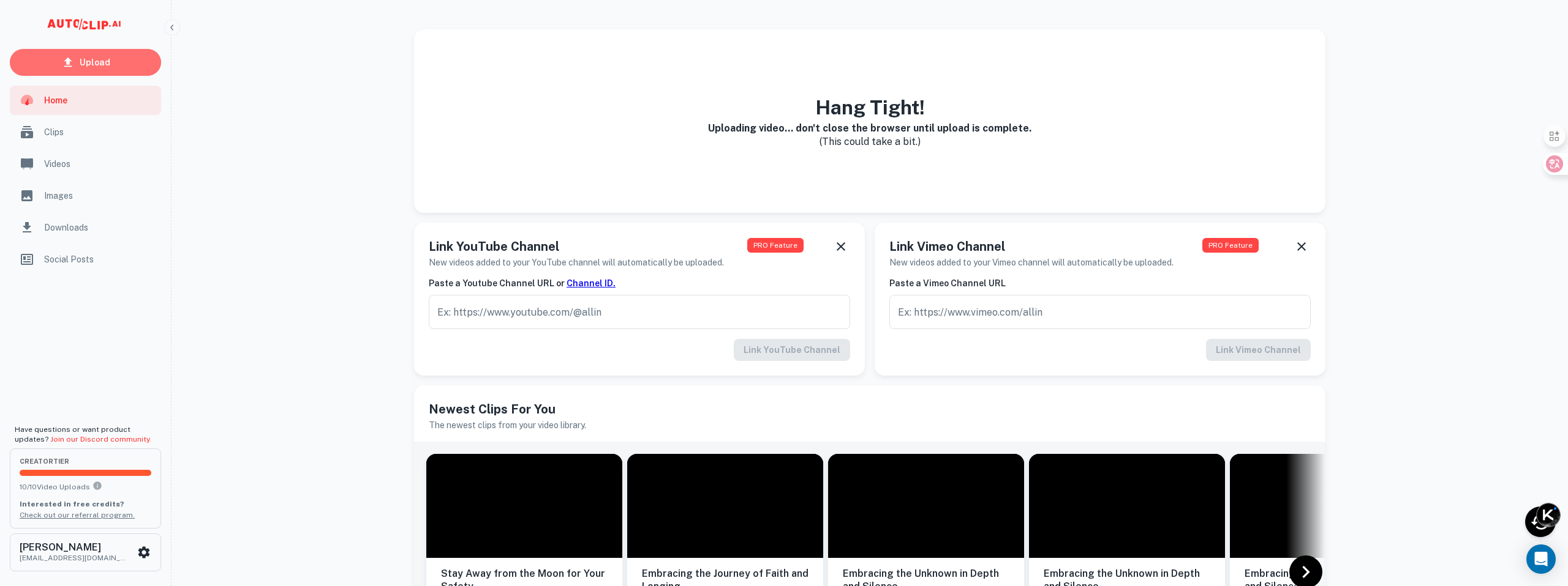
click at [96, 64] on p "Upload" at bounding box center [95, 62] width 31 height 14
click at [114, 60] on link "Upload" at bounding box center [85, 62] width 151 height 27
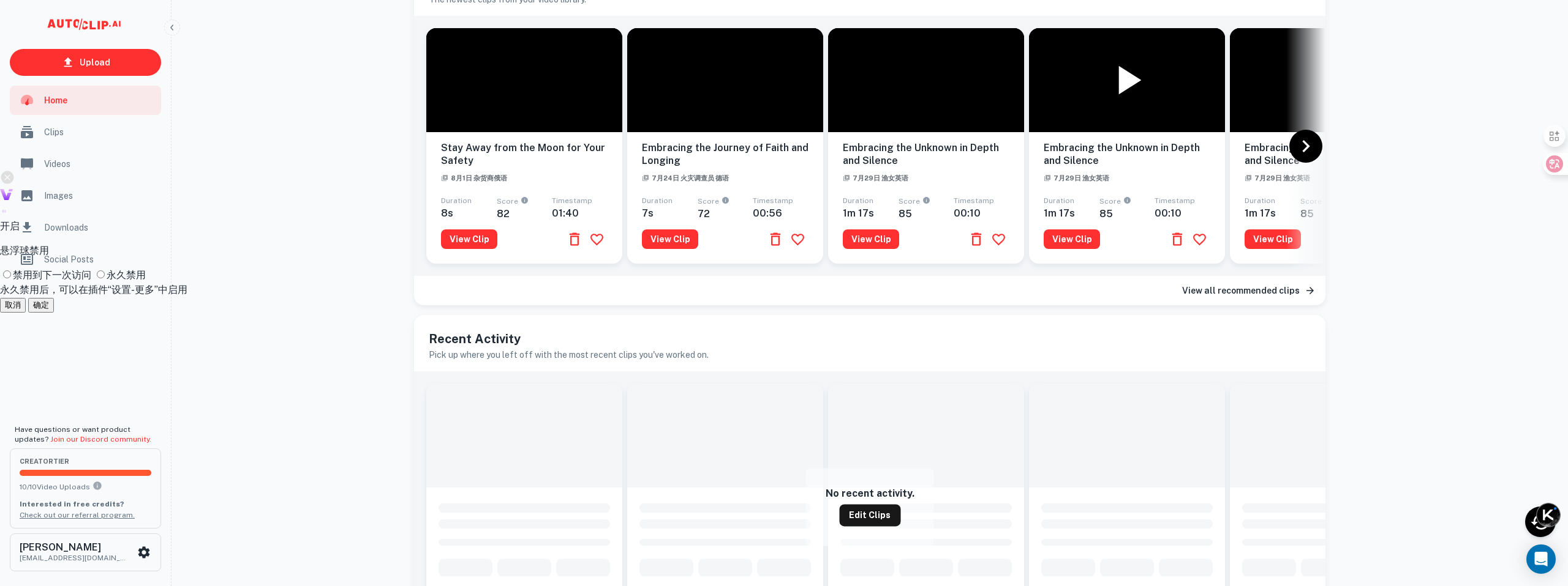
scroll to position [502, 0]
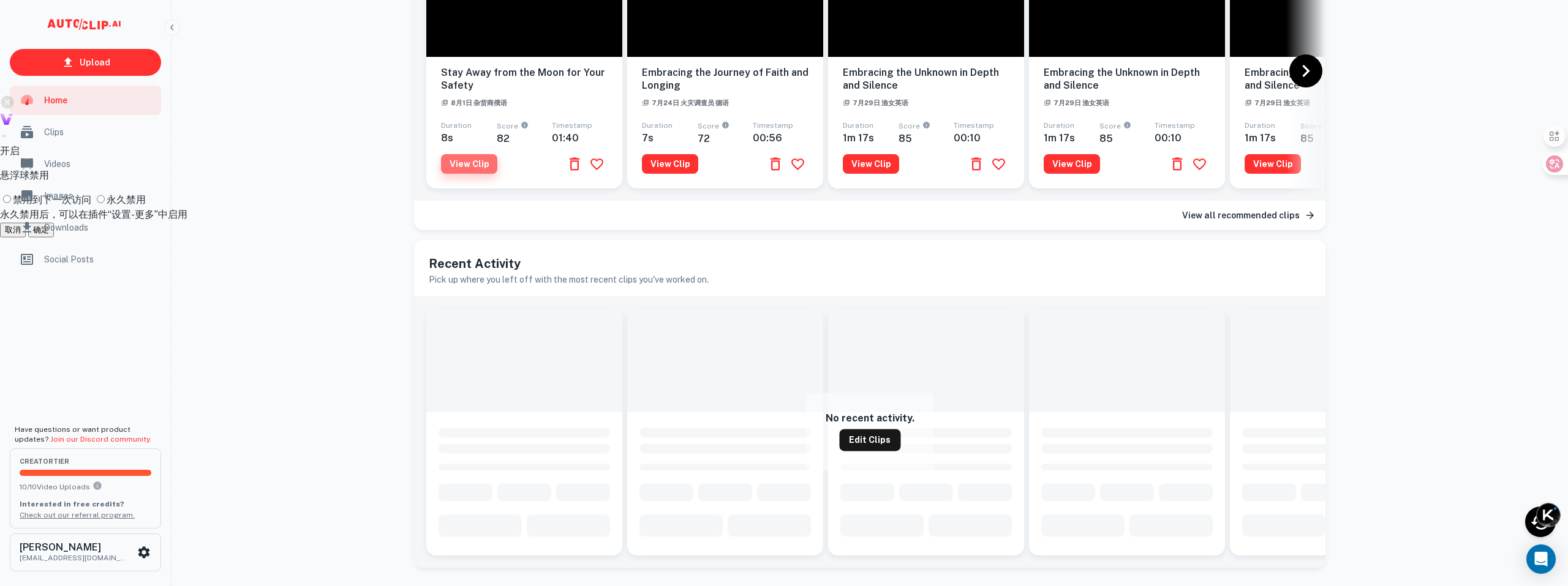
click at [469, 158] on button "View Clip" at bounding box center [469, 164] width 56 height 20
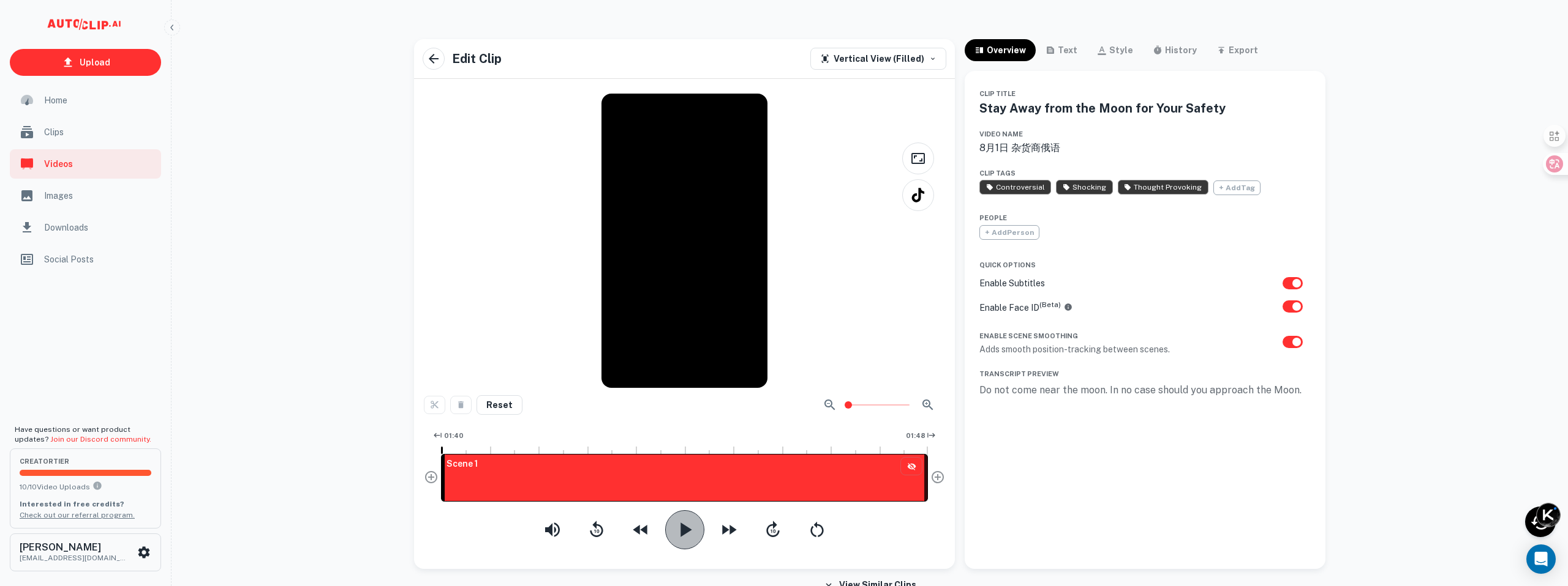
click at [680, 528] on icon "button" at bounding box center [685, 530] width 11 height 15
click at [685, 531] on icon "button" at bounding box center [685, 530] width 25 height 25
click at [682, 531] on icon "button" at bounding box center [685, 530] width 11 height 15
click at [254, 153] on div "Upload Home Clips Videos Images Downloads Social Posts Have questions or want p…" at bounding box center [784, 302] width 1568 height 586
click at [434, 55] on icon "button" at bounding box center [433, 58] width 15 height 15
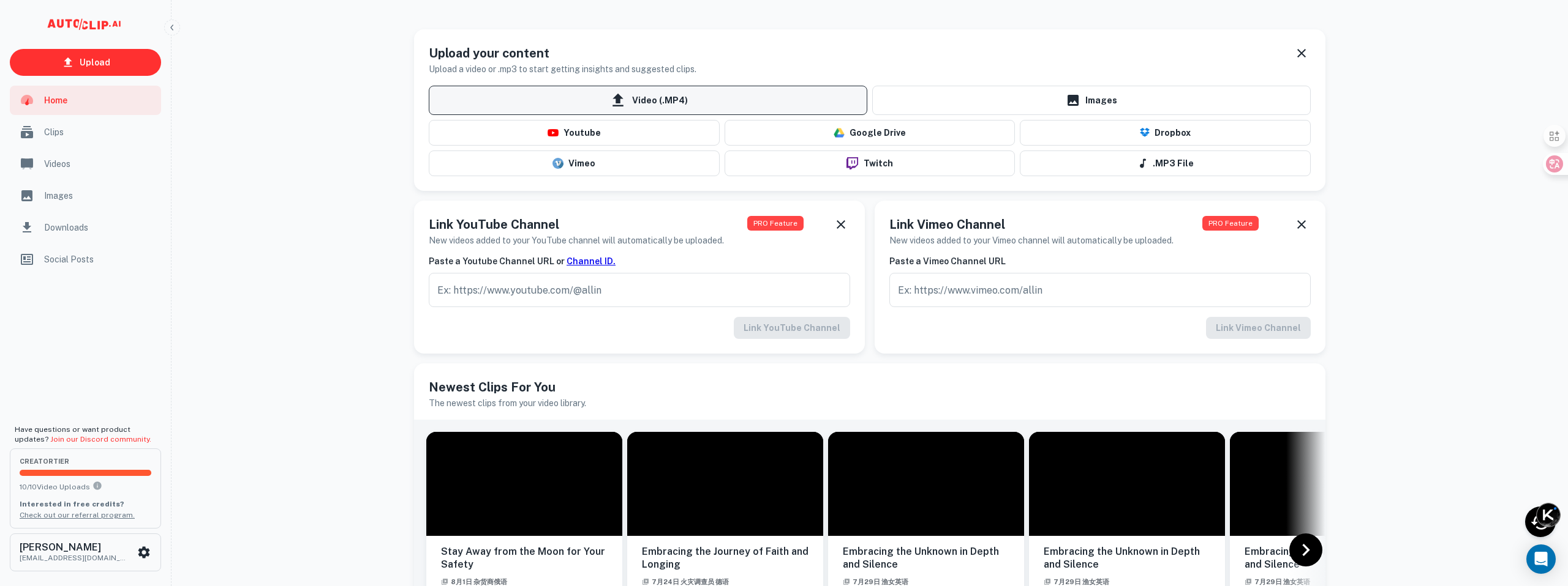
click at [661, 102] on span "Video (.MP4)" at bounding box center [648, 100] width 439 height 29
click at [0, 0] on input "Video (.MP4)" at bounding box center [0, 0] width 0 height 0
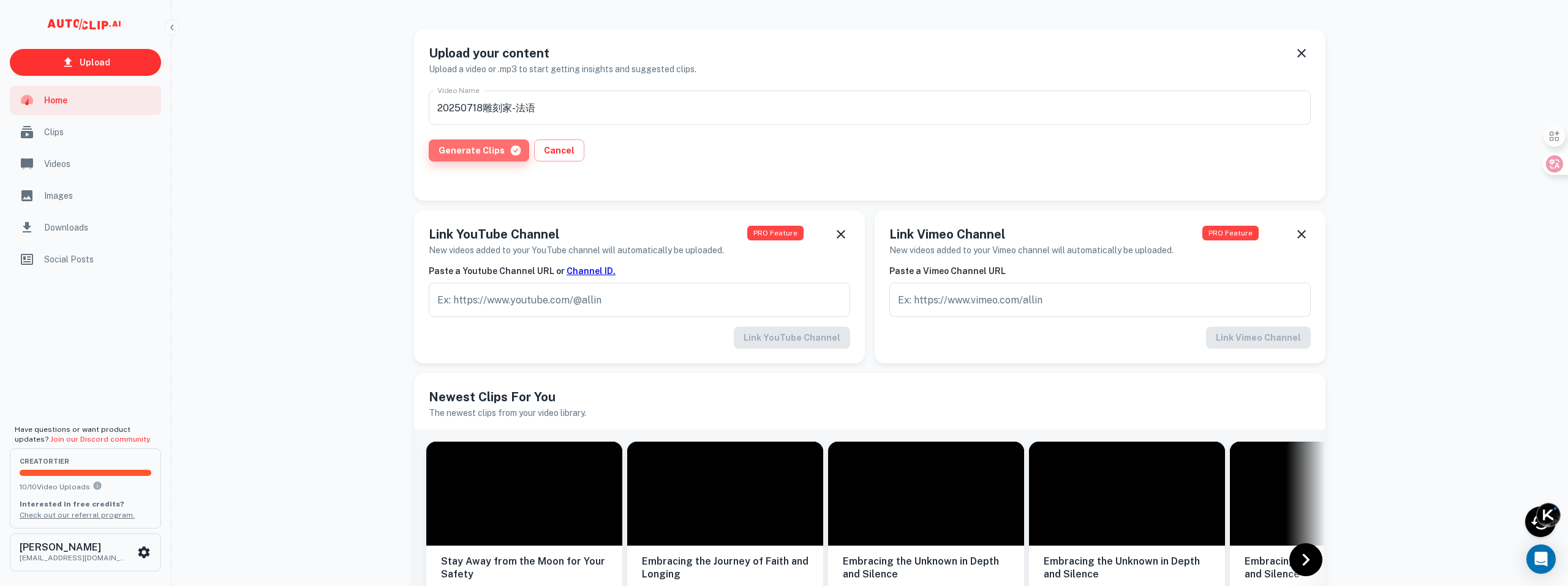
click at [484, 150] on button "Generate Clips" at bounding box center [479, 151] width 101 height 22
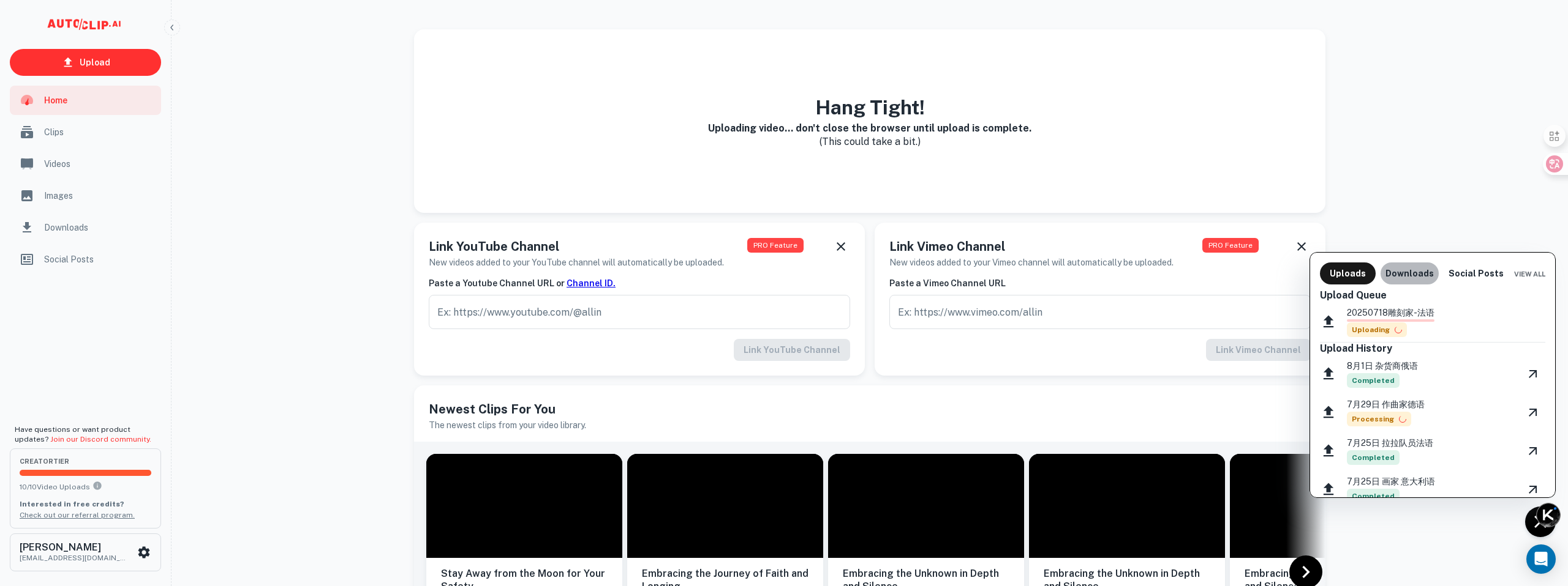
click at [1412, 270] on button "Downloads" at bounding box center [1409, 274] width 58 height 22
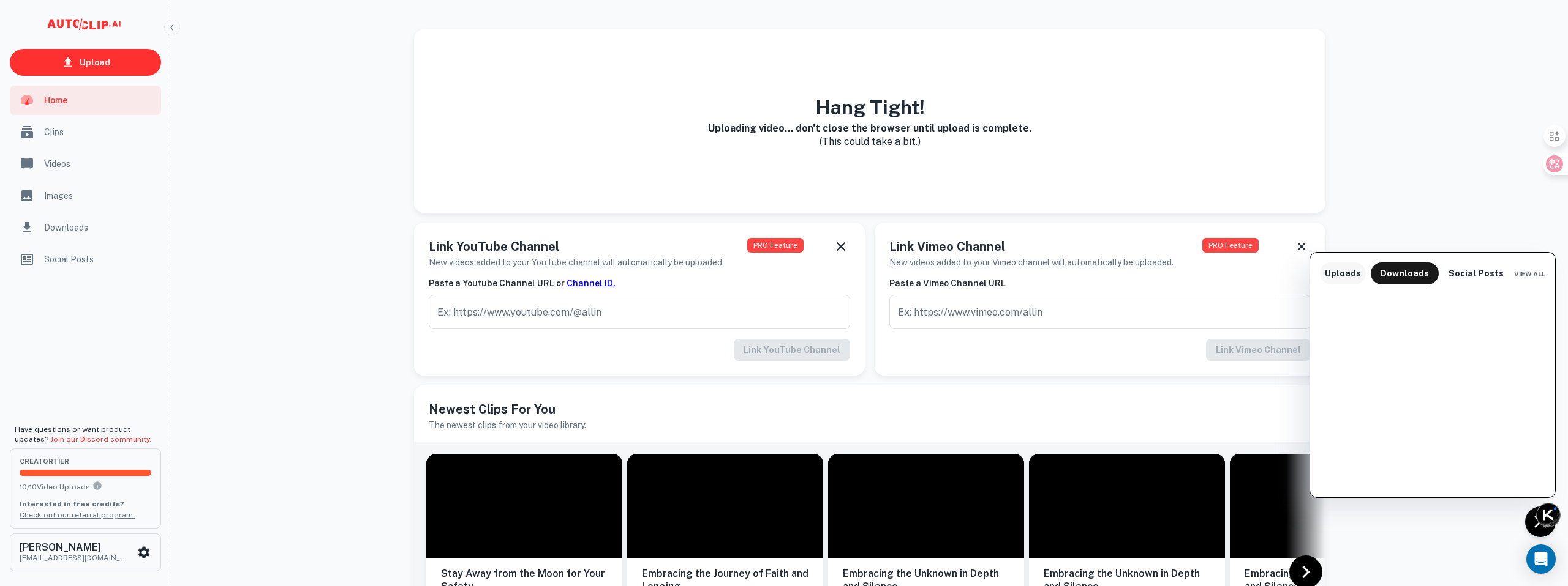
click at [1335, 280] on button "Uploads" at bounding box center [1343, 274] width 46 height 22
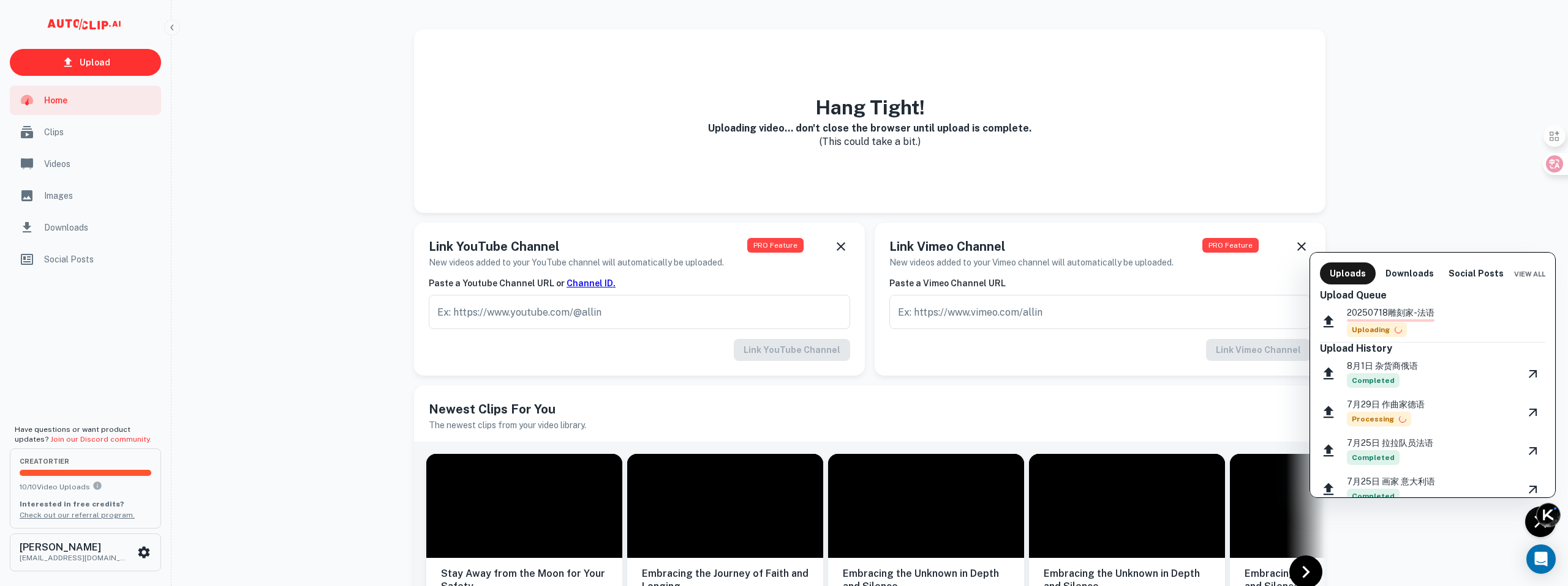
click at [1387, 144] on div at bounding box center [784, 293] width 1568 height 586
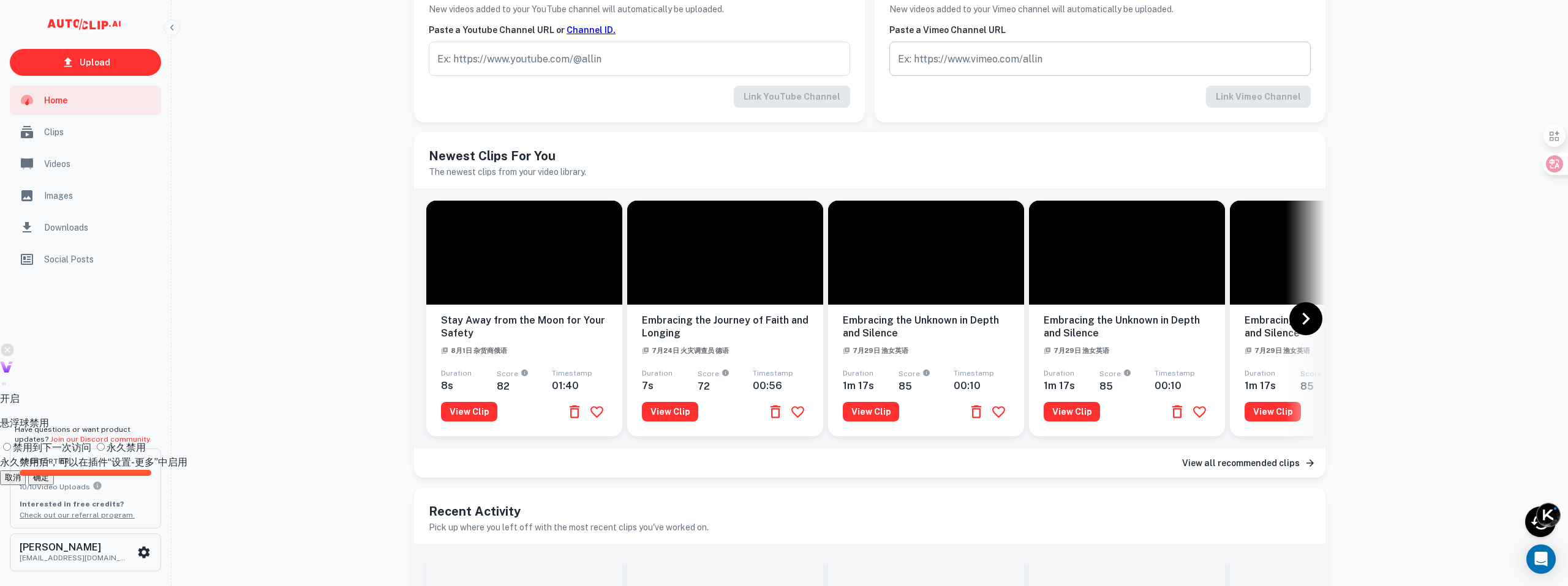
scroll to position [513, 0]
